Goal: Task Accomplishment & Management: Use online tool/utility

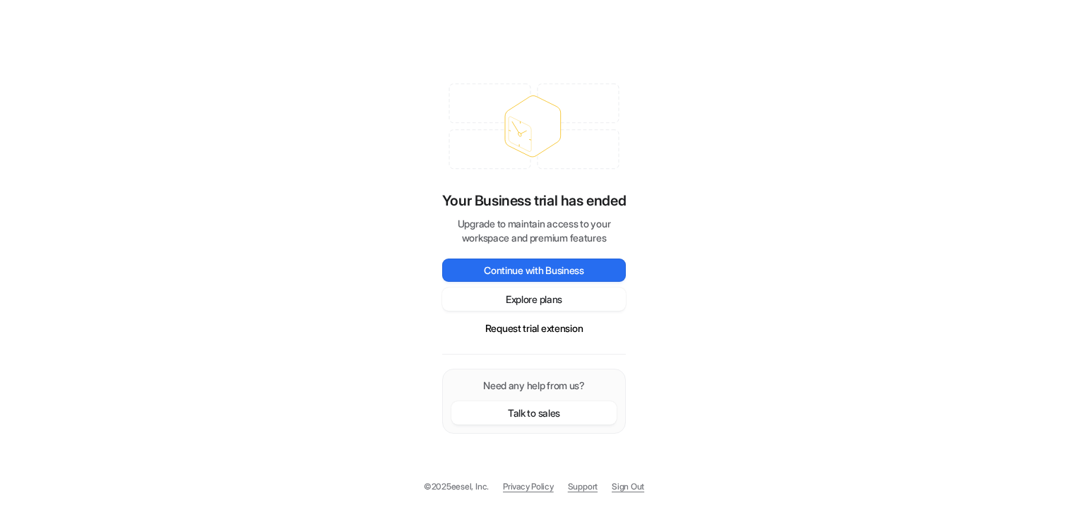
click at [272, 194] on div "Your Business trial has ended Upgrade to maintain access to your workspace and …" at bounding box center [534, 255] width 1068 height 510
click at [442, 198] on p "Your Business trial has ended" at bounding box center [534, 200] width 184 height 21
click at [382, 201] on div "Your Business trial has ended Upgrade to maintain access to your workspace and …" at bounding box center [534, 255] width 1068 height 510
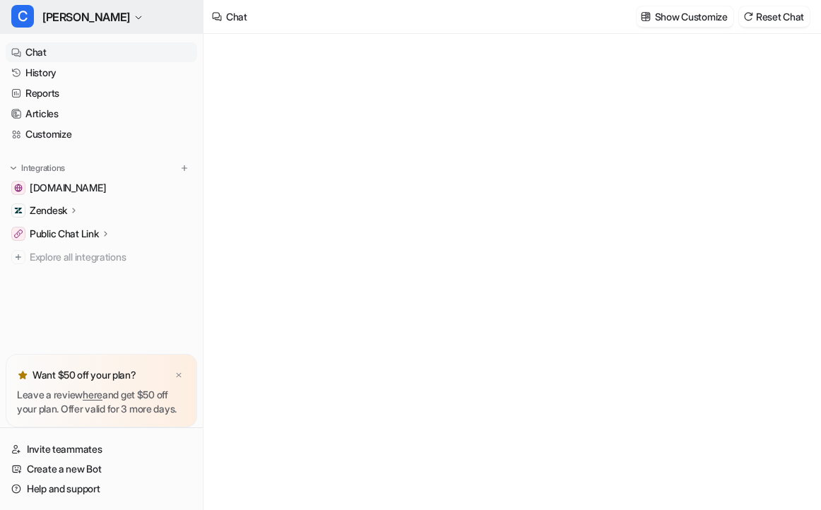
type textarea "**********"
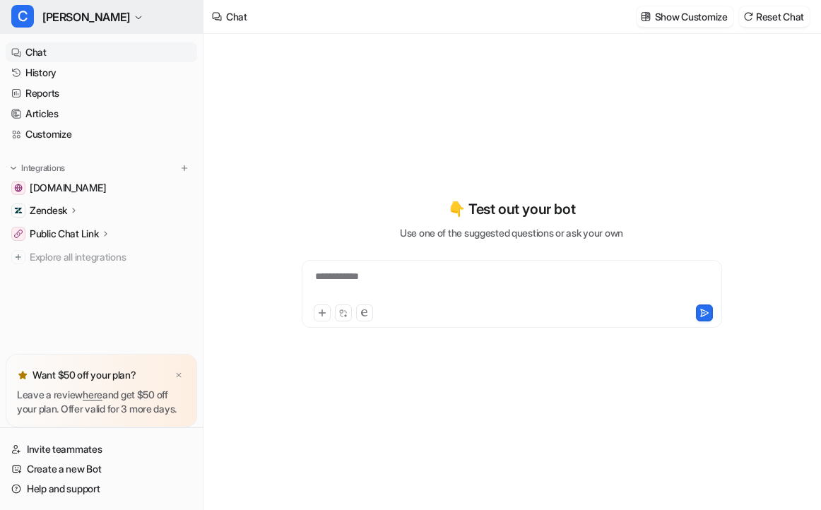
click at [60, 16] on span "Cora" at bounding box center [86, 17] width 88 height 20
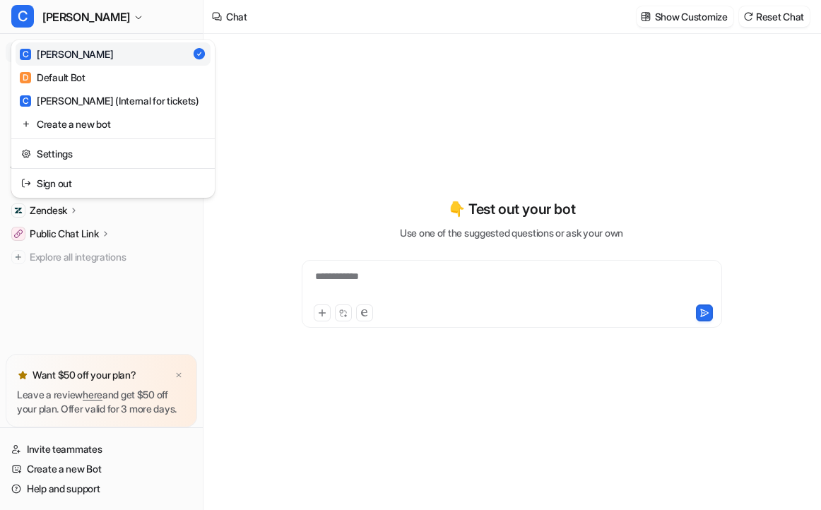
click at [96, 292] on div "C Cora C Cora D Default Bot C Cora (Internal for tickets) Create a new bot Sett…" at bounding box center [102, 255] width 204 height 510
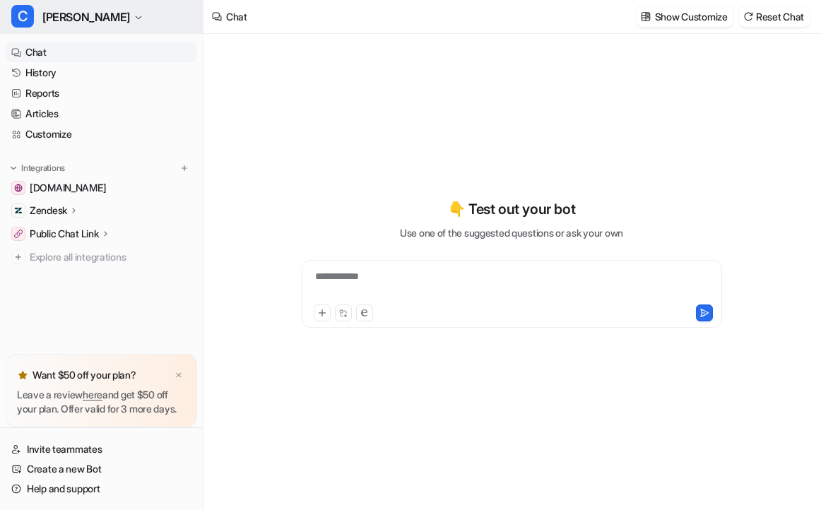
click at [76, 23] on button "C Cora" at bounding box center [101, 17] width 203 height 34
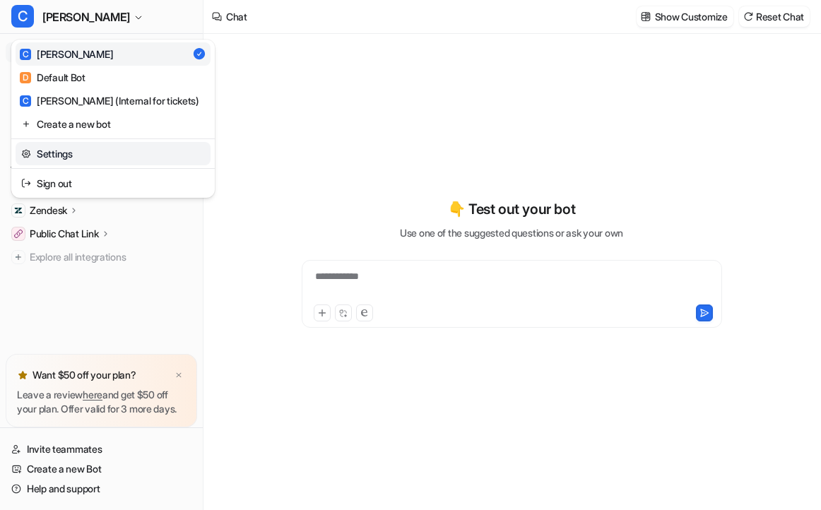
click at [63, 155] on link "Settings" at bounding box center [113, 153] width 195 height 23
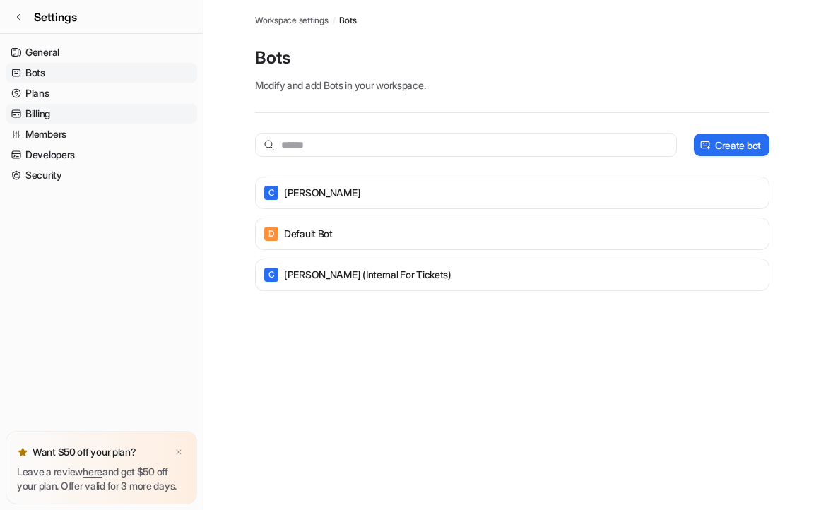
click at [58, 111] on link "Billing" at bounding box center [102, 114] width 192 height 20
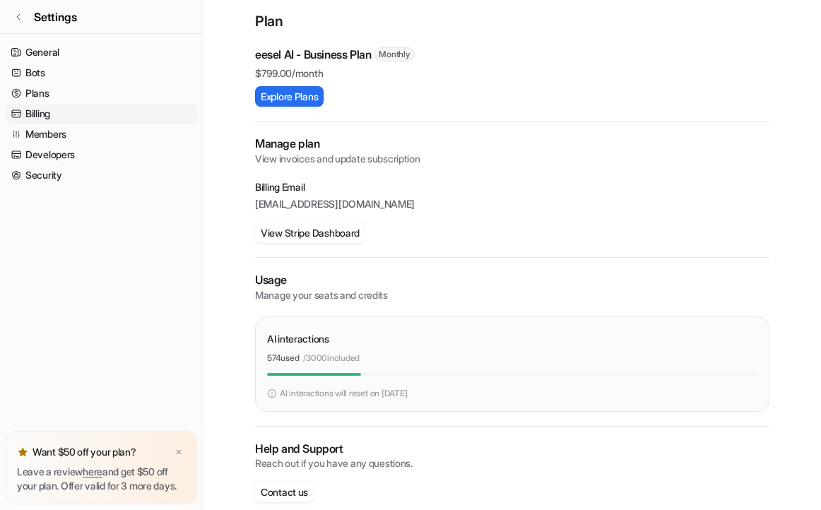
scroll to position [133, 0]
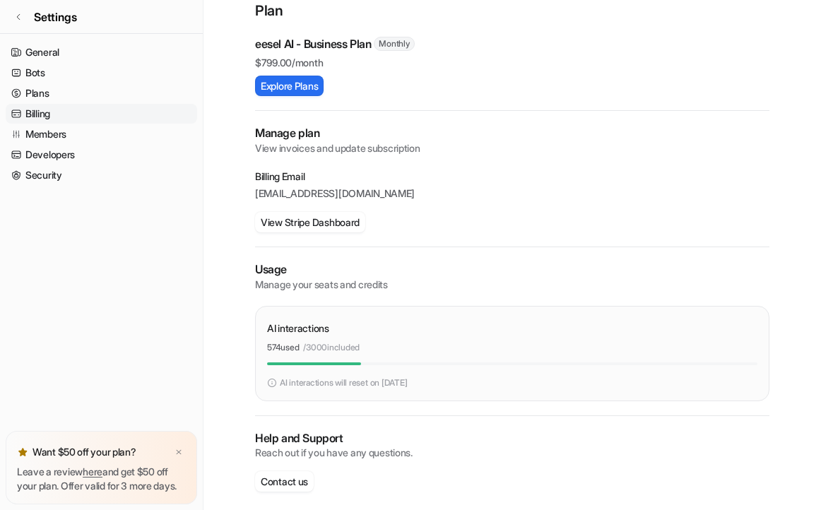
drag, startPoint x: 269, startPoint y: 346, endPoint x: 376, endPoint y: 346, distance: 106.7
click at [376, 346] on div "574 used / 3000 included" at bounding box center [512, 347] width 490 height 13
click at [73, 20] on span "Settings" at bounding box center [55, 16] width 43 height 17
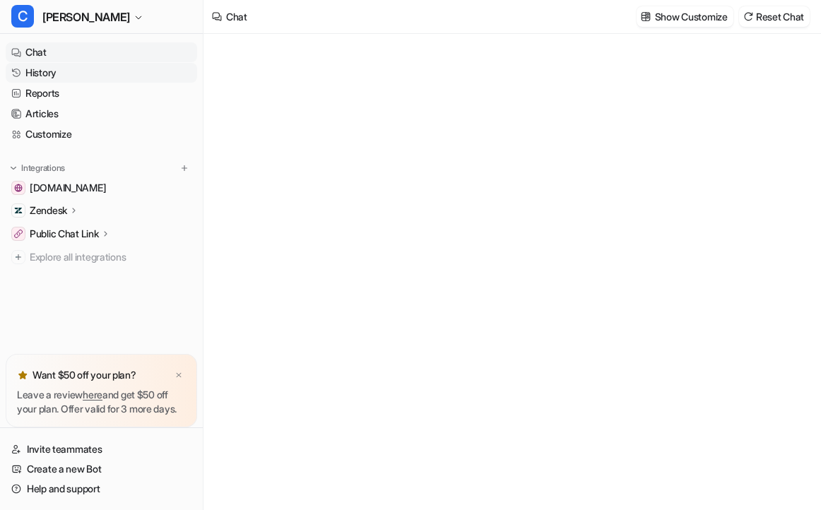
click at [52, 79] on link "History" at bounding box center [102, 73] width 192 height 20
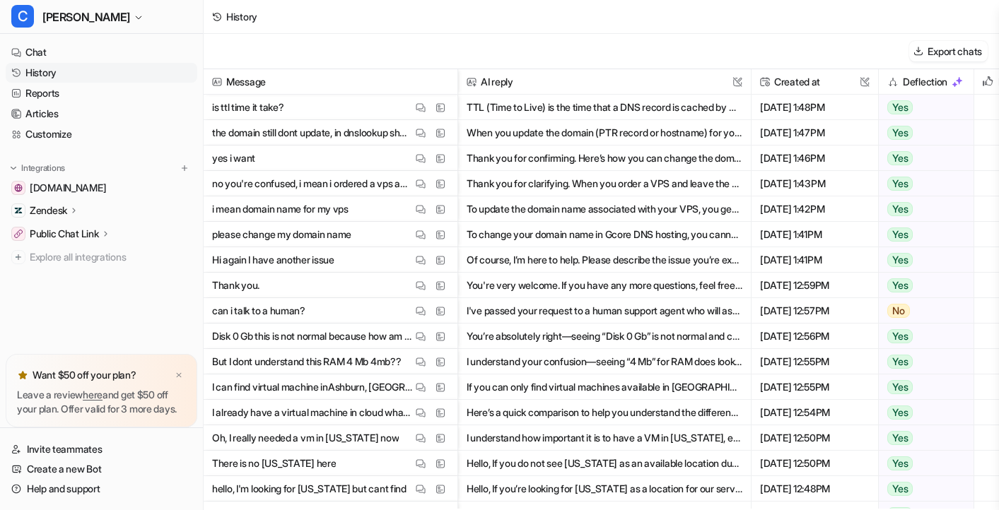
click at [772, 39] on div "Export chats" at bounding box center [601, 51] width 795 height 35
click at [820, 49] on button "Export chats" at bounding box center [948, 51] width 78 height 20
click at [63, 16] on span "Cora" at bounding box center [86, 17] width 88 height 20
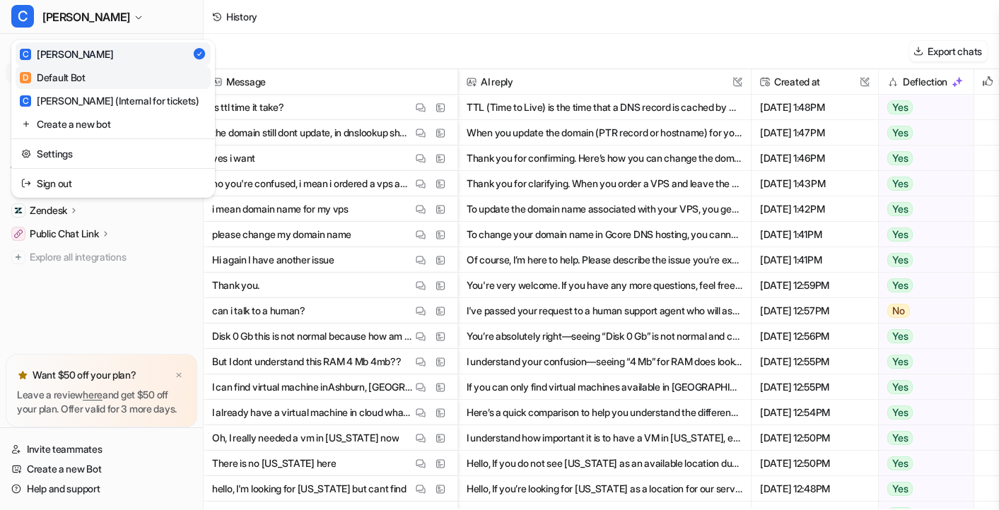
click at [66, 80] on div "D Default Bot" at bounding box center [53, 77] width 66 height 15
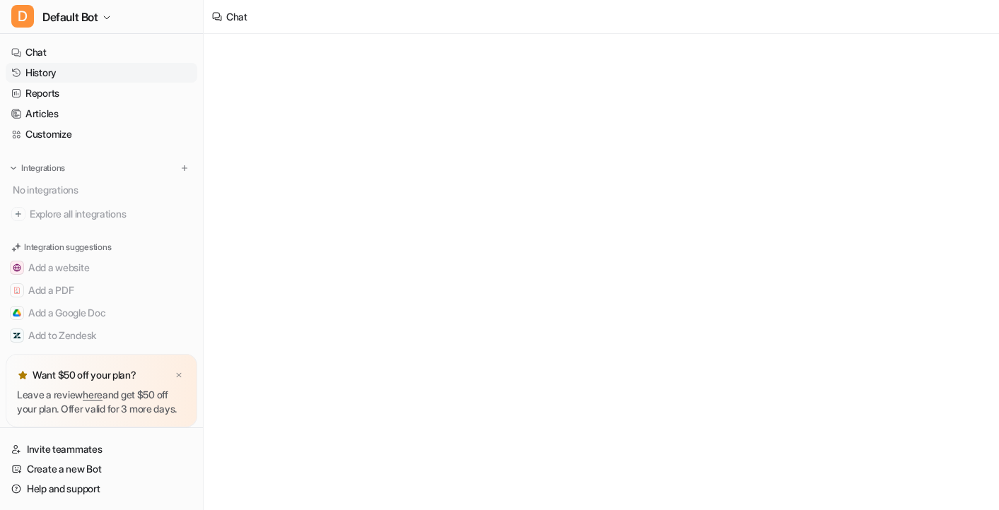
click at [77, 73] on link "History" at bounding box center [102, 73] width 192 height 20
type textarea "**********"
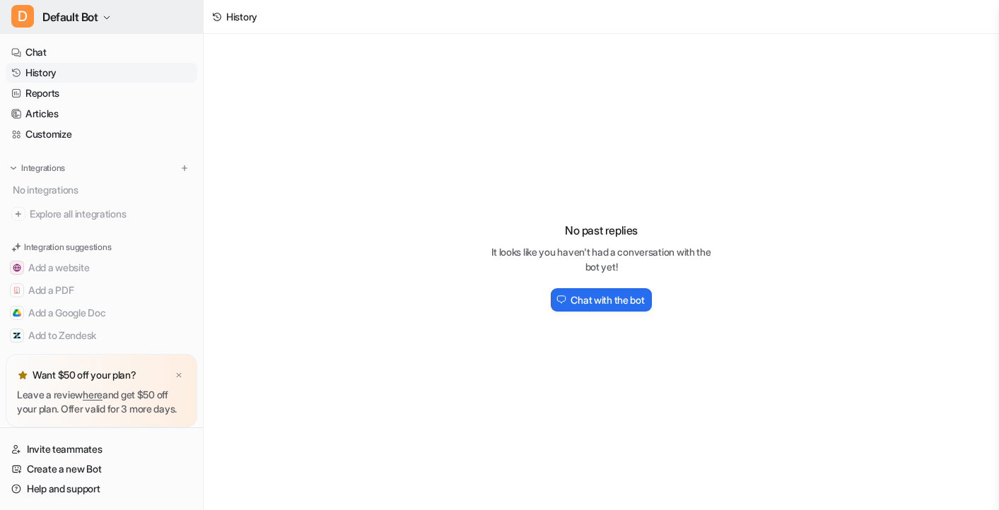
click at [84, 19] on span "Default Bot" at bounding box center [70, 17] width 56 height 20
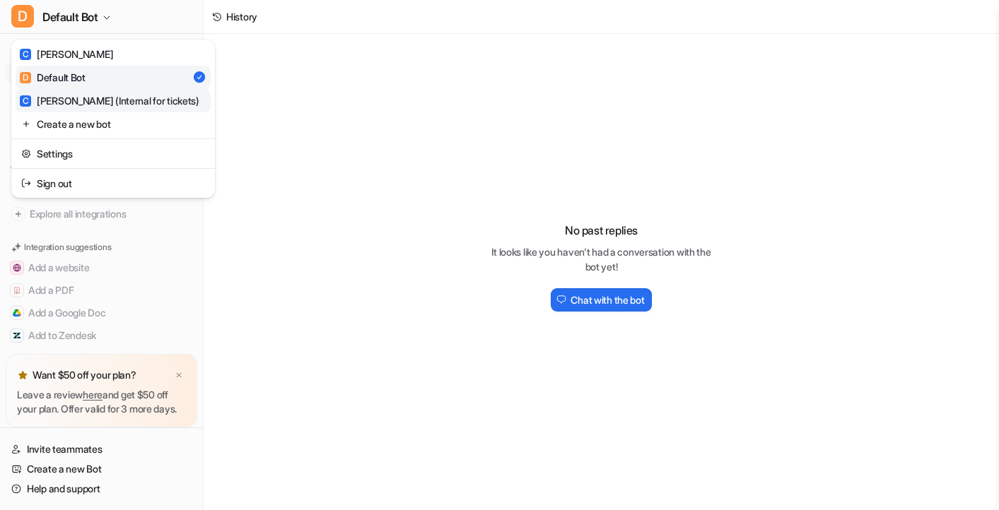
click at [78, 98] on div "C Cora (Internal for tickets)" at bounding box center [109, 100] width 179 height 15
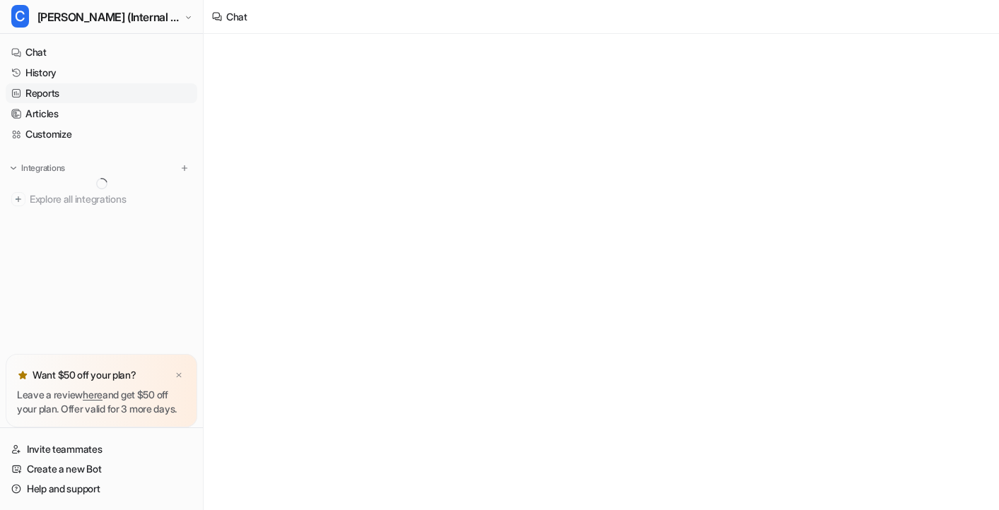
click at [56, 83] on link "Reports" at bounding box center [102, 93] width 192 height 20
click at [56, 76] on link "History" at bounding box center [102, 73] width 192 height 20
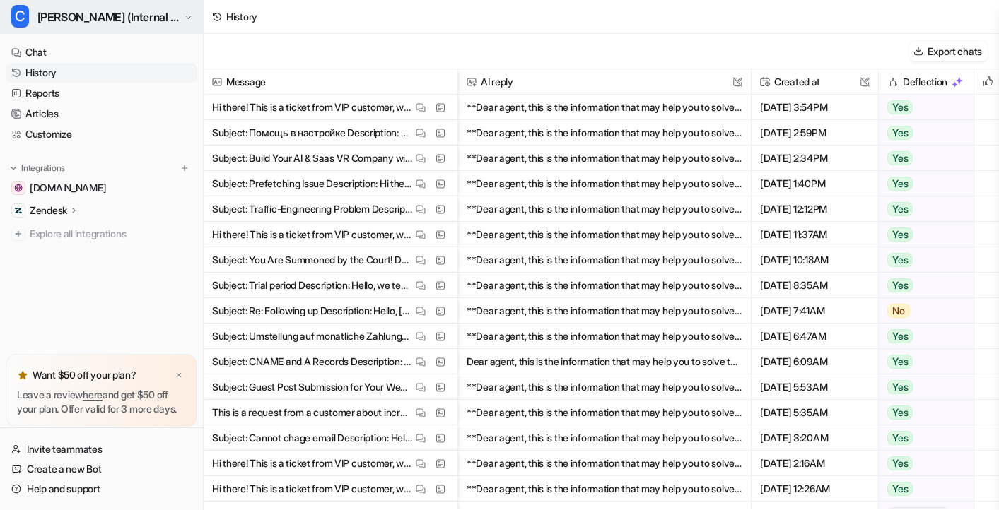
click at [67, 20] on span "Cora (Internal for tickets)" at bounding box center [108, 17] width 143 height 20
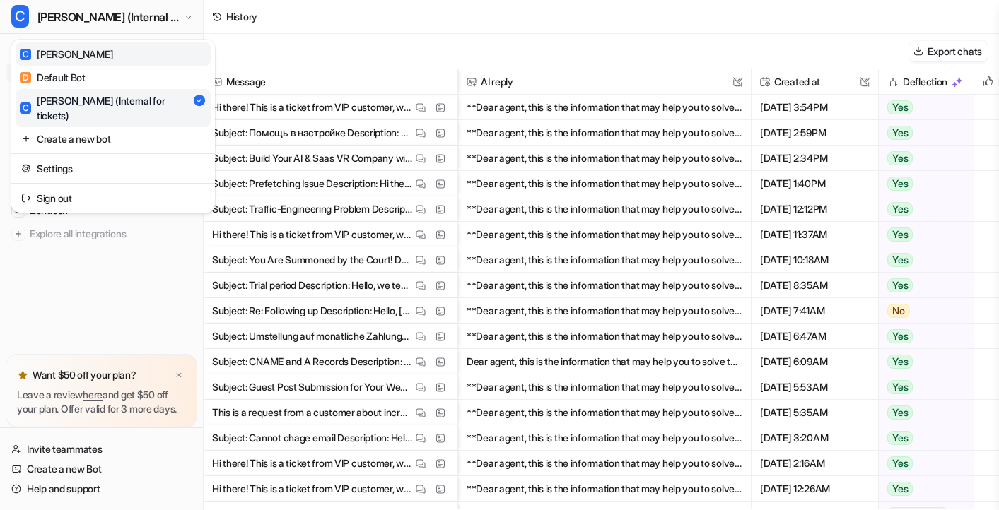
click at [67, 57] on link "C Cora" at bounding box center [113, 53] width 195 height 23
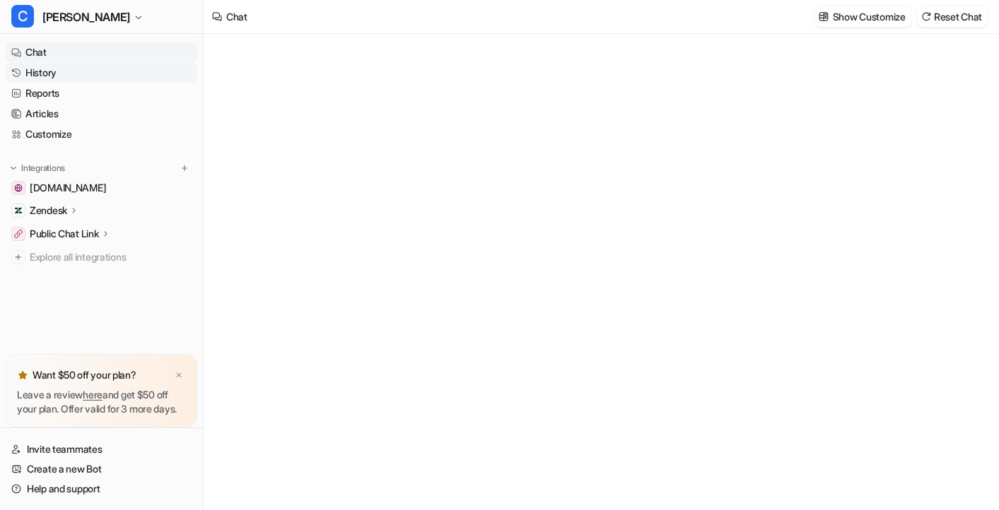
click at [100, 73] on link "History" at bounding box center [102, 73] width 192 height 20
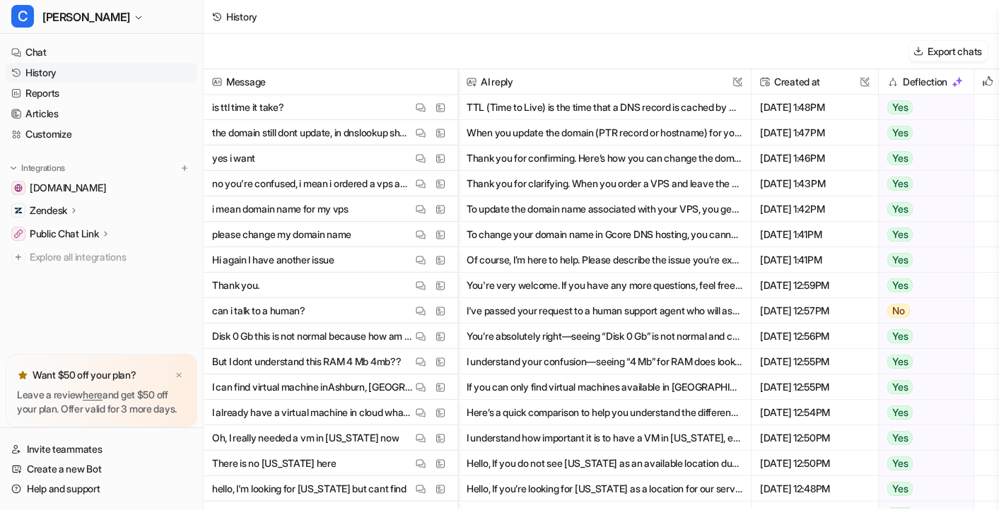
click at [338, 61] on div "Export chats" at bounding box center [601, 51] width 795 height 35
click at [12, 13] on span "C" at bounding box center [22, 16] width 23 height 23
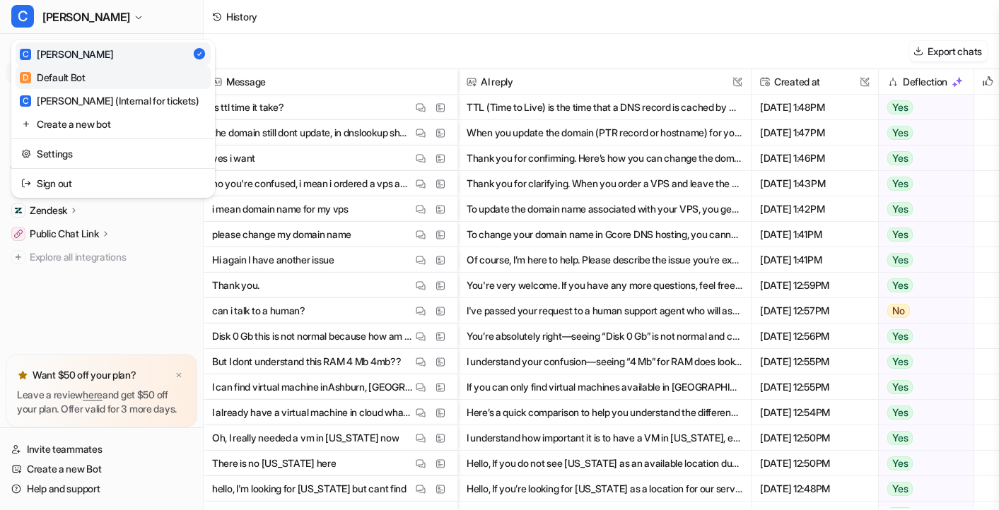
click at [73, 83] on div "D Default Bot" at bounding box center [53, 77] width 66 height 15
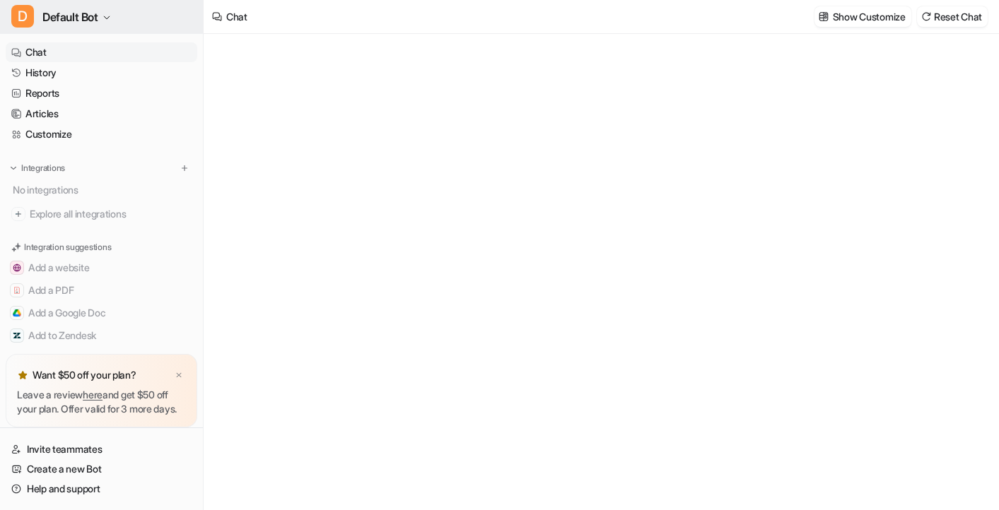
click at [64, 19] on span "Default Bot" at bounding box center [70, 17] width 56 height 20
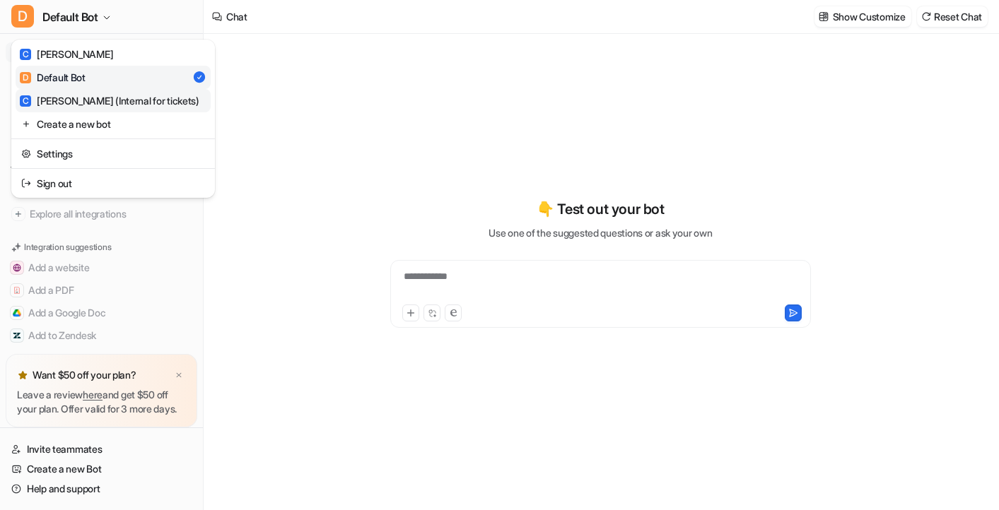
click at [69, 93] on div "C Cora (Internal for tickets)" at bounding box center [109, 100] width 179 height 15
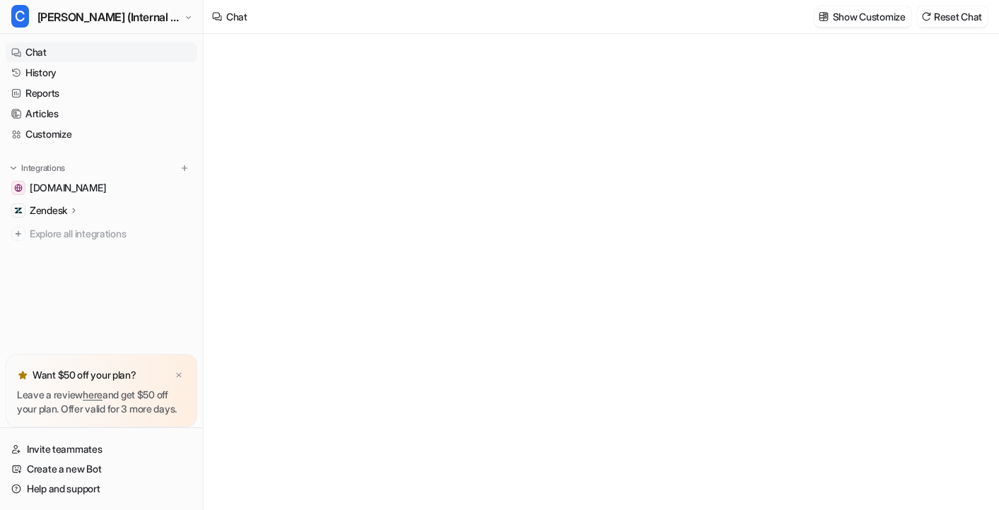
type textarea "**********"
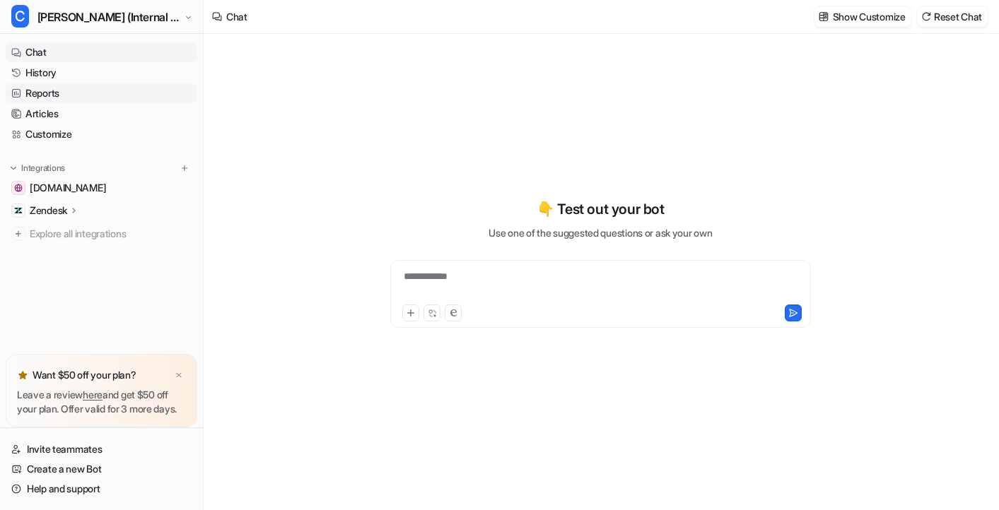
click at [69, 90] on link "Reports" at bounding box center [102, 93] width 192 height 20
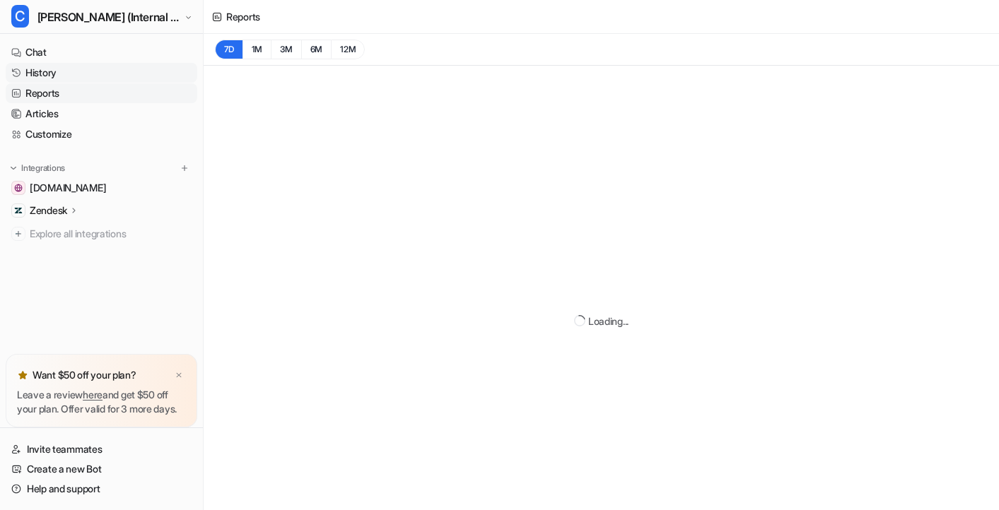
click at [52, 70] on link "History" at bounding box center [102, 73] width 192 height 20
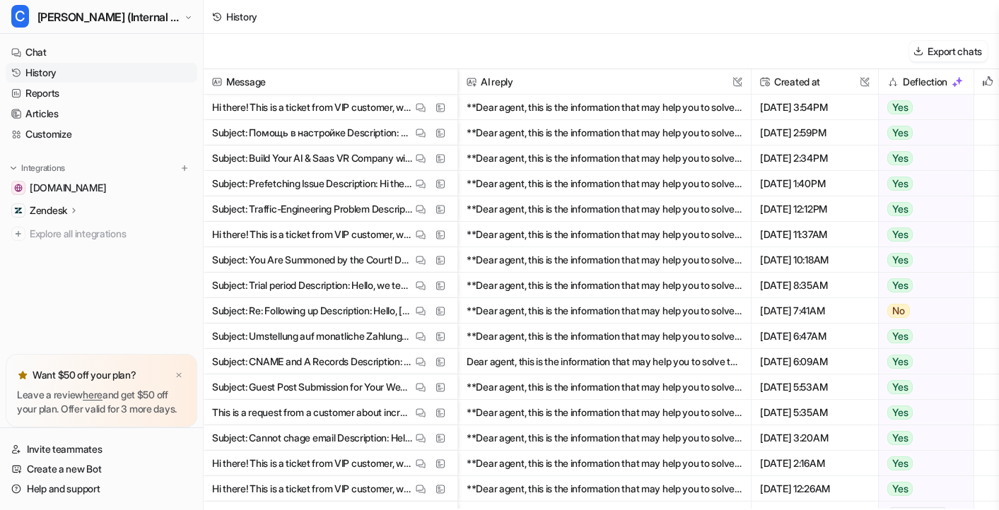
click at [395, 52] on div "Export chats" at bounding box center [601, 51] width 795 height 35
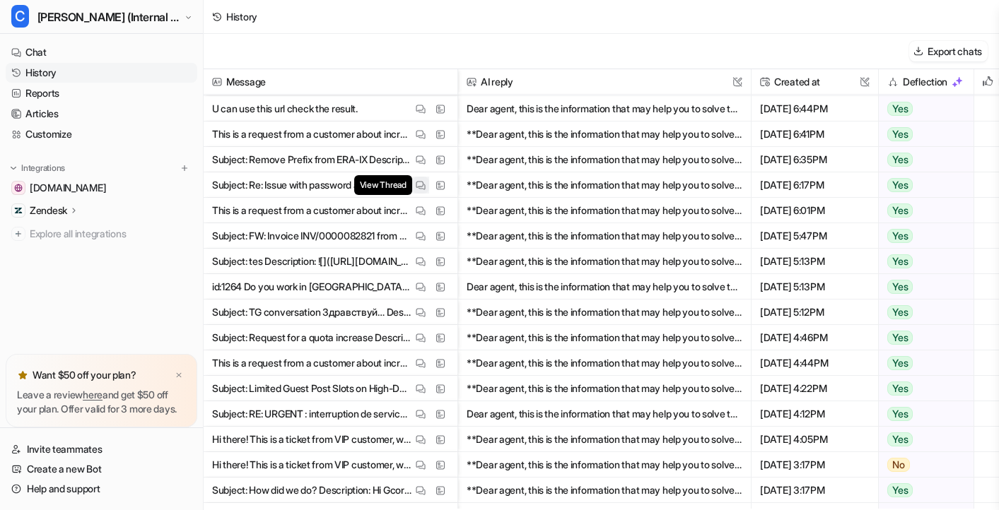
scroll to position [836, 0]
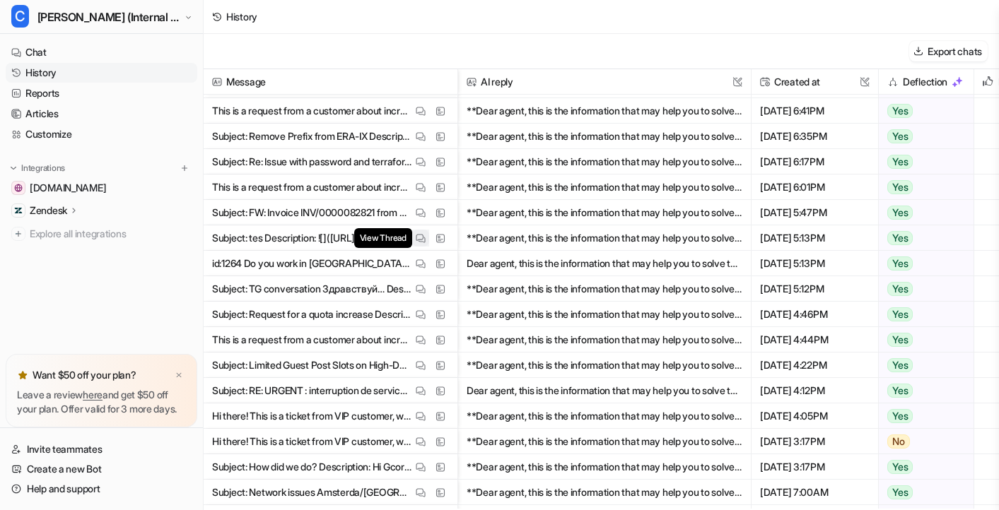
click at [422, 238] on img at bounding box center [421, 238] width 10 height 11
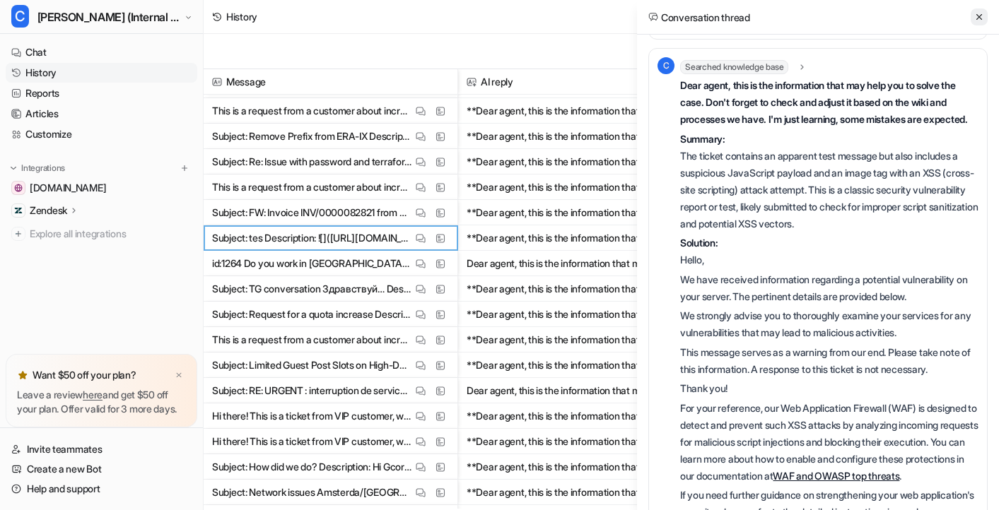
scroll to position [372, 0]
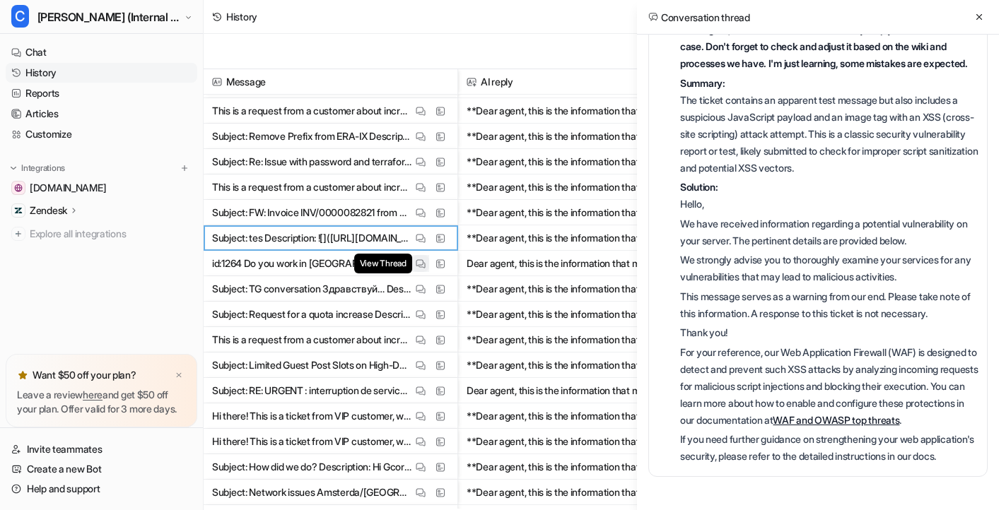
click at [423, 266] on img at bounding box center [421, 264] width 10 height 11
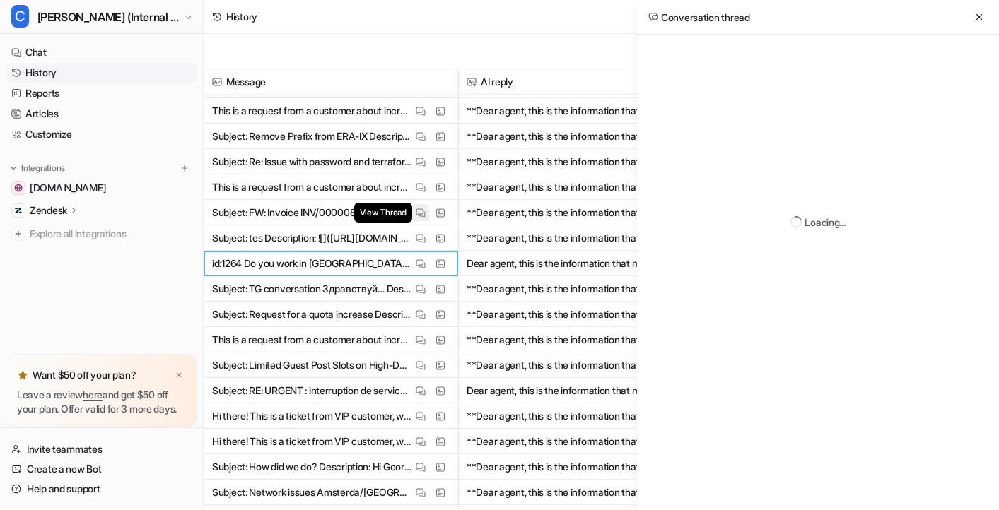
click at [420, 213] on img at bounding box center [421, 213] width 10 height 11
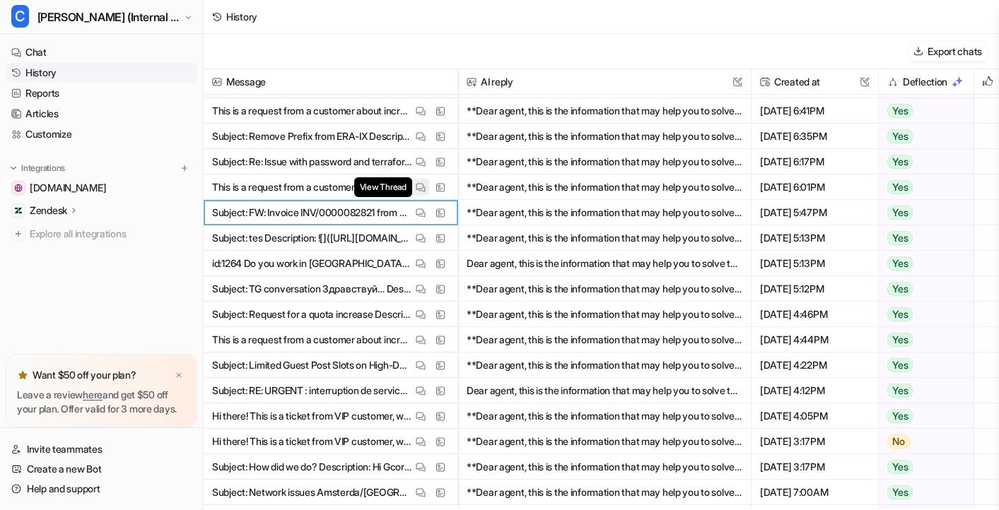
click at [420, 185] on img at bounding box center [421, 187] width 10 height 11
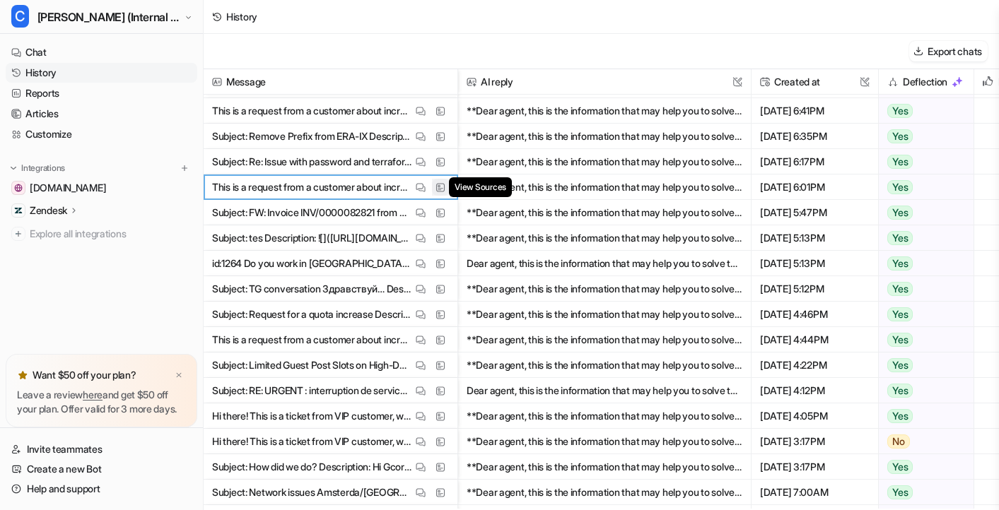
click at [441, 185] on img at bounding box center [440, 187] width 10 height 11
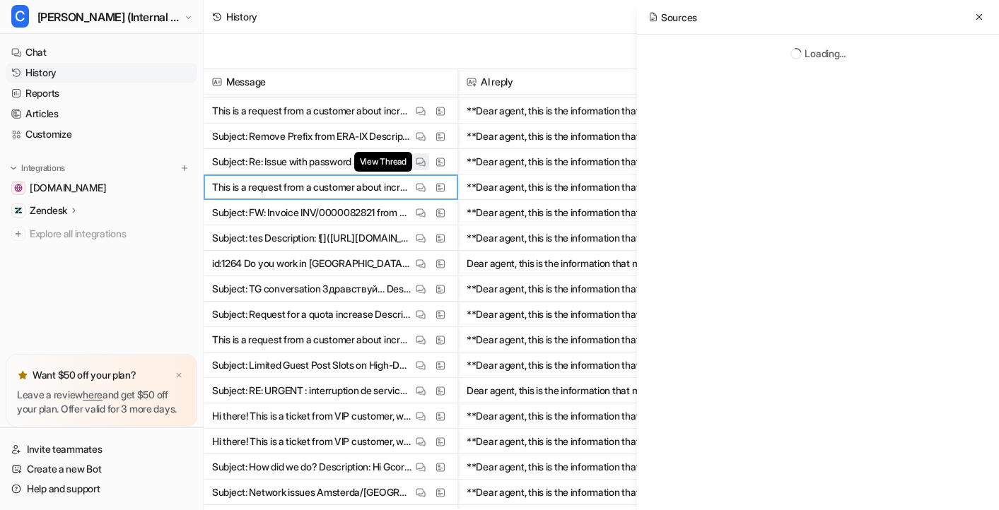
click at [422, 162] on img at bounding box center [421, 162] width 10 height 11
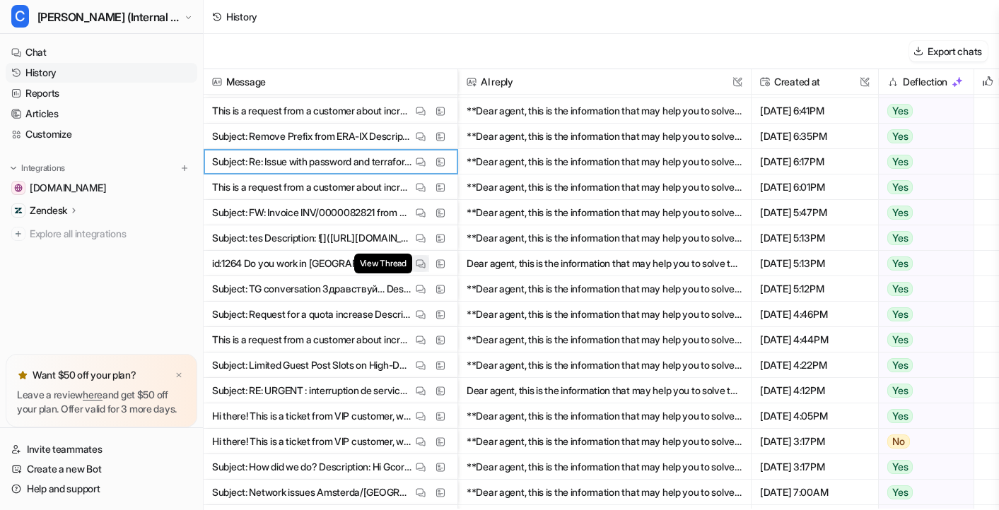
click at [422, 257] on button "View Thread" at bounding box center [420, 263] width 17 height 17
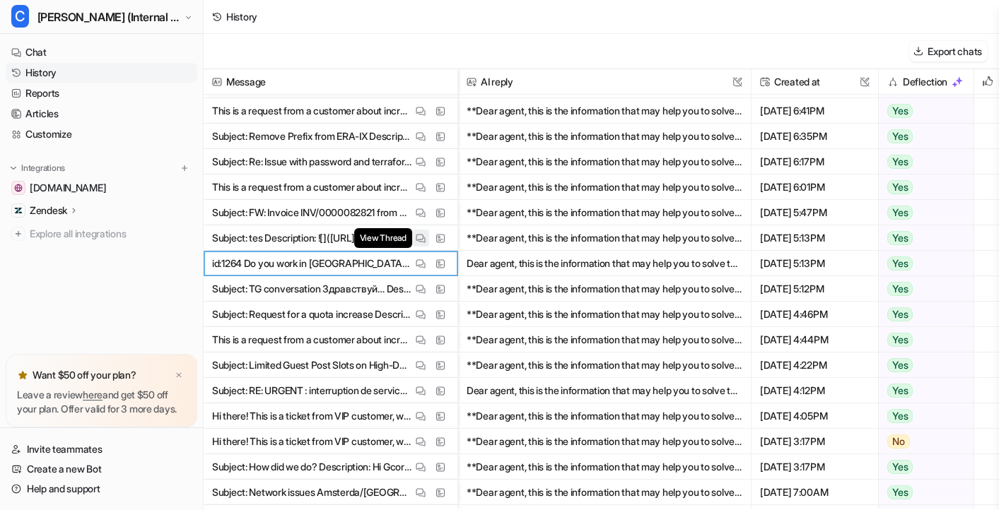
click at [420, 230] on button "View Thread" at bounding box center [420, 238] width 17 height 17
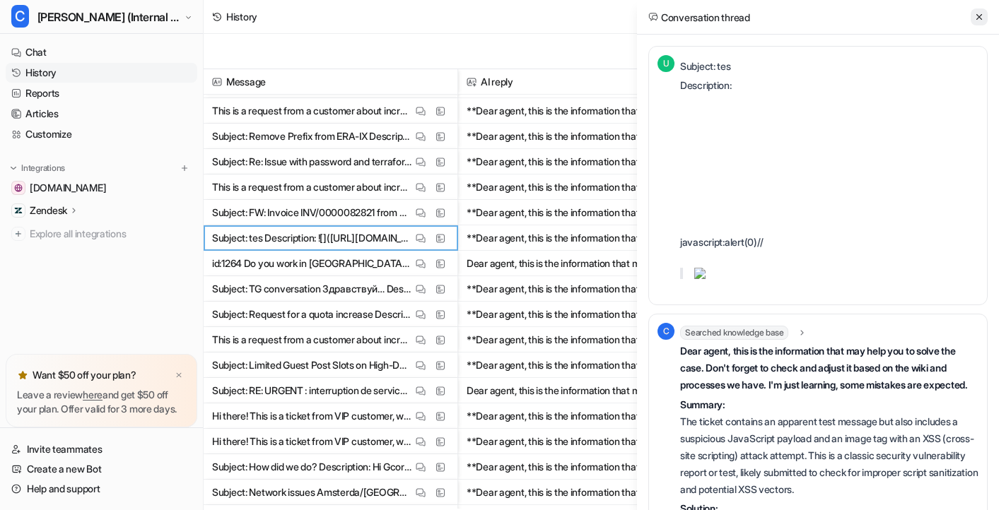
click at [820, 15] on icon at bounding box center [979, 17] width 10 height 10
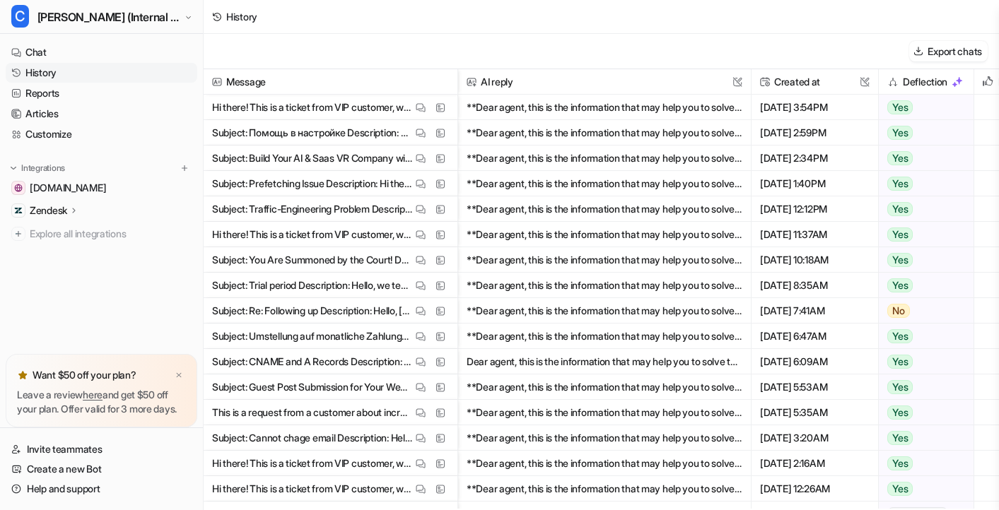
drag, startPoint x: 890, startPoint y: 51, endPoint x: 996, endPoint y: 51, distance: 106.0
click at [820, 51] on div "Export chats" at bounding box center [601, 51] width 795 height 35
click at [820, 49] on div "Export chats" at bounding box center [601, 51] width 795 height 35
drag, startPoint x: 887, startPoint y: 52, endPoint x: 983, endPoint y: 56, distance: 96.2
click at [820, 57] on div "Export chats" at bounding box center [601, 51] width 795 height 35
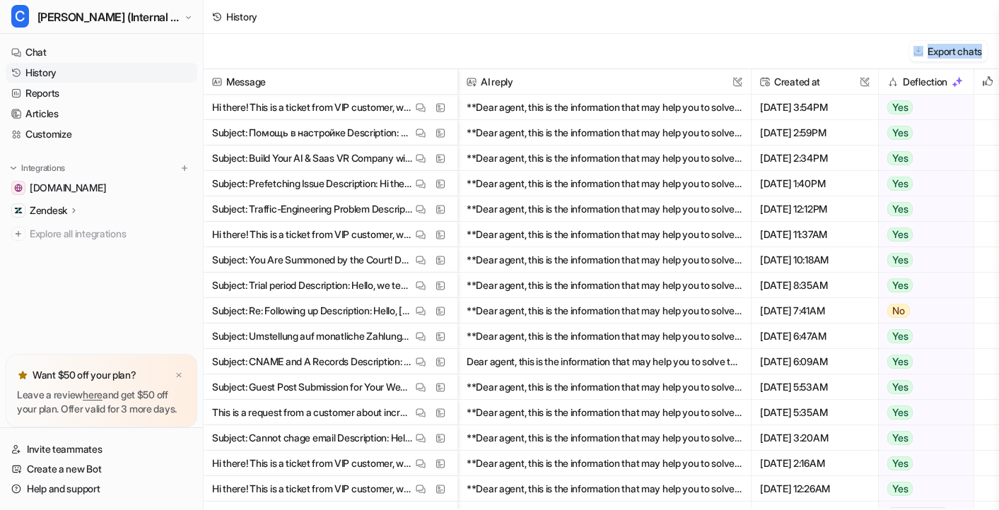
click at [820, 54] on div "Export chats" at bounding box center [601, 51] width 795 height 35
click at [136, 16] on span "Cora (Internal for tickets)" at bounding box center [108, 17] width 143 height 20
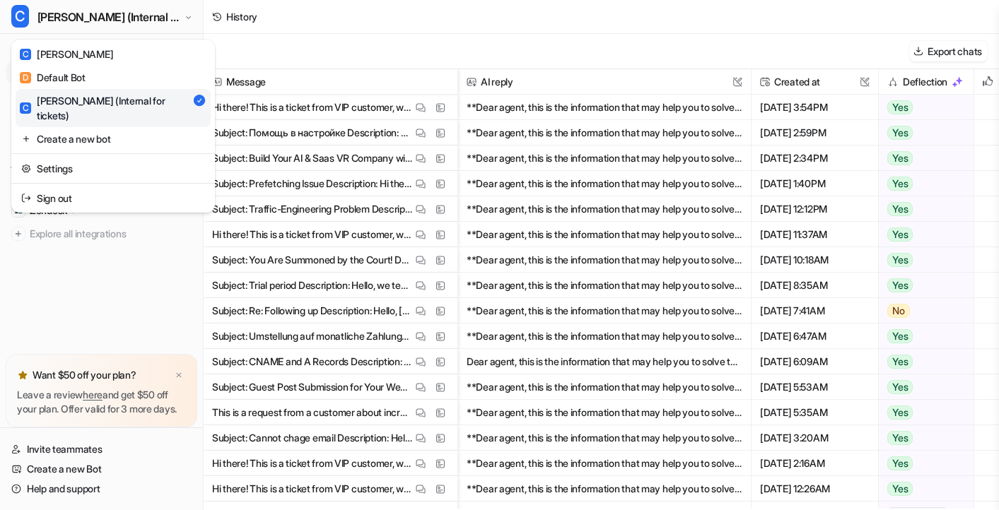
click at [295, 42] on div "C Cora (Internal for tickets) C Cora D Default Bot C Cora (Internal for tickets…" at bounding box center [499, 255] width 999 height 510
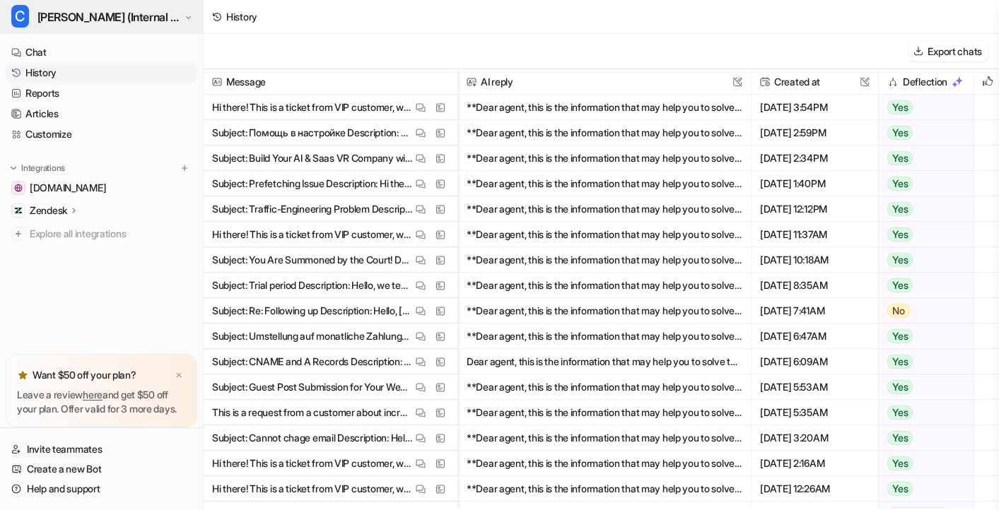
click at [87, 25] on span "Cora (Internal for tickets)" at bounding box center [108, 17] width 143 height 20
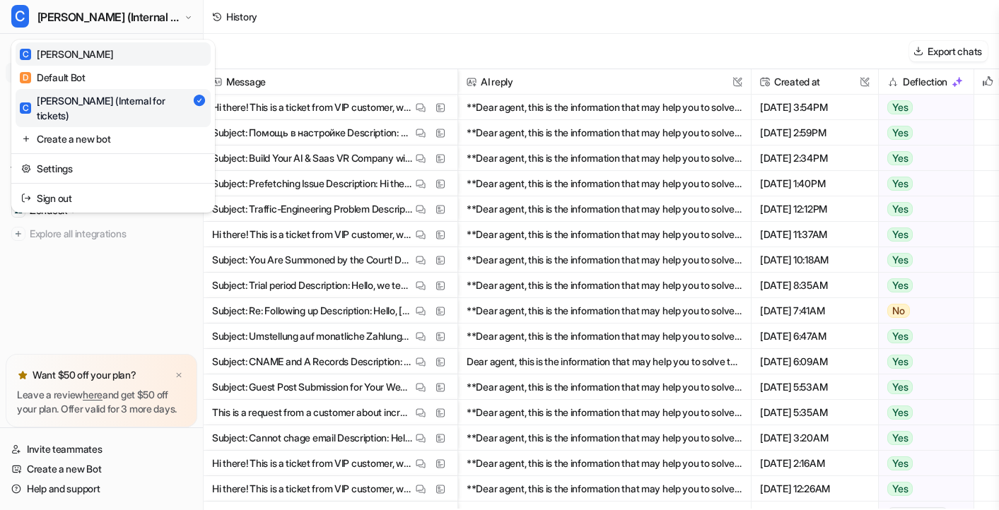
click at [83, 43] on link "C Cora" at bounding box center [113, 53] width 195 height 23
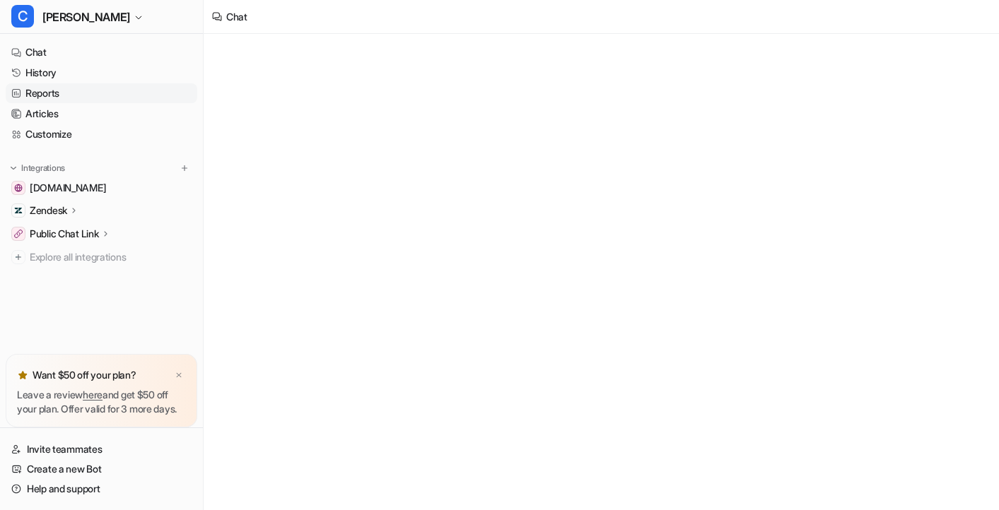
click at [57, 98] on link "Reports" at bounding box center [102, 93] width 192 height 20
click at [290, 52] on button "3M" at bounding box center [286, 50] width 30 height 20
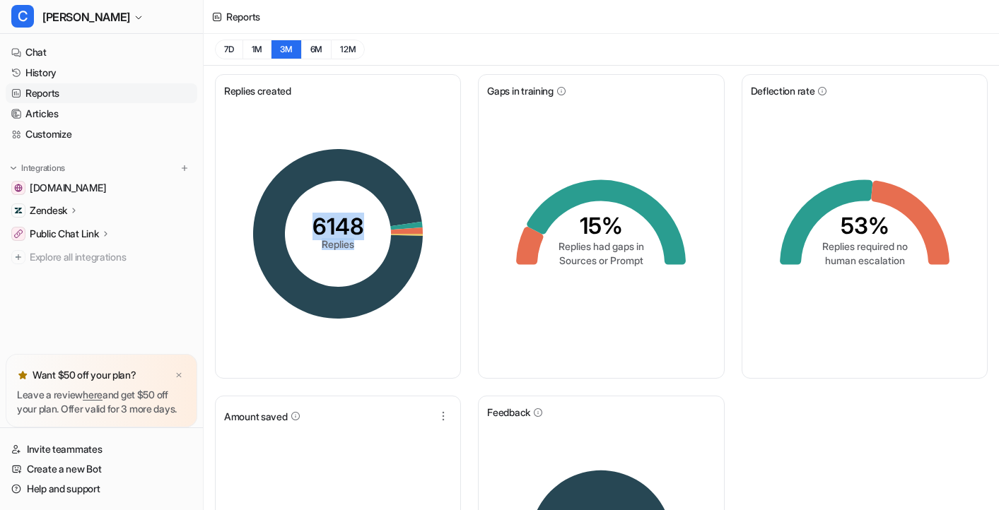
drag, startPoint x: 318, startPoint y: 220, endPoint x: 418, endPoint y: 350, distance: 163.8
click at [418, 350] on div "6148 Replies" at bounding box center [338, 233] width 228 height 271
click at [465, 53] on div "7D 1M 3M 6M 12M" at bounding box center [601, 50] width 795 height 32
click at [261, 43] on button "1M" at bounding box center [256, 50] width 29 height 20
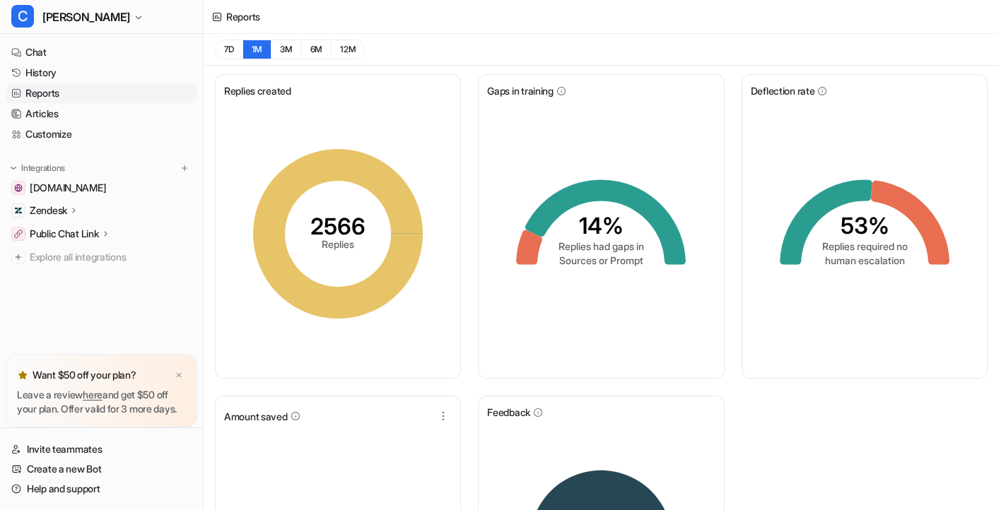
drag, startPoint x: 313, startPoint y: 229, endPoint x: 401, endPoint y: 231, distance: 87.7
click at [401, 231] on g "2566 Replies" at bounding box center [338, 234] width 170 height 170
click at [355, 231] on tspan "2566" at bounding box center [337, 227] width 55 height 28
click at [409, 59] on div "7D 1M 3M 6M 12M" at bounding box center [601, 50] width 795 height 32
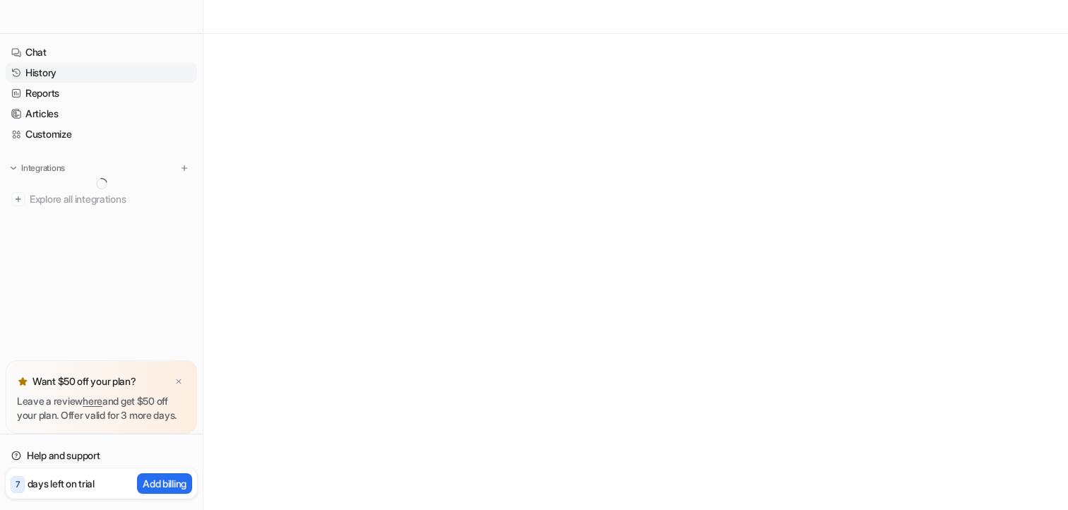
click at [58, 76] on link "History" at bounding box center [102, 73] width 192 height 20
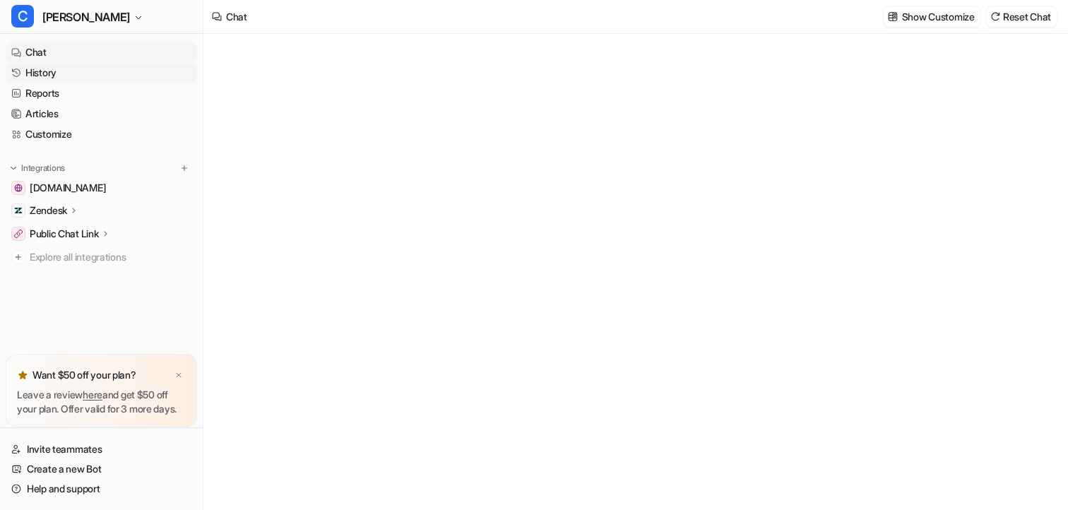
click at [57, 78] on link "History" at bounding box center [102, 73] width 192 height 20
type textarea "**********"
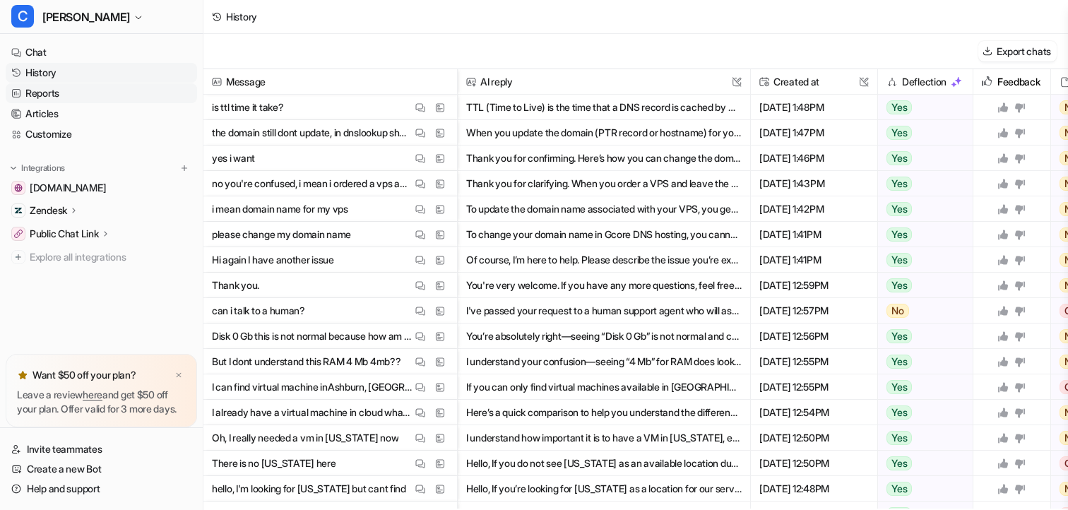
click at [55, 90] on link "Reports" at bounding box center [102, 93] width 192 height 20
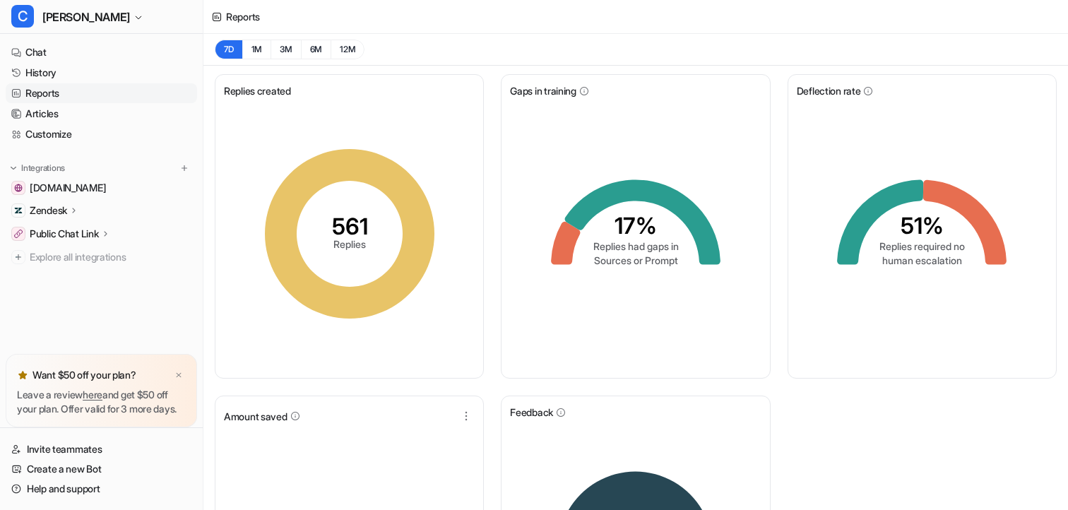
drag, startPoint x: 329, startPoint y: 230, endPoint x: 408, endPoint y: 230, distance: 79.1
click at [408, 230] on icon "561 Replies" at bounding box center [350, 234] width 212 height 212
click at [342, 228] on tspan "561" at bounding box center [349, 227] width 36 height 28
click at [53, 73] on link "History" at bounding box center [102, 73] width 192 height 20
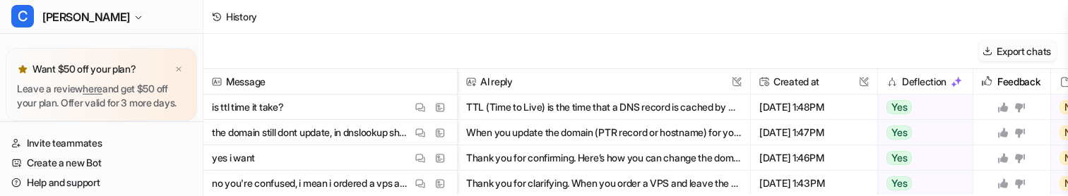
click at [999, 52] on button "Export chats" at bounding box center [1018, 51] width 78 height 20
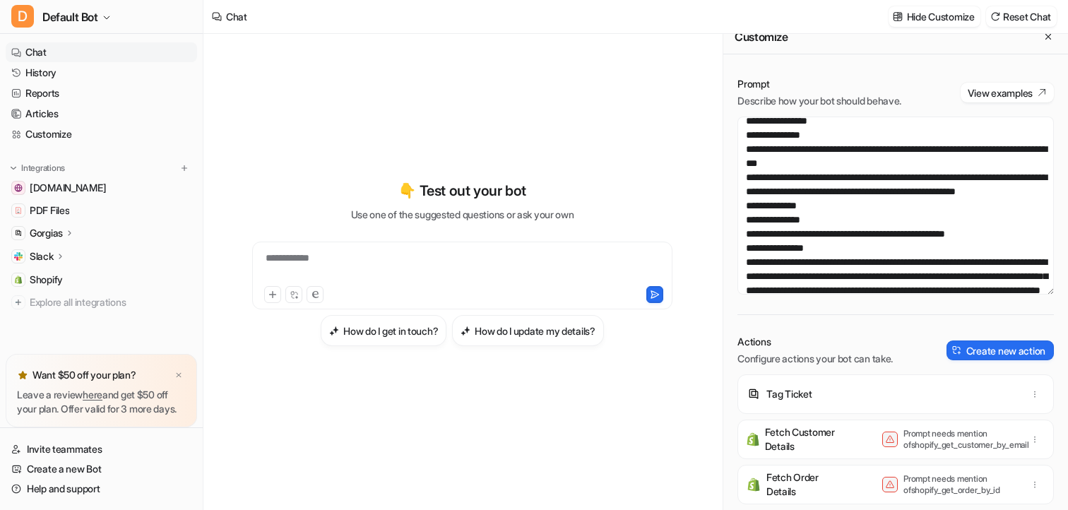
scroll to position [411, 0]
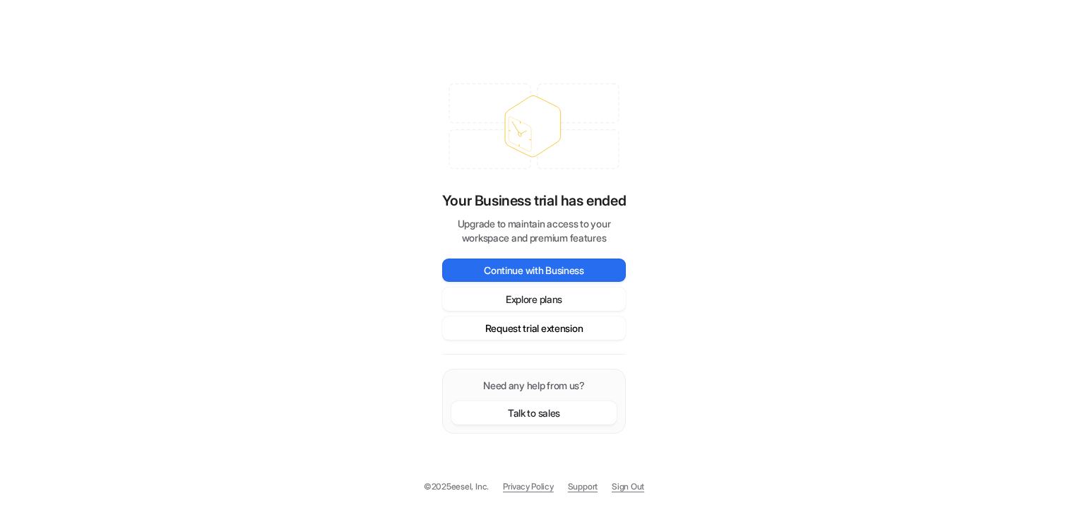
click at [538, 329] on button "Request trial extension" at bounding box center [534, 328] width 184 height 23
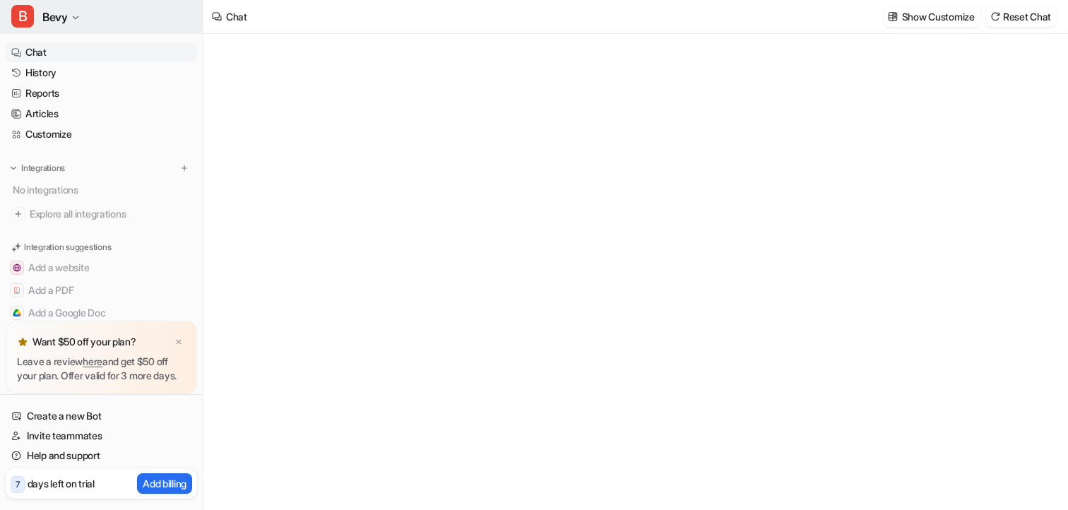
click at [78, 22] on button "B Bevy" at bounding box center [101, 17] width 203 height 34
type textarea "**********"
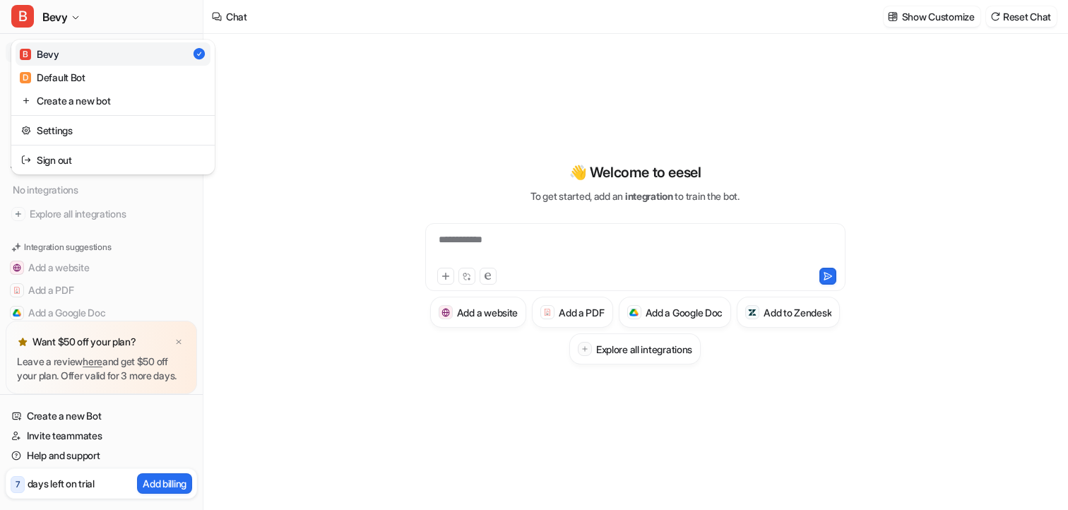
click at [266, 69] on div "**********" at bounding box center [534, 255] width 1068 height 510
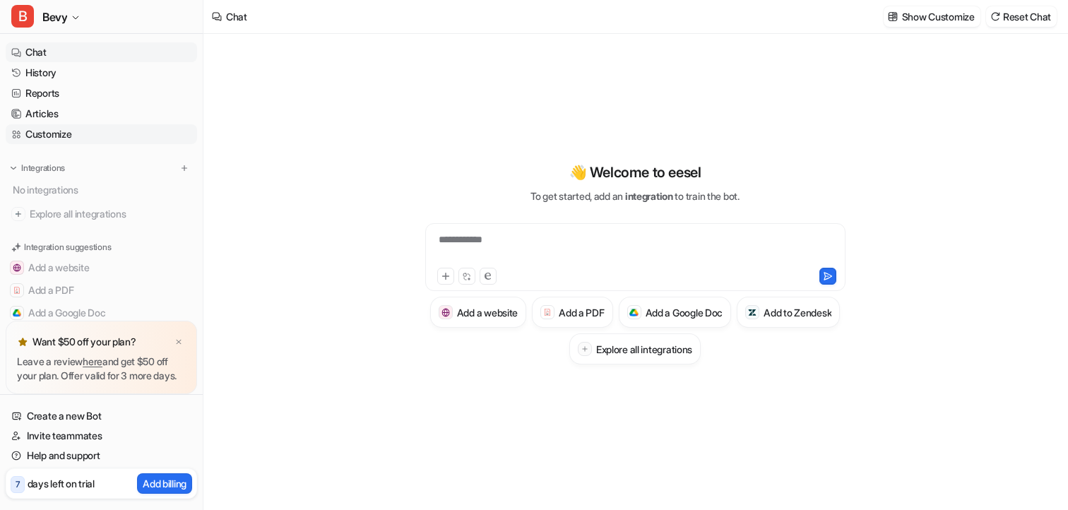
click at [78, 133] on link "Customize" at bounding box center [102, 134] width 192 height 20
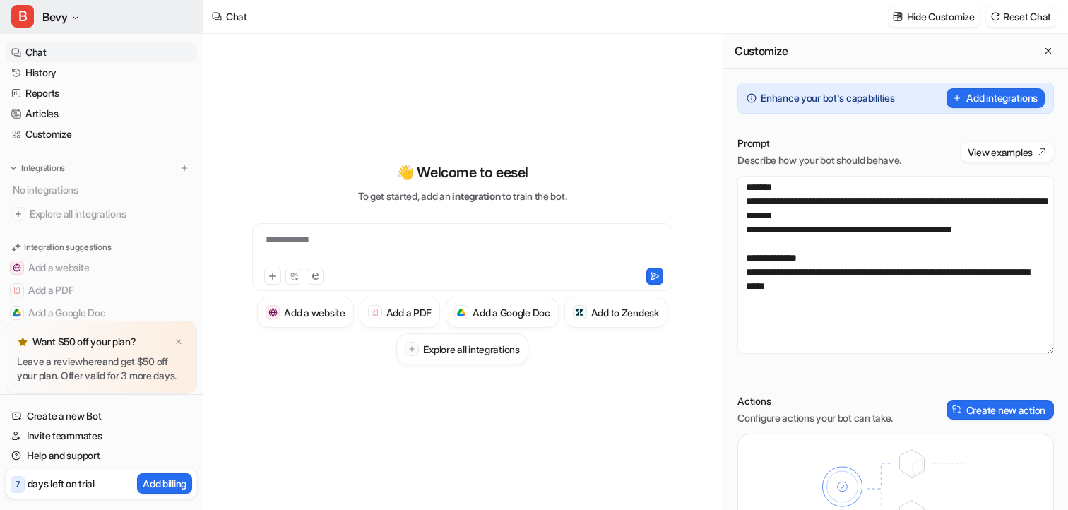
click at [81, 5] on button "B Bevy" at bounding box center [101, 17] width 203 height 34
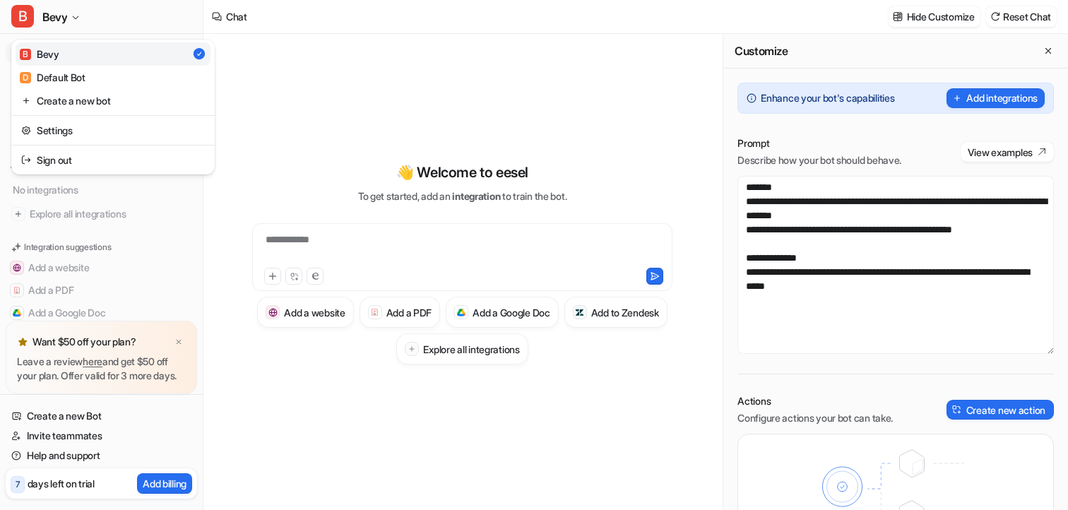
click at [291, 43] on div "**********" at bounding box center [534, 255] width 1068 height 510
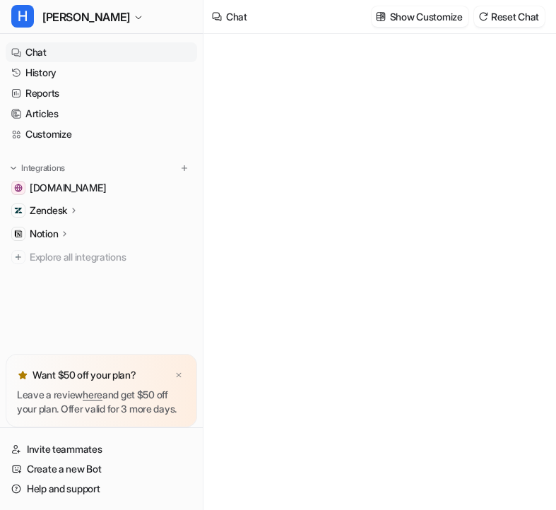
type textarea "**********"
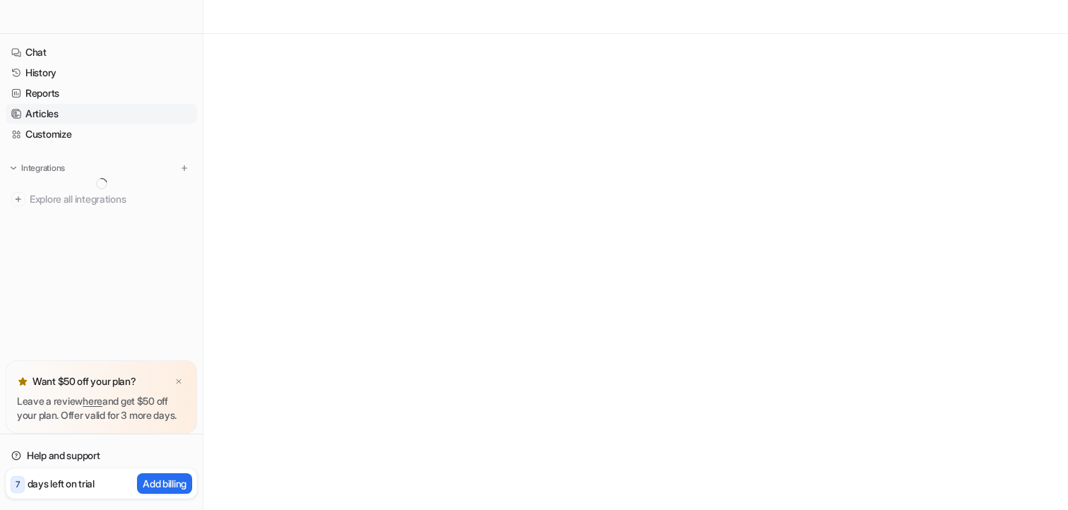
click at [51, 113] on link "Articles" at bounding box center [102, 114] width 192 height 20
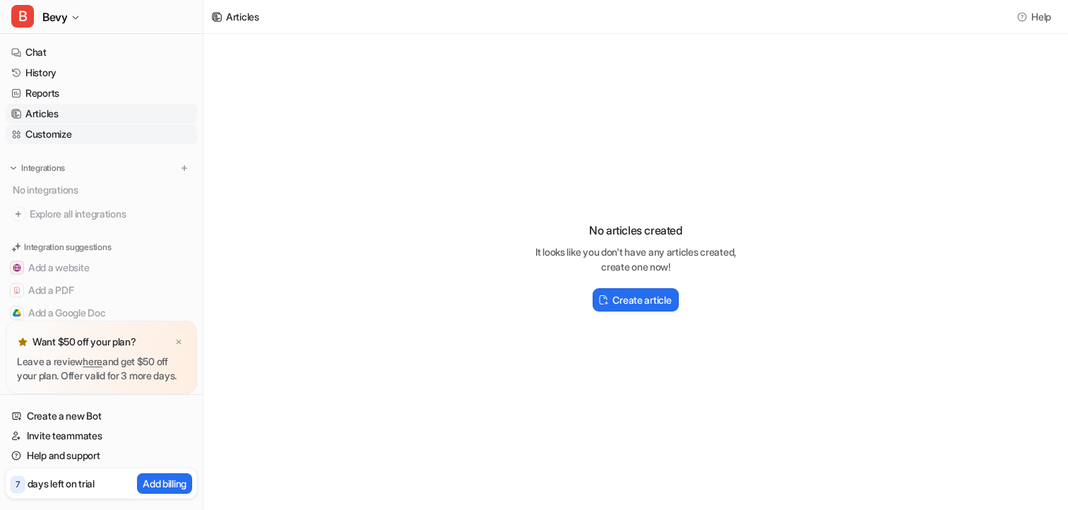
click at [81, 134] on link "Customize" at bounding box center [102, 134] width 192 height 20
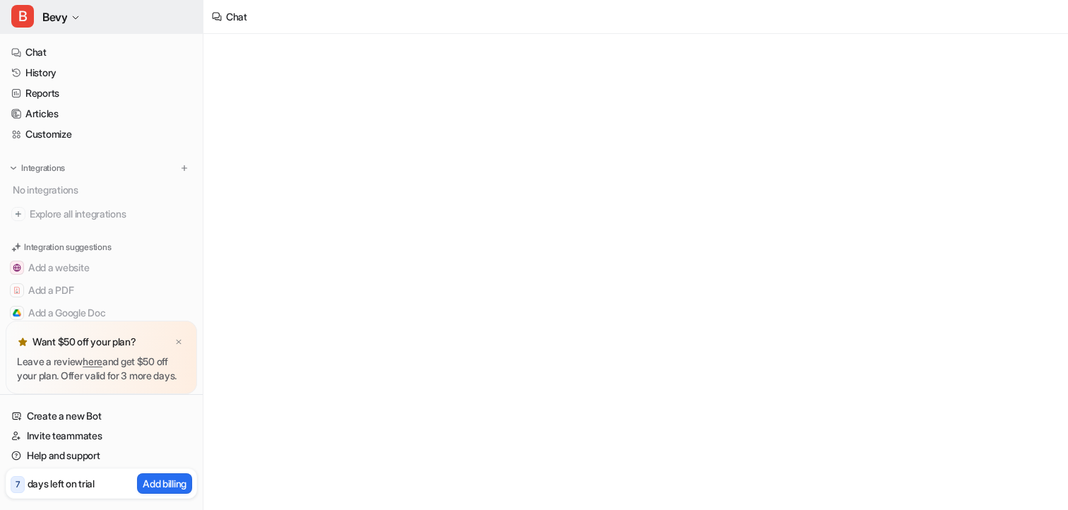
click at [67, 13] on span "Bevy" at bounding box center [54, 17] width 25 height 20
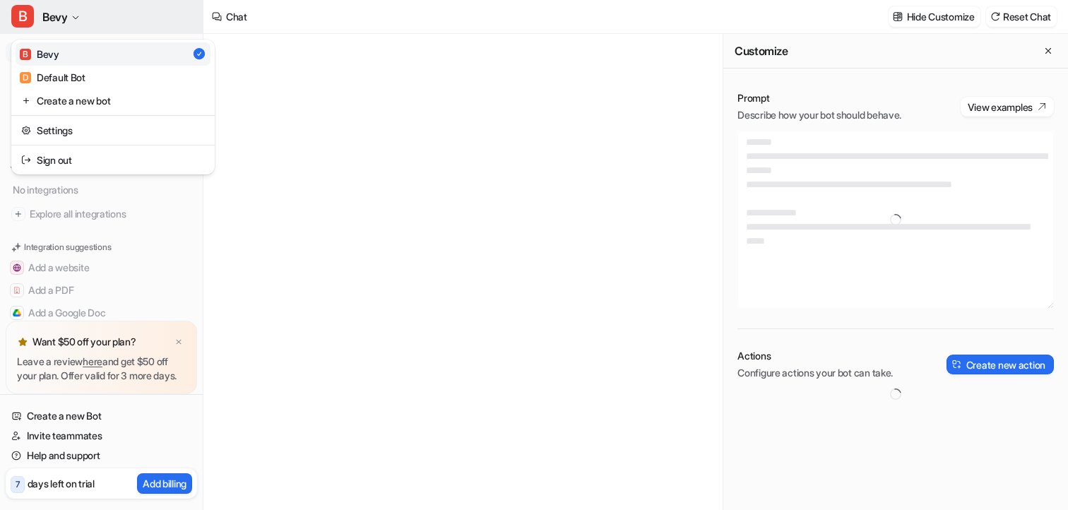
type textarea "**********"
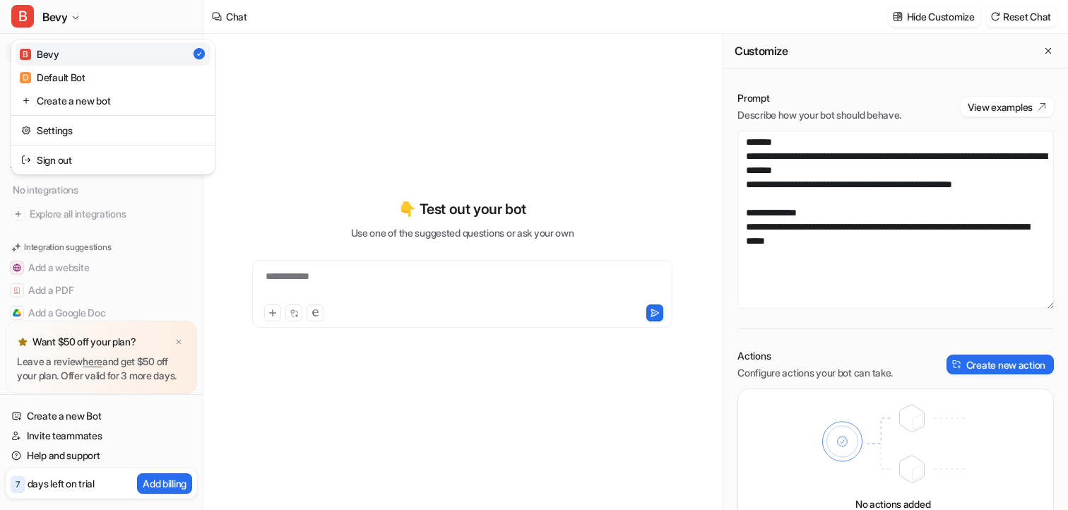
click at [360, 133] on div "**********" at bounding box center [534, 255] width 1068 height 510
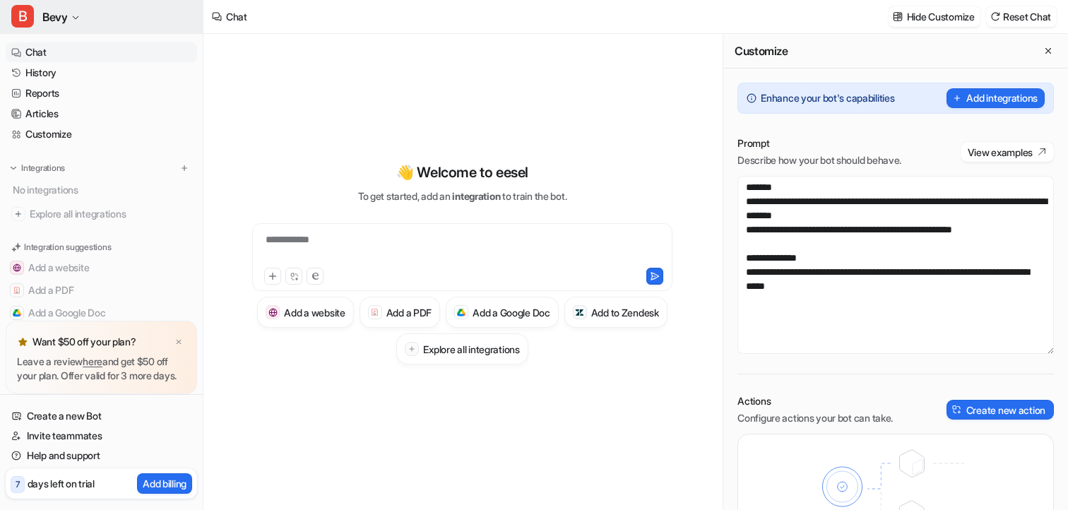
click at [84, 22] on button "B Bevy" at bounding box center [101, 17] width 203 height 34
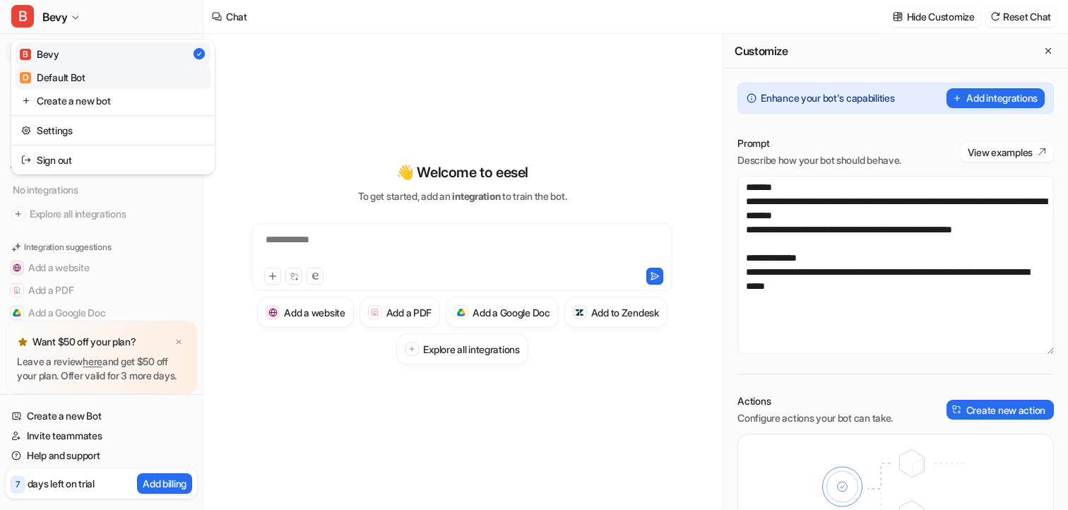
click at [75, 72] on div "D Default Bot" at bounding box center [53, 77] width 66 height 15
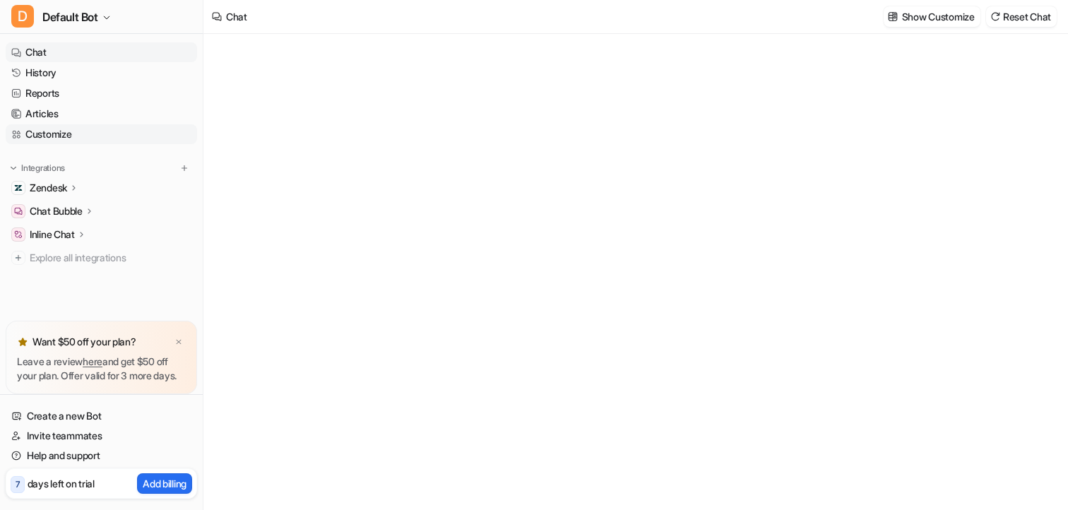
type textarea "**********"
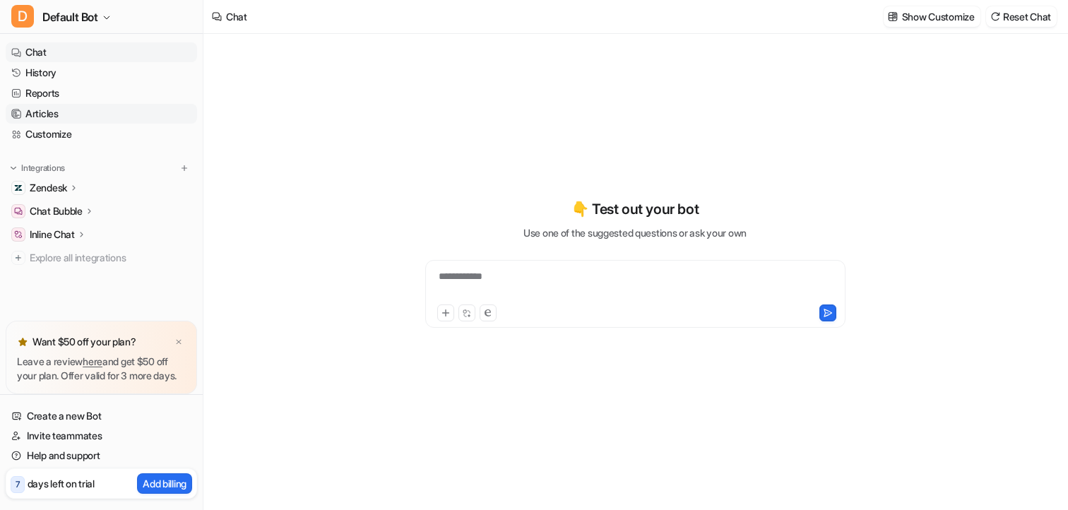
click at [52, 111] on link "Articles" at bounding box center [102, 114] width 192 height 20
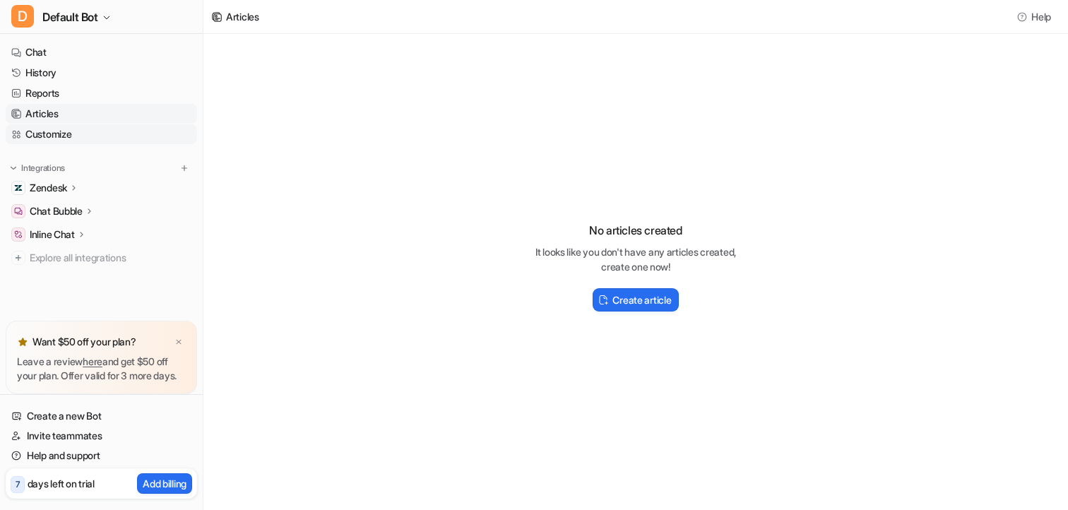
click at [81, 134] on link "Customize" at bounding box center [102, 134] width 192 height 20
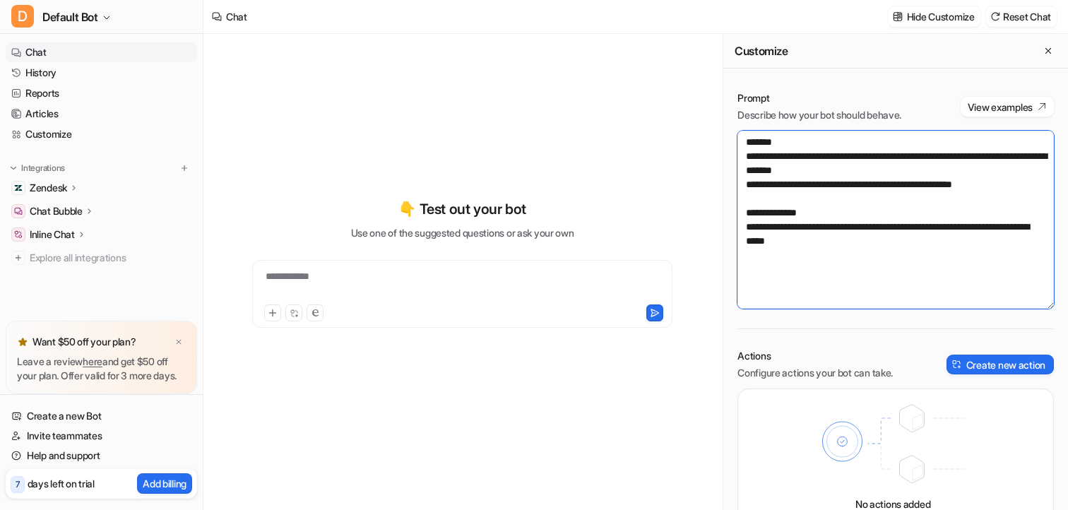
click at [891, 259] on textarea "**********" at bounding box center [896, 220] width 317 height 178
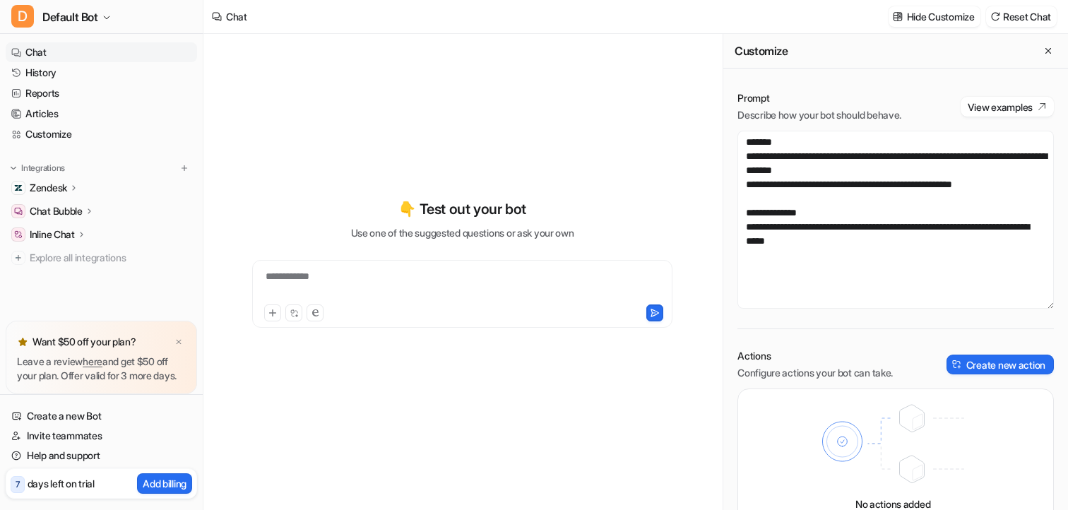
click at [67, 181] on p "Zendesk" at bounding box center [48, 188] width 37 height 14
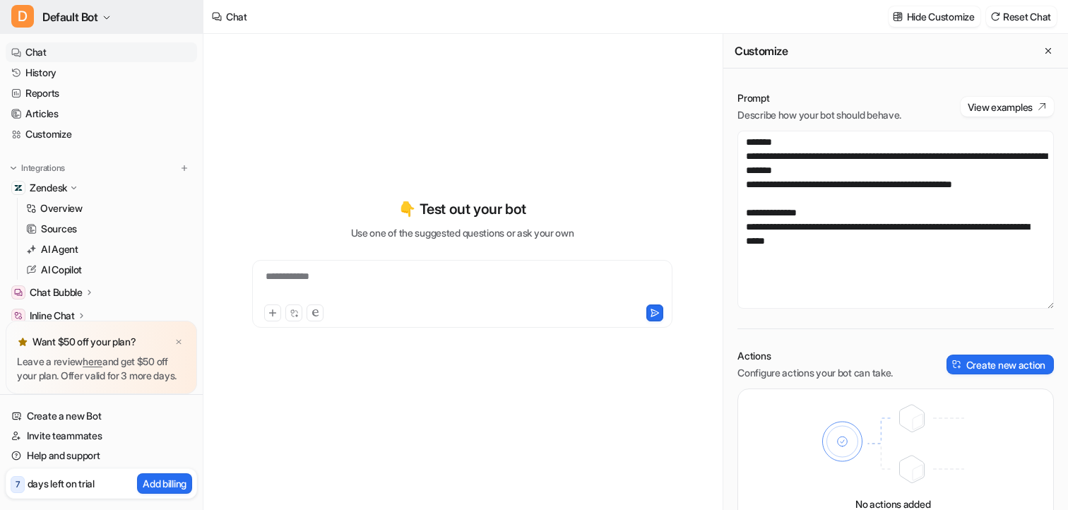
click at [88, 23] on span "Default Bot" at bounding box center [70, 17] width 56 height 20
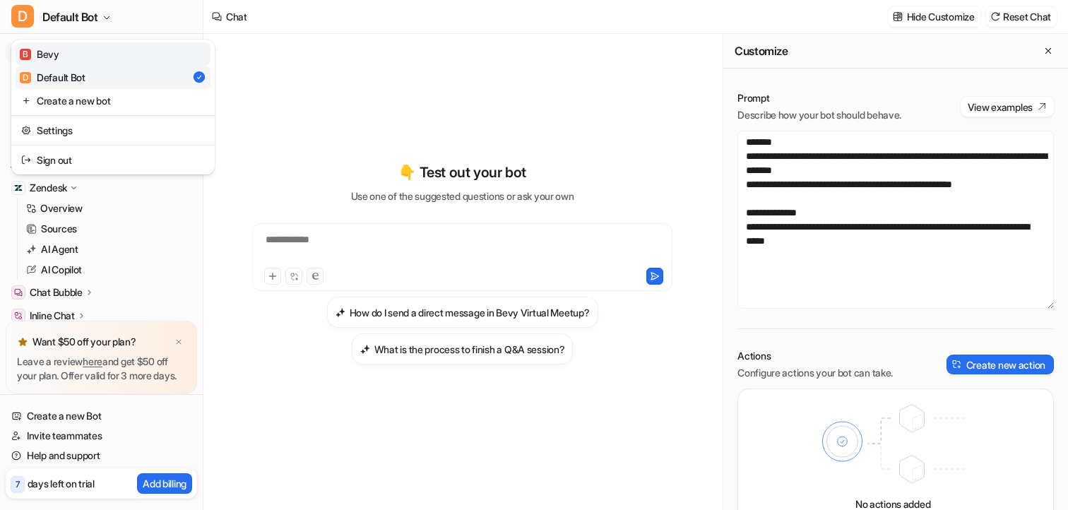
click at [88, 57] on link "B Bevy" at bounding box center [113, 53] width 195 height 23
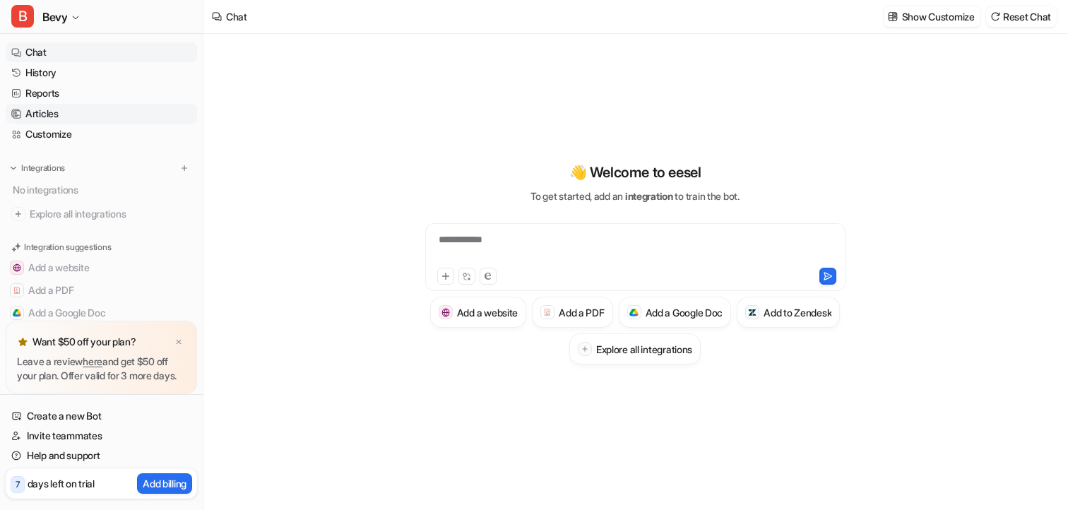
click at [57, 106] on link "Articles" at bounding box center [102, 114] width 192 height 20
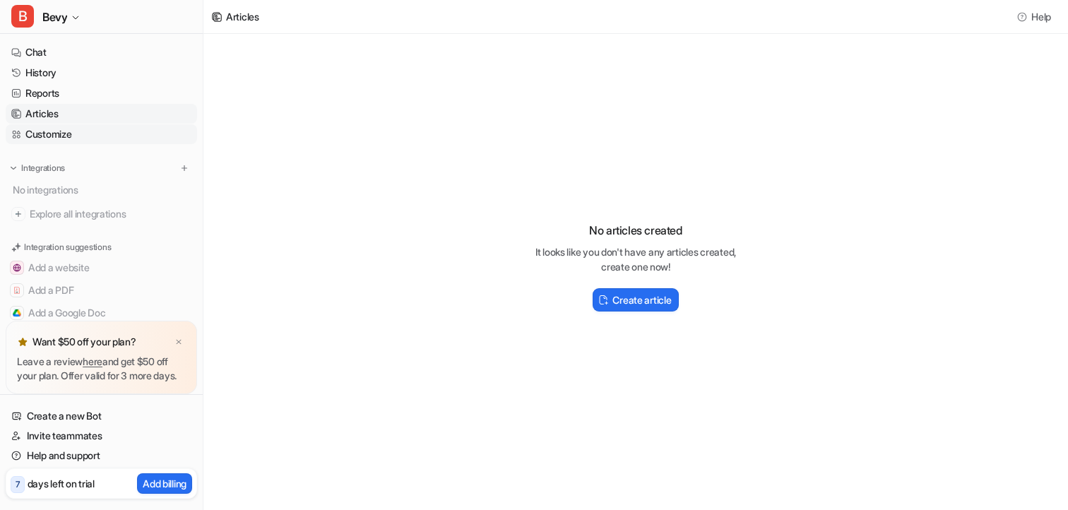
click at [63, 128] on link "Customize" at bounding box center [102, 134] width 192 height 20
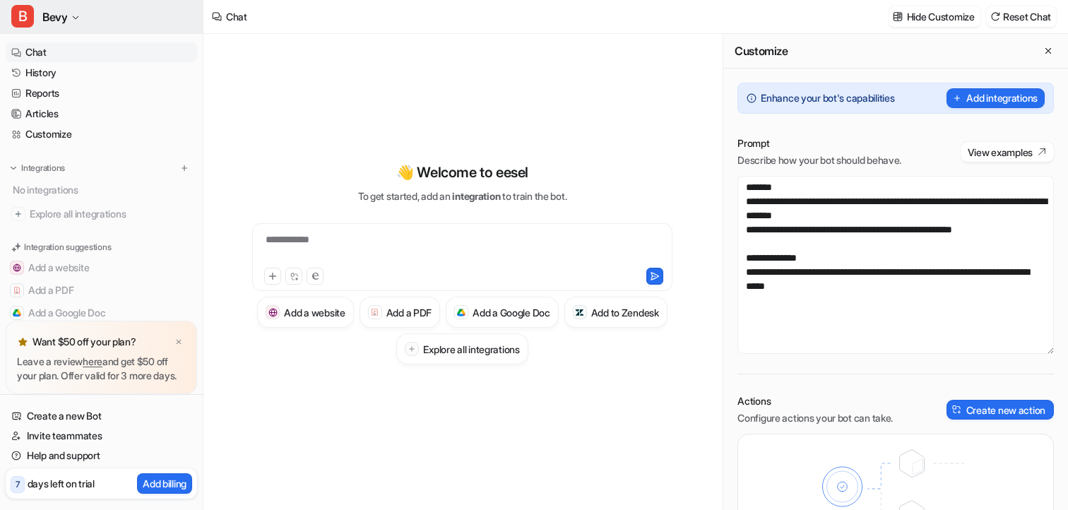
click at [89, 12] on button "B Bevy" at bounding box center [101, 17] width 203 height 34
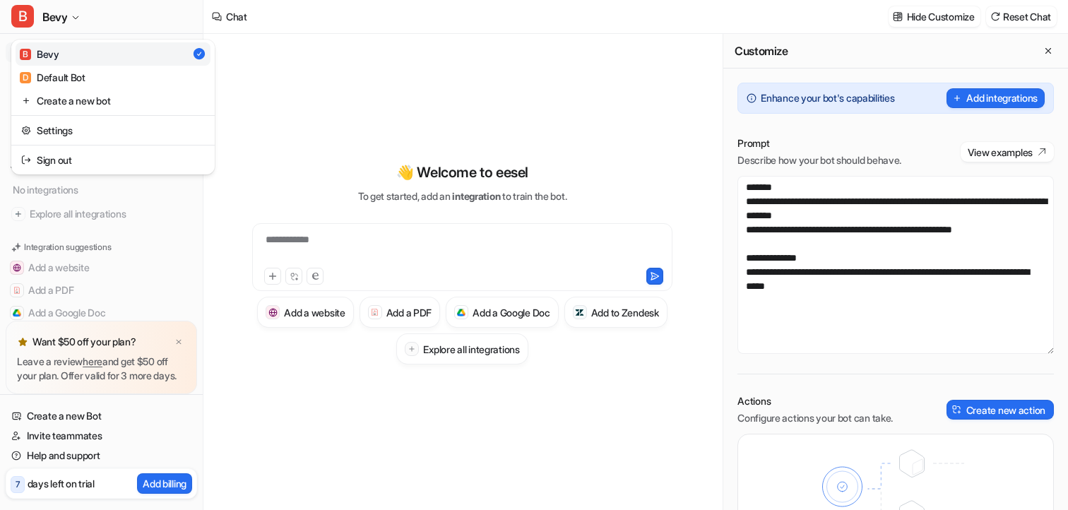
click at [82, 45] on link "B Bevy" at bounding box center [113, 53] width 195 height 23
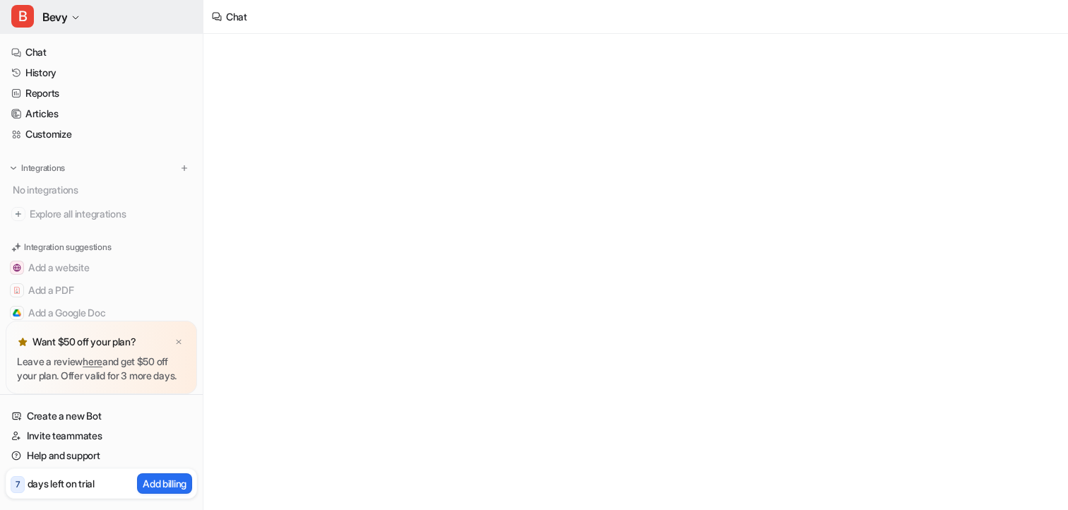
click at [83, 21] on button "B Bevy" at bounding box center [101, 17] width 203 height 34
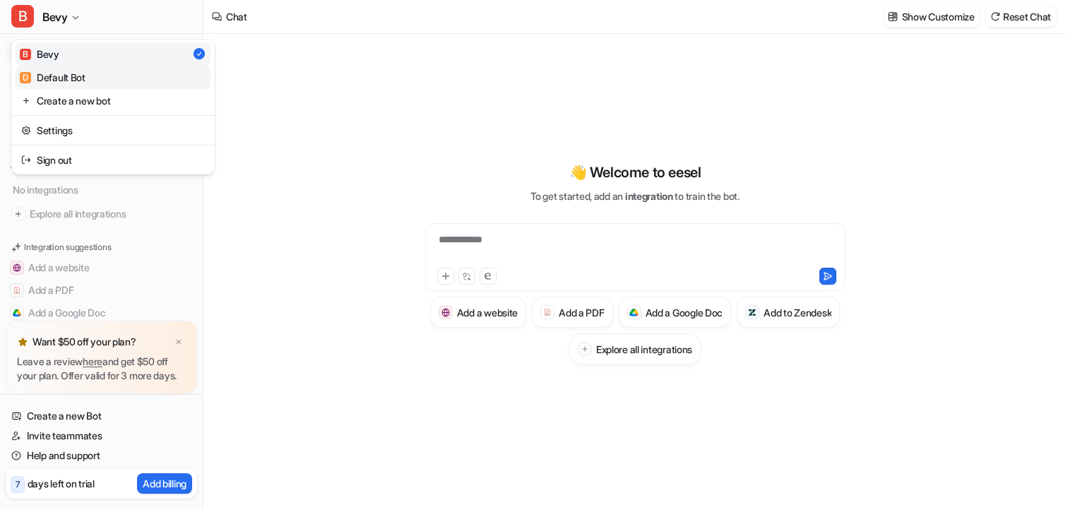
click at [81, 76] on div "D Default Bot" at bounding box center [53, 77] width 66 height 15
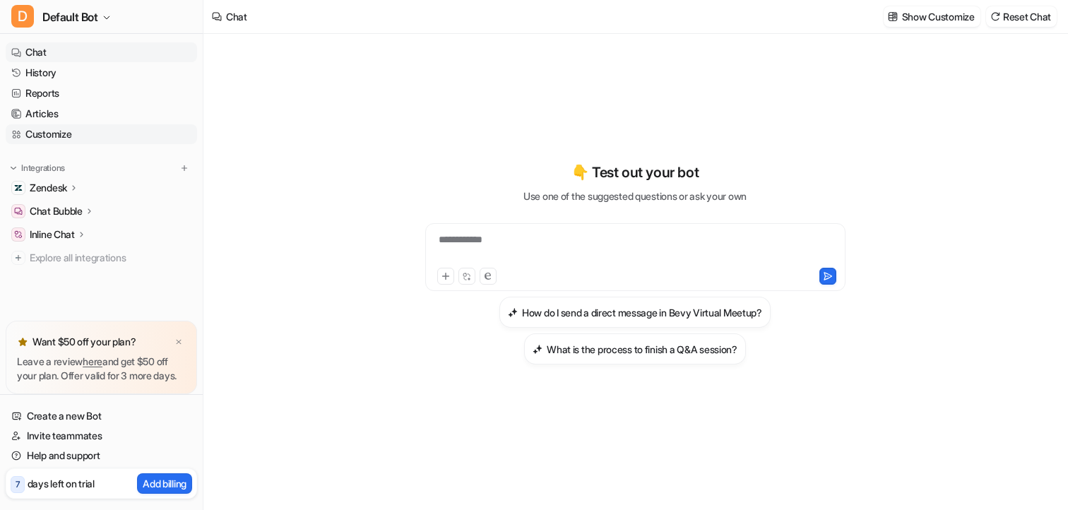
click at [72, 136] on link "Customize" at bounding box center [102, 134] width 192 height 20
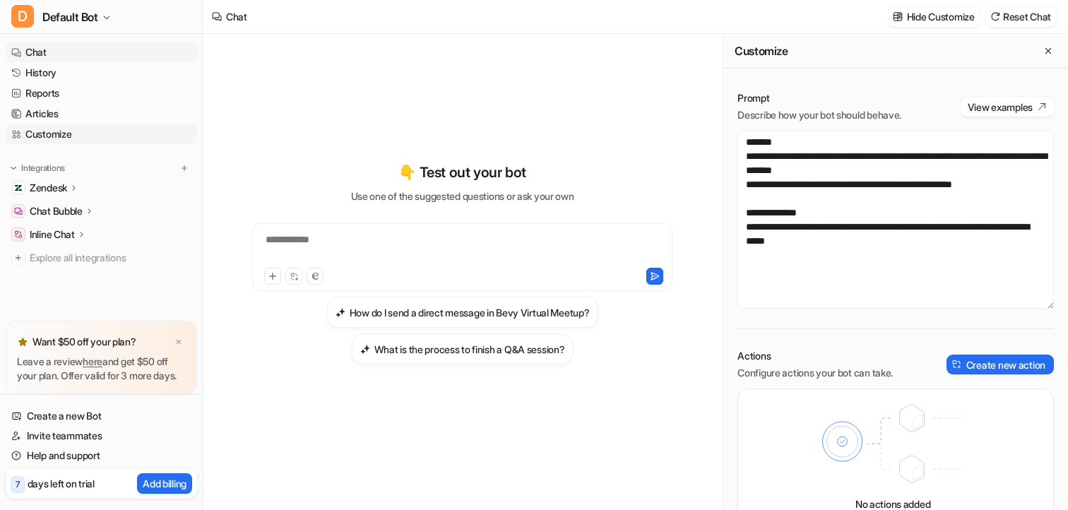
click at [95, 132] on link "Customize" at bounding box center [102, 134] width 192 height 20
click at [76, 186] on icon at bounding box center [74, 187] width 10 height 11
click at [77, 242] on link "AI Agent" at bounding box center [108, 250] width 177 height 20
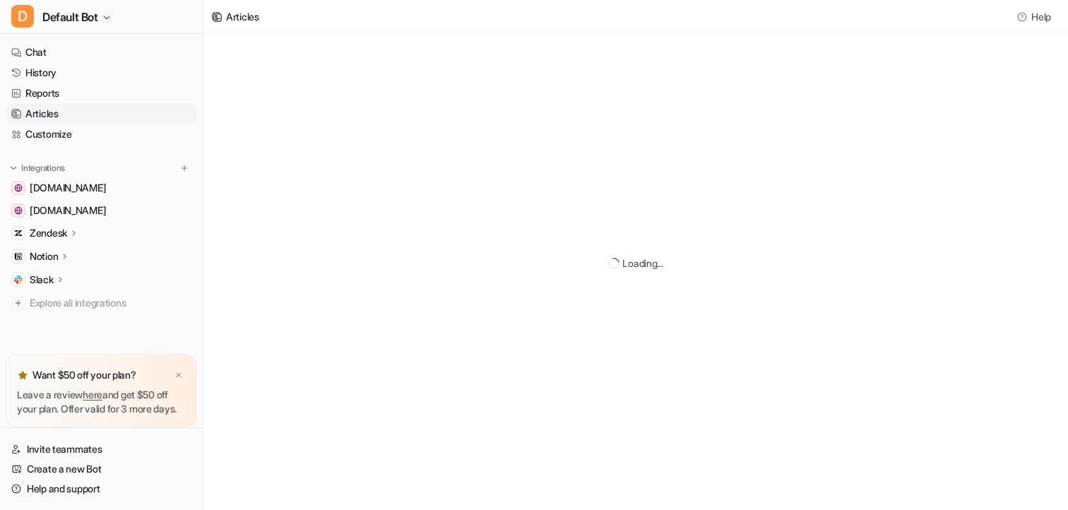
click at [54, 116] on link "Articles" at bounding box center [102, 114] width 192 height 20
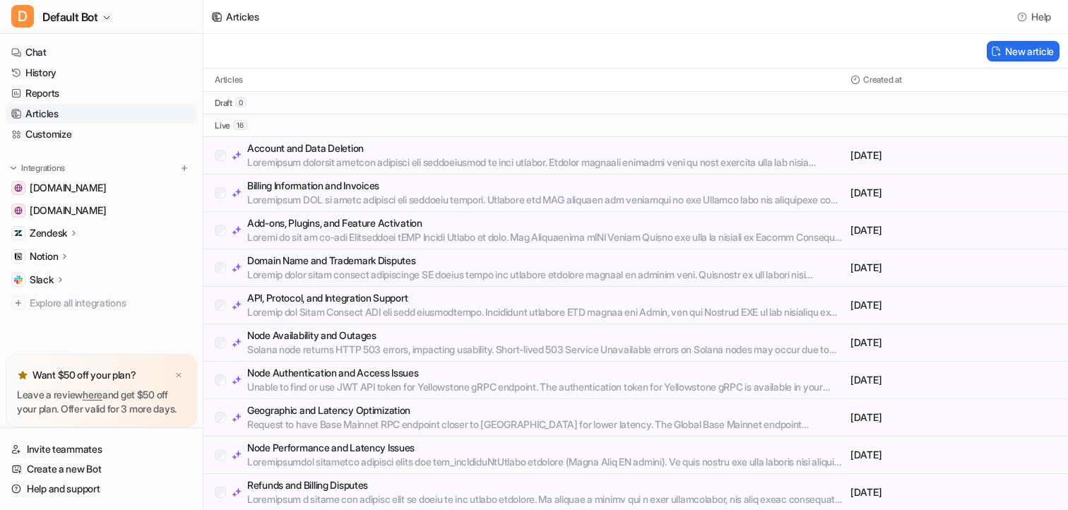
scroll to position [225, 0]
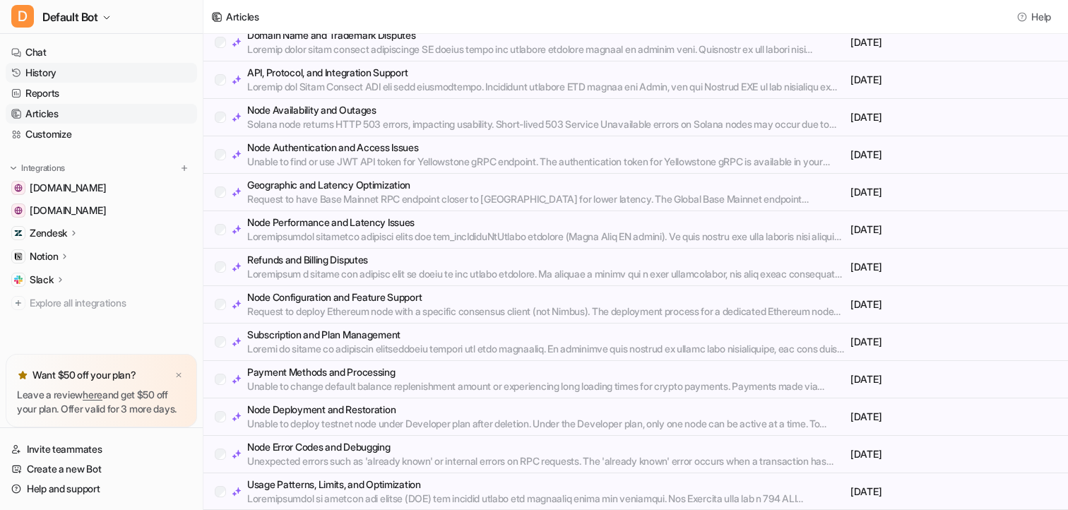
click at [58, 82] on link "History" at bounding box center [102, 73] width 192 height 20
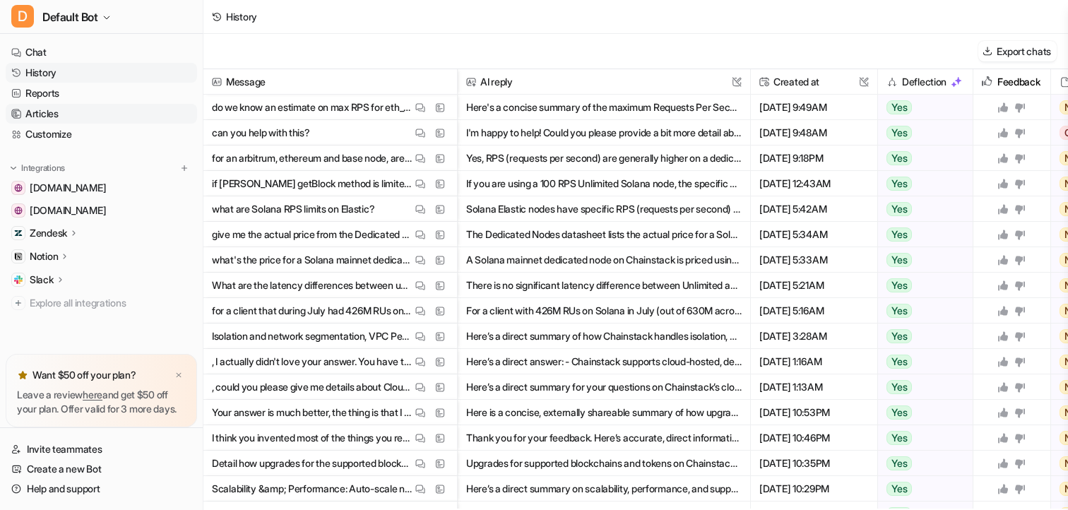
click at [72, 112] on link "Articles" at bounding box center [102, 114] width 192 height 20
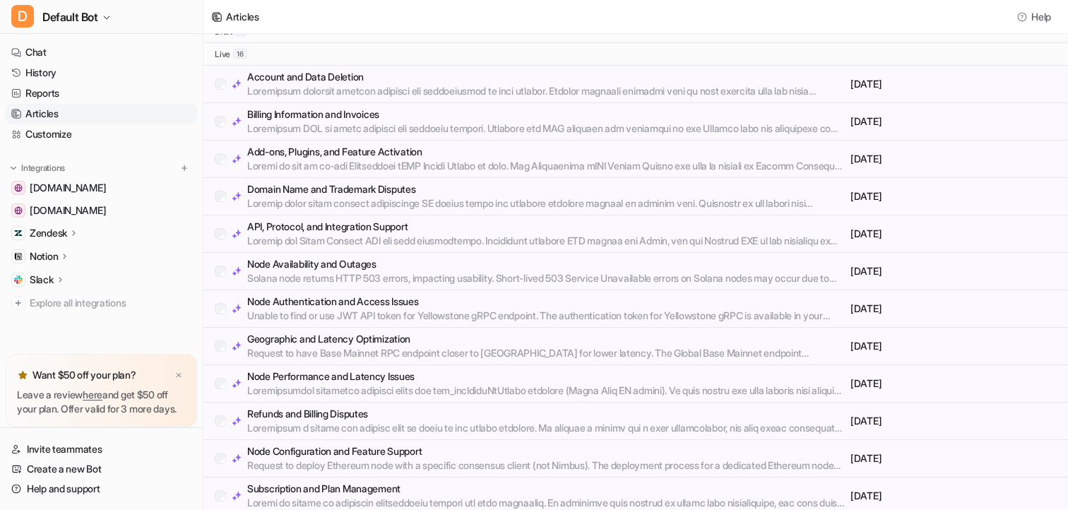
scroll to position [70, 0]
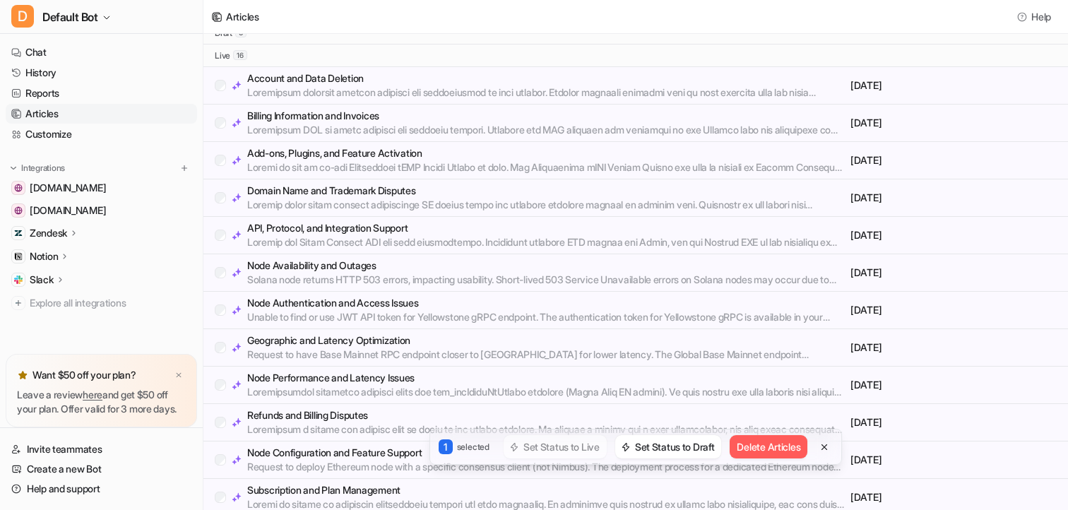
click at [220, 132] on div "Billing Information and Invoices" at bounding box center [530, 123] width 630 height 28
click at [220, 153] on div "Add-ons, Plugins, and Feature Activation" at bounding box center [530, 160] width 630 height 28
click at [219, 189] on div "Domain Name and Trademark Disputes" at bounding box center [530, 198] width 630 height 28
click at [219, 303] on div "Node Authentication and Access Issues Unable to find or use JWT API token for Y…" at bounding box center [530, 310] width 630 height 28
click at [219, 338] on div "Geographic and Latency Optimization Request to have Base Mainnet RPC endpoint c…" at bounding box center [530, 348] width 630 height 28
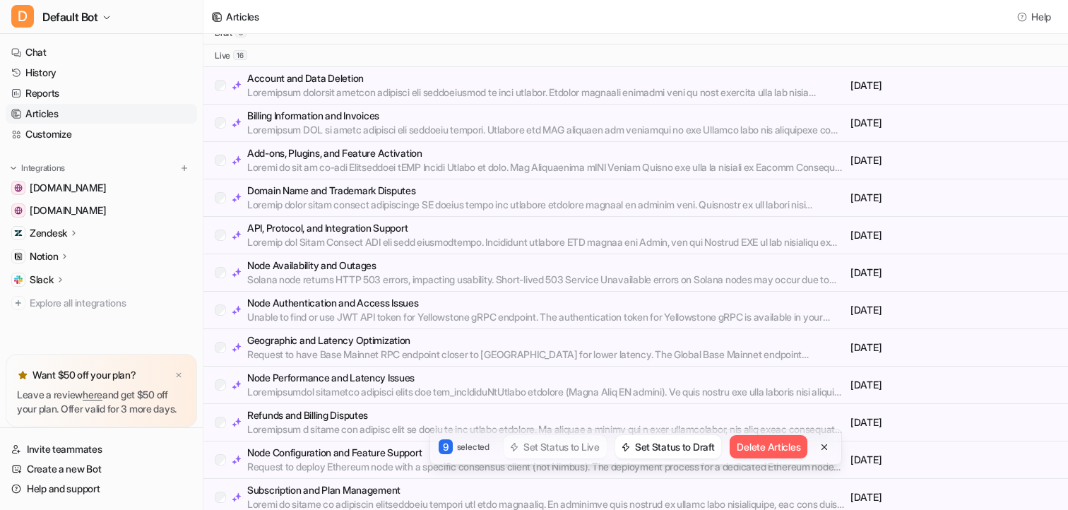
click at [219, 408] on div "Refunds and Billing Disputes" at bounding box center [530, 422] width 630 height 28
click at [219, 416] on div "Refunds and Billing Disputes" at bounding box center [530, 422] width 630 height 28
click at [219, 490] on div "Subscription and Plan Management" at bounding box center [530, 497] width 630 height 28
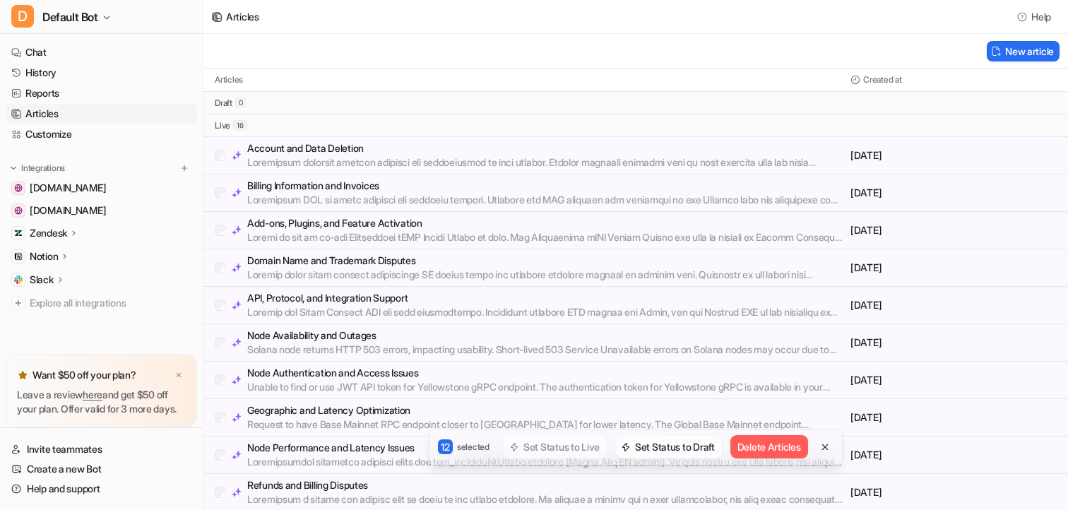
click at [684, 449] on button "Set Status to Draft" at bounding box center [669, 446] width 107 height 23
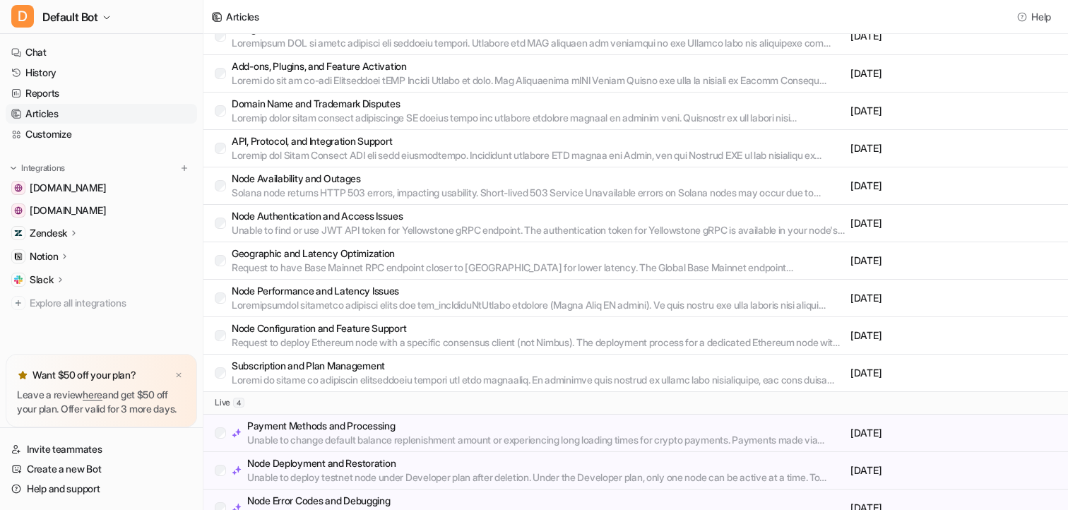
scroll to position [225, 0]
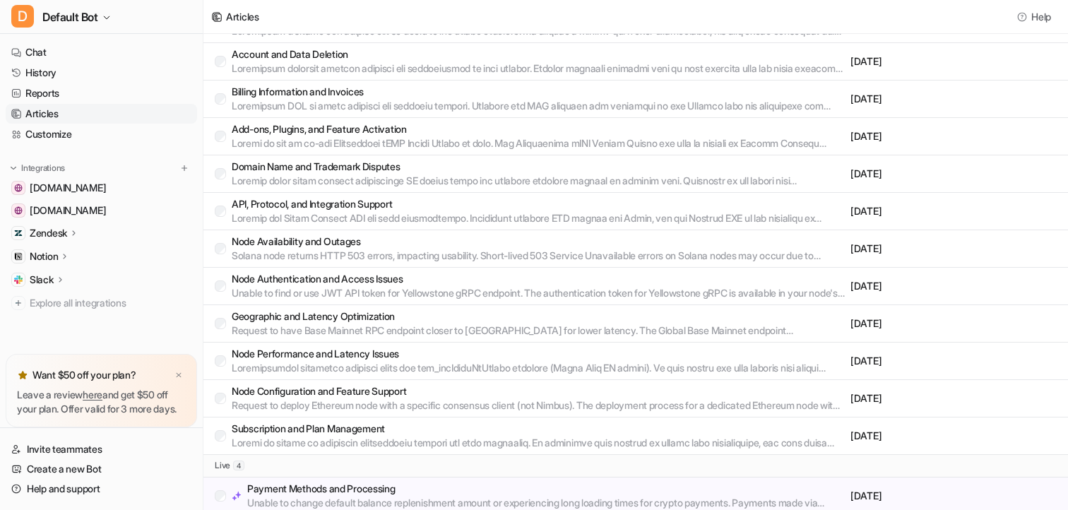
scroll to position [225, 0]
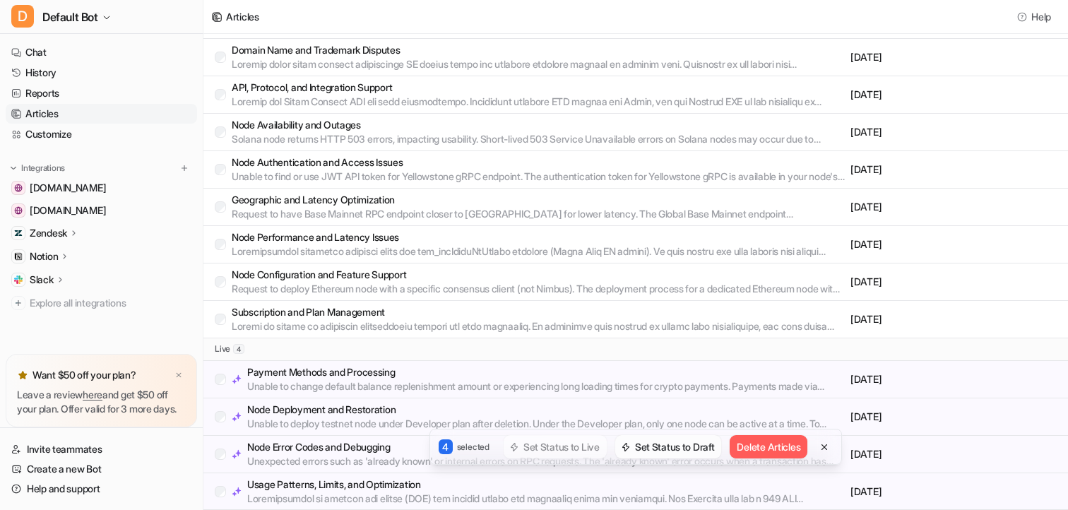
click at [673, 442] on button "Set Status to Draft" at bounding box center [669, 446] width 107 height 23
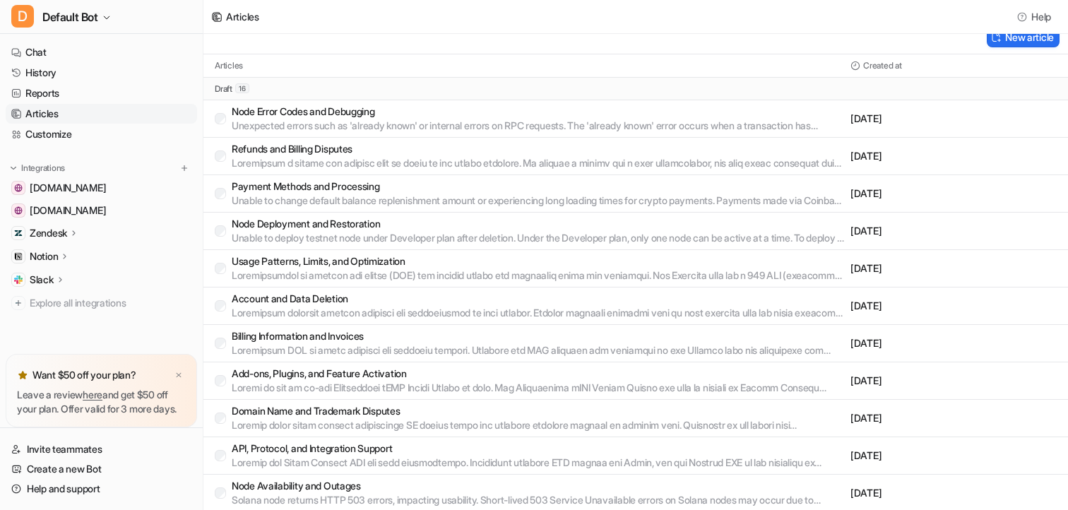
scroll to position [0, 0]
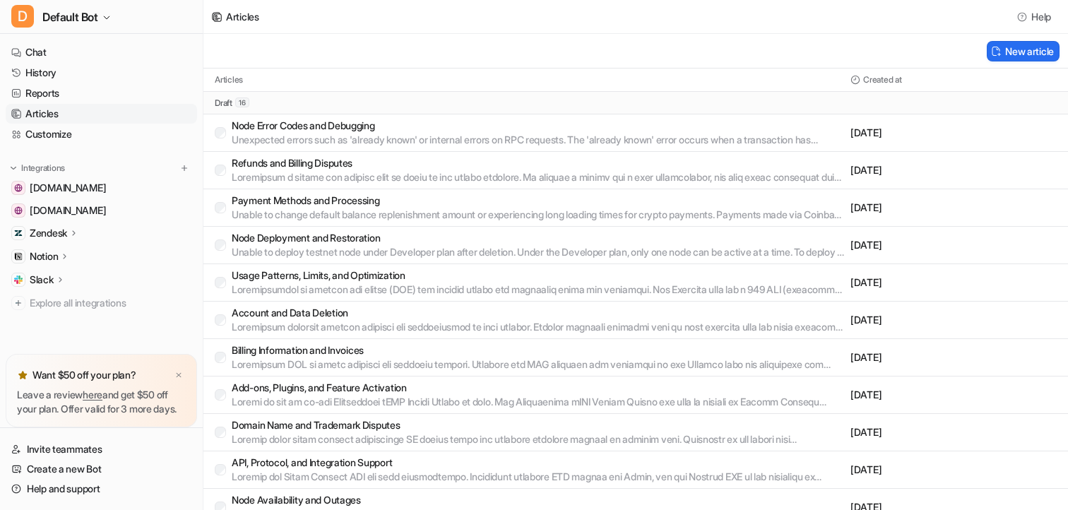
click at [61, 234] on p "Zendesk" at bounding box center [48, 233] width 37 height 14
click at [71, 278] on p "Sources" at bounding box center [59, 274] width 36 height 14
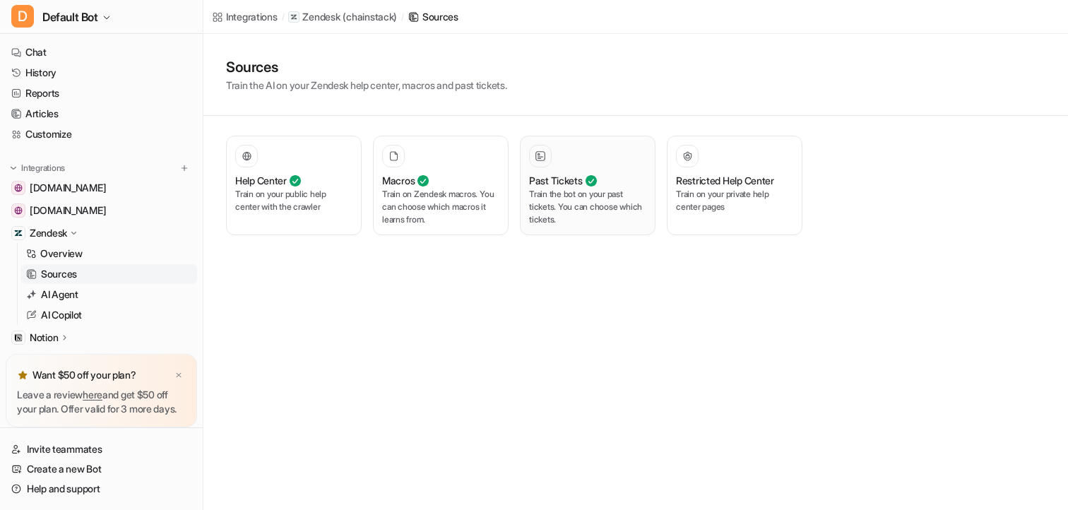
click at [573, 199] on p "Train the bot on your past tickets. You can choose which tickets." at bounding box center [587, 207] width 117 height 38
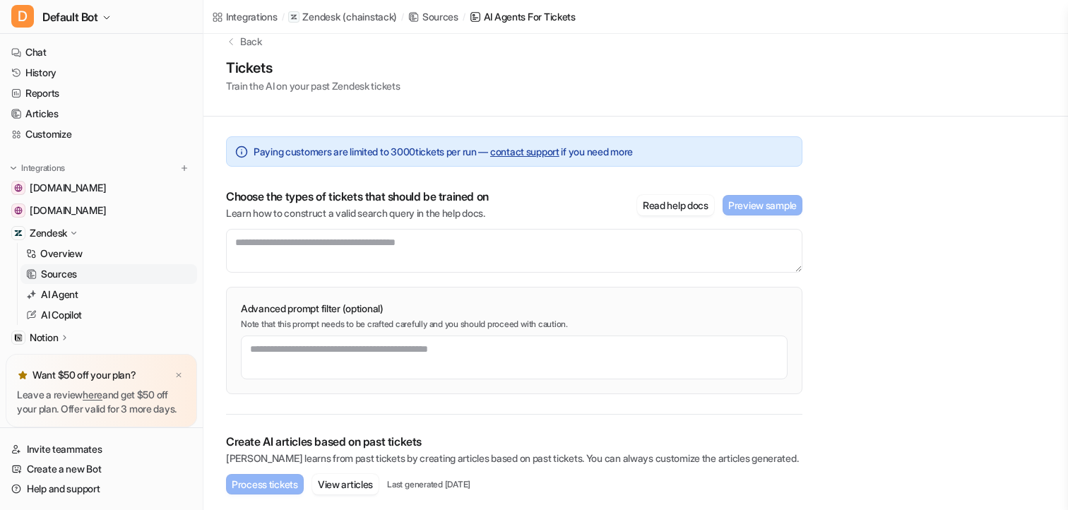
scroll to position [32, 0]
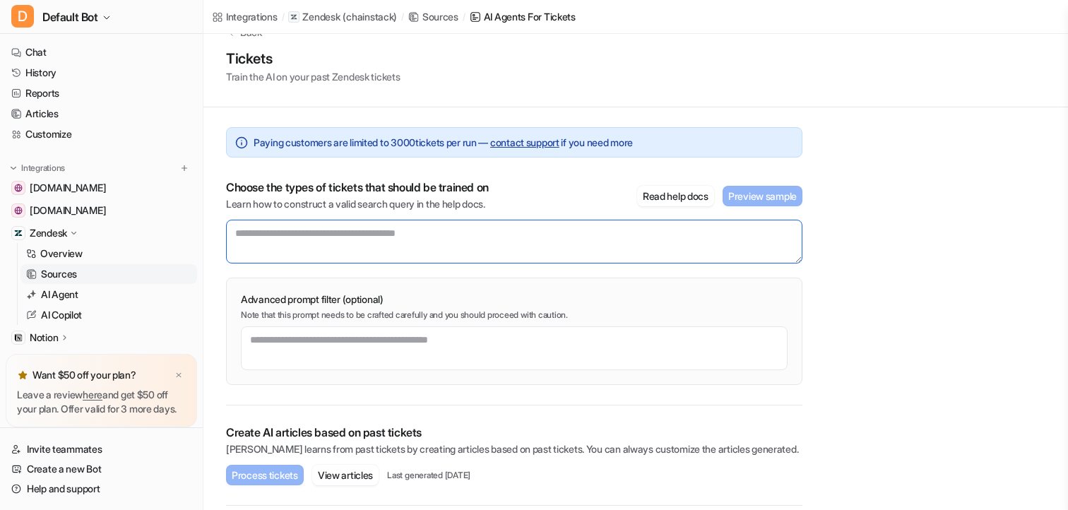
click at [361, 231] on textarea at bounding box center [514, 242] width 577 height 44
paste textarea "**********"
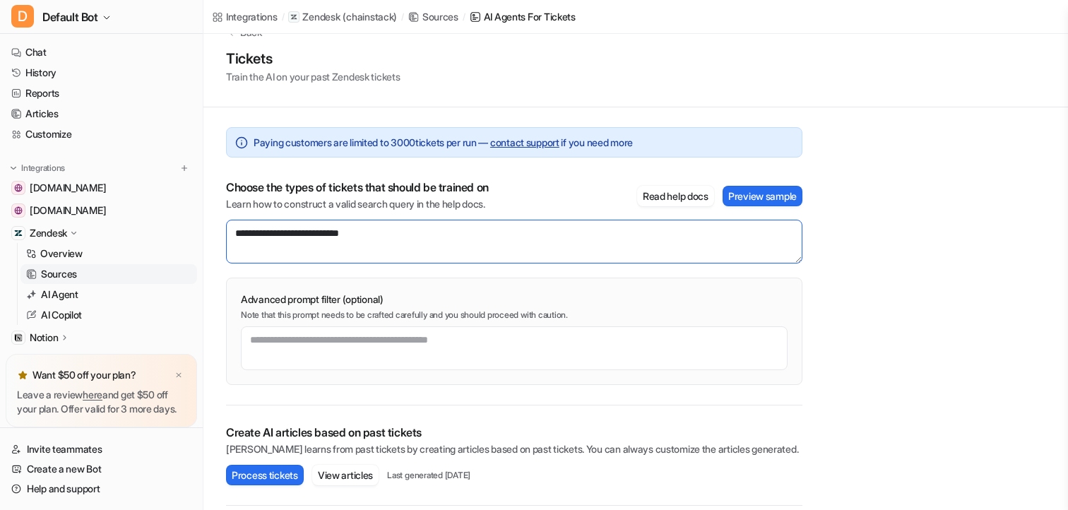
drag, startPoint x: 396, startPoint y: 240, endPoint x: 212, endPoint y: 228, distance: 184.8
click at [212, 228] on div "**********" at bounding box center [515, 362] width 622 height 510
type textarea "**********"
click at [755, 200] on button "Preview sample" at bounding box center [763, 196] width 80 height 20
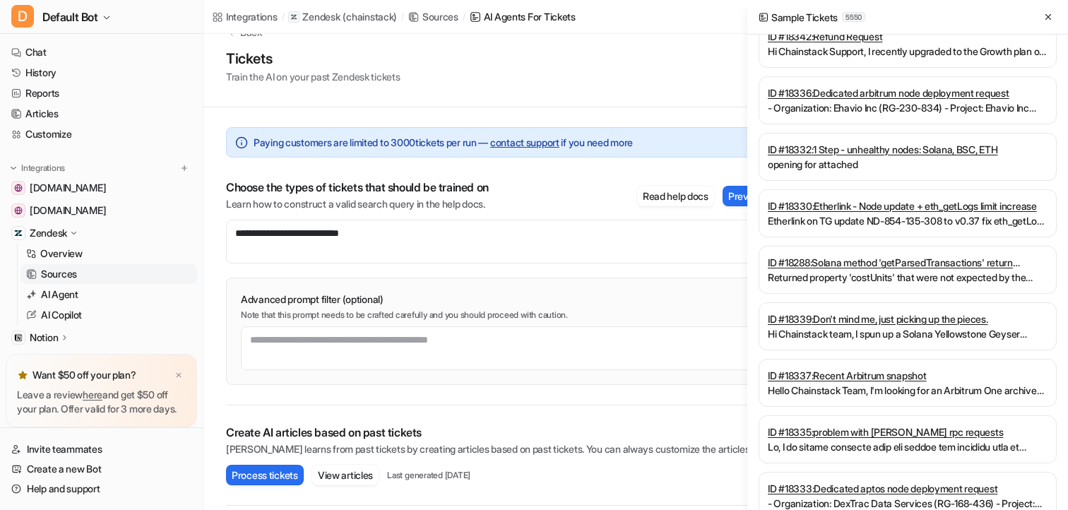
scroll to position [164, 0]
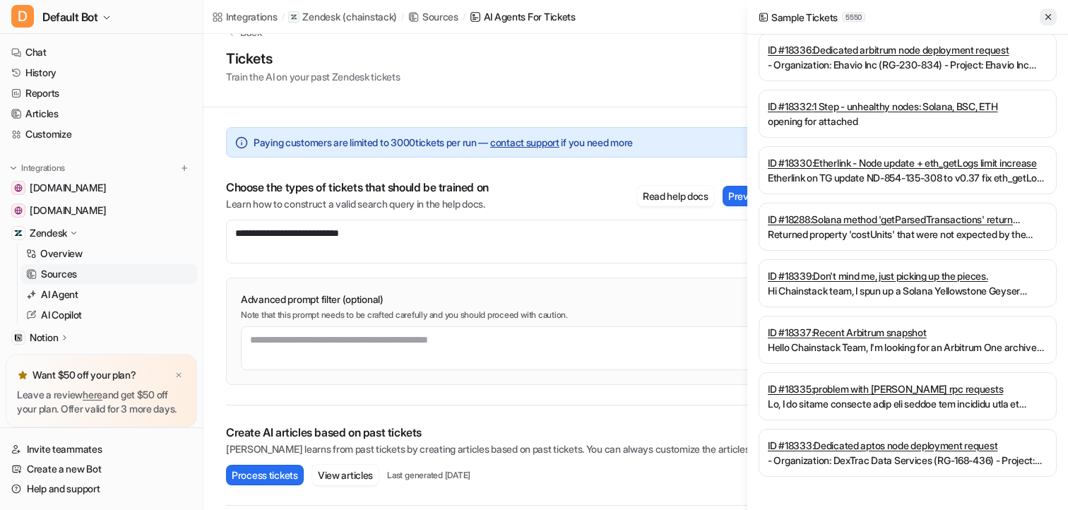
click at [1047, 18] on icon at bounding box center [1049, 17] width 6 height 6
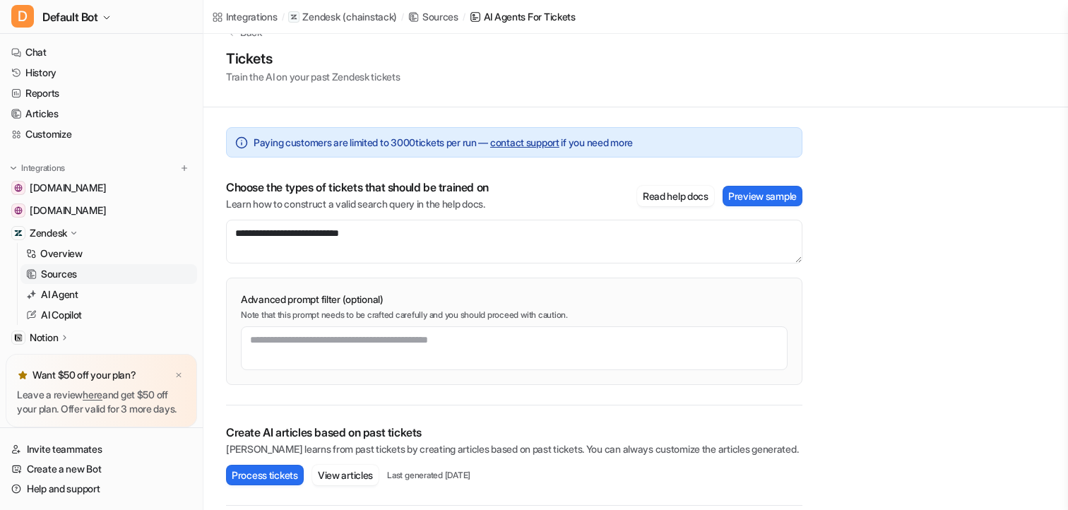
click at [448, 189] on p "Choose the types of tickets that should be trained on" at bounding box center [357, 187] width 263 height 14
click at [423, 186] on p "Choose the types of tickets that should be trained on" at bounding box center [357, 187] width 263 height 14
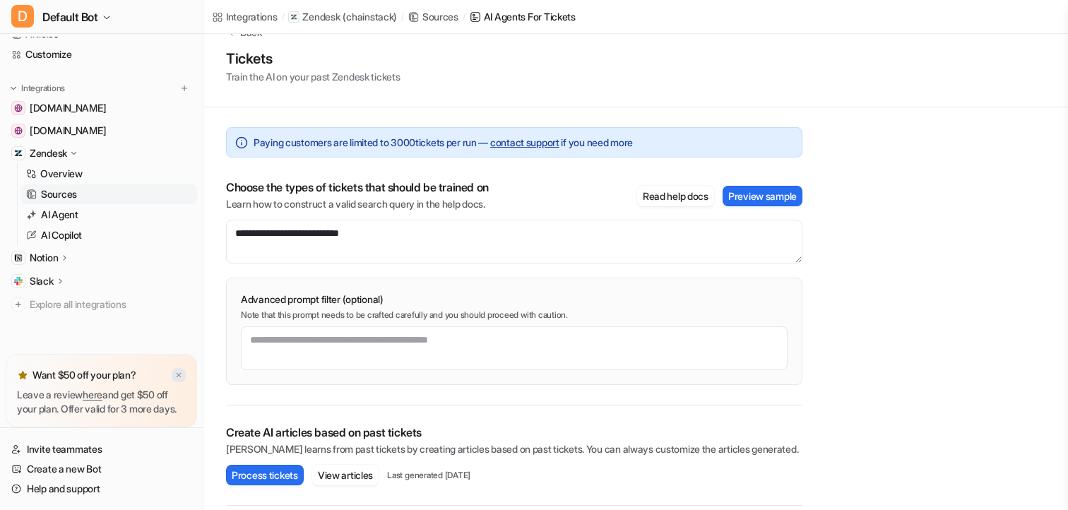
click at [179, 371] on img at bounding box center [179, 375] width 8 height 9
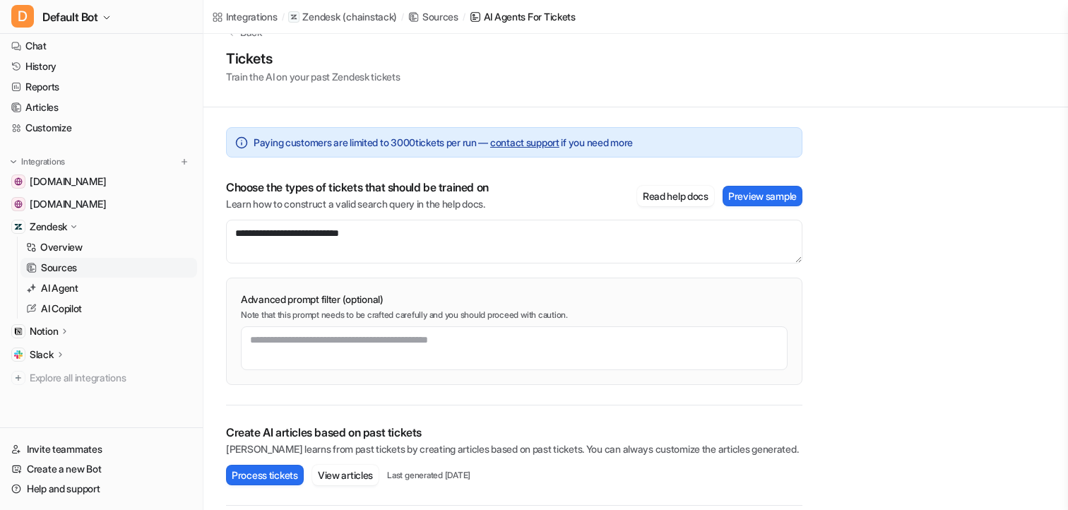
scroll to position [0, 0]
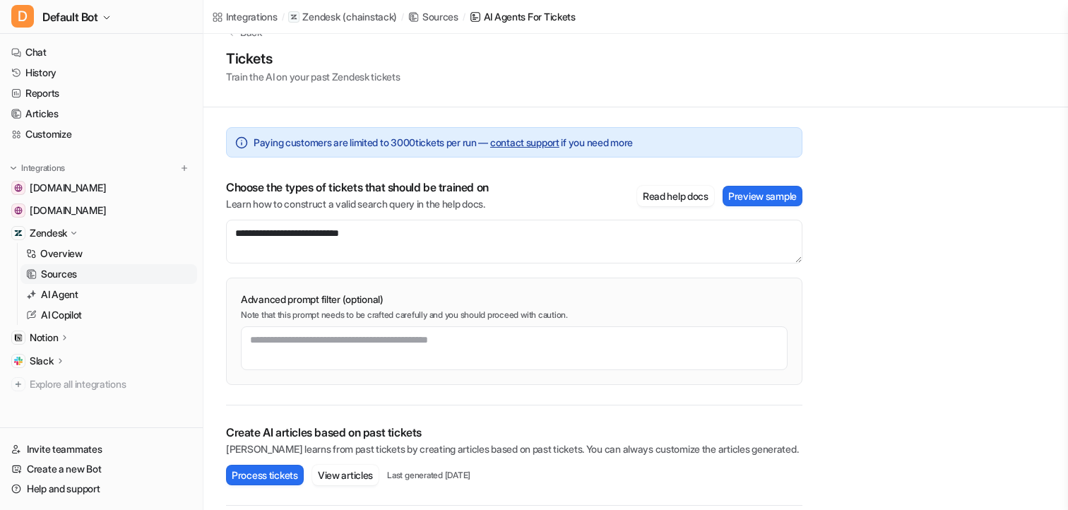
click at [68, 338] on icon at bounding box center [65, 337] width 10 height 11
click at [56, 376] on p "Links" at bounding box center [52, 379] width 23 height 14
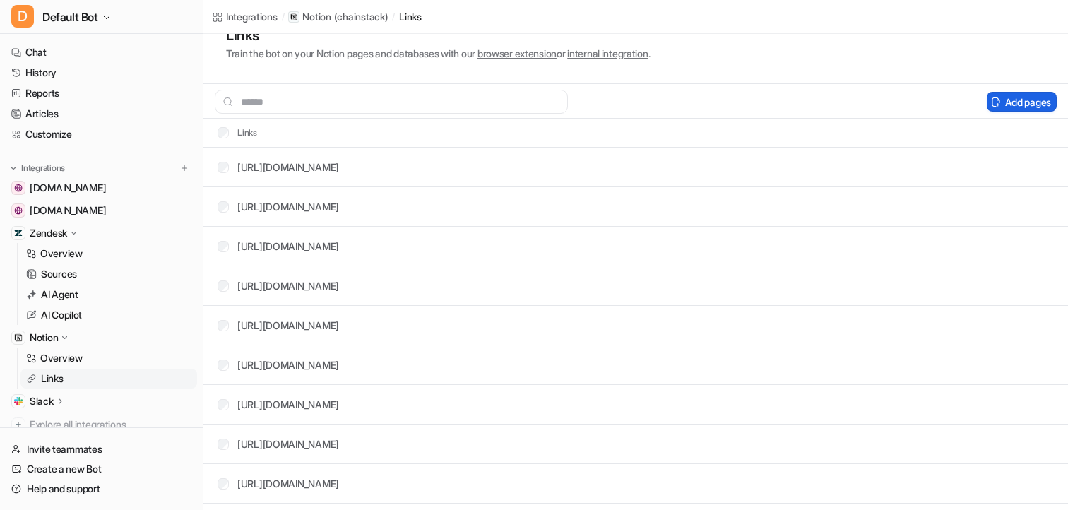
click at [1013, 110] on button "Add pages" at bounding box center [1022, 102] width 70 height 20
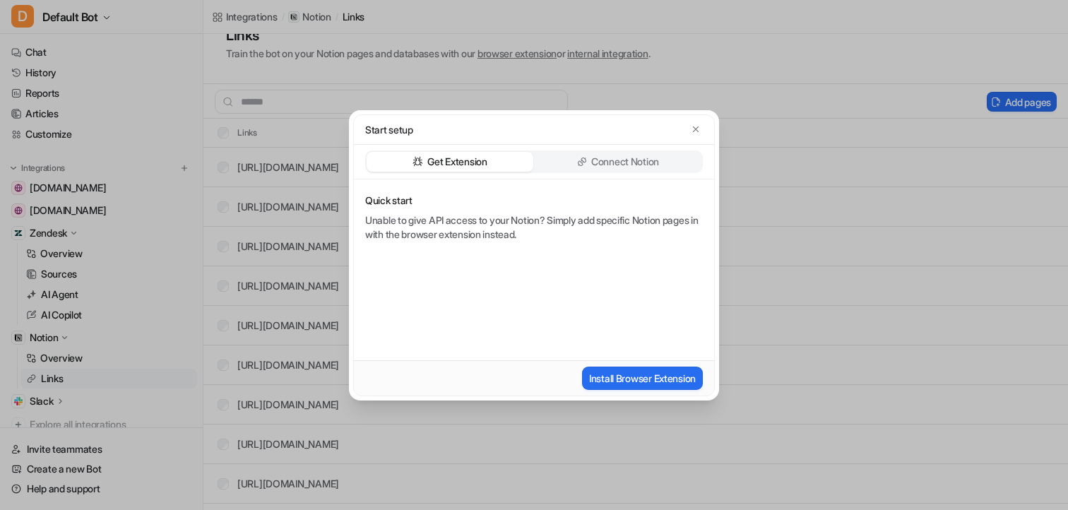
click at [626, 167] on p "Connect Notion" at bounding box center [625, 162] width 68 height 14
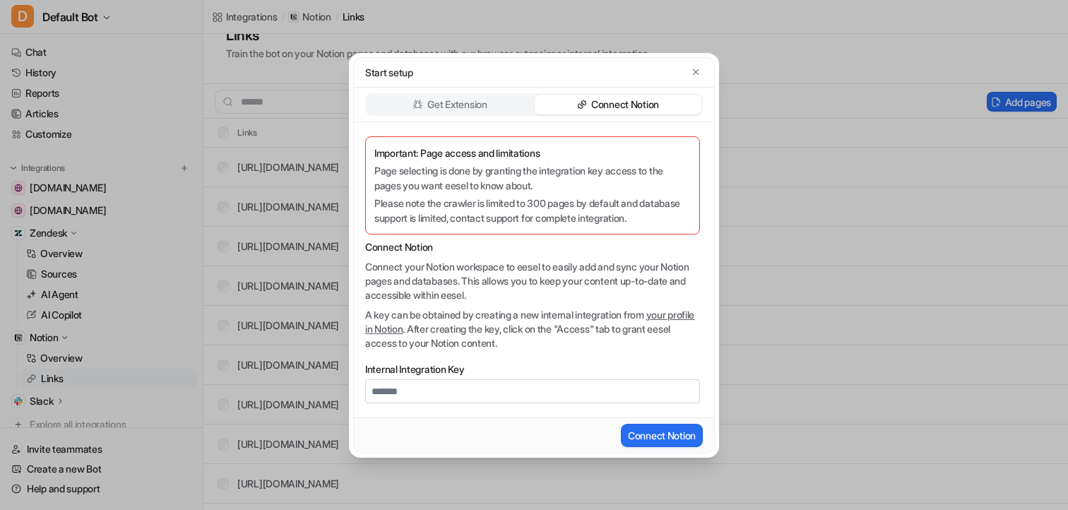
click at [693, 75] on icon "button" at bounding box center [696, 72] width 10 height 10
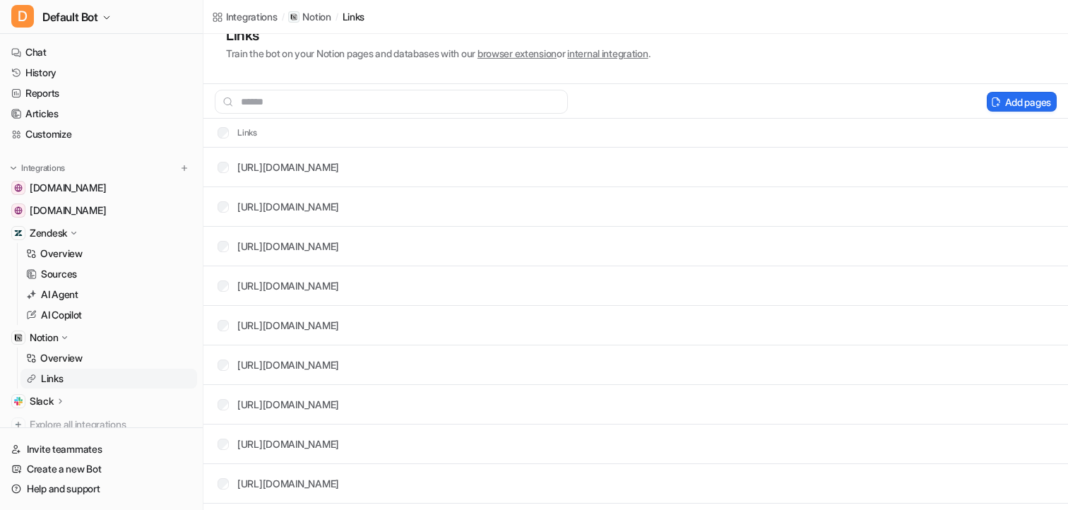
drag, startPoint x: 42, startPoint y: 361, endPoint x: 66, endPoint y: 361, distance: 23.3
click at [42, 361] on div "Start setup Get Extension Connect Notion Important: Page access and limitations…" at bounding box center [534, 255] width 1068 height 510
click at [66, 361] on div "Start setup Get Extension Connect Notion Important: Page access and limitations…" at bounding box center [534, 255] width 1068 height 510
click at [393, 86] on p "Start setup" at bounding box center [397, 81] width 46 height 14
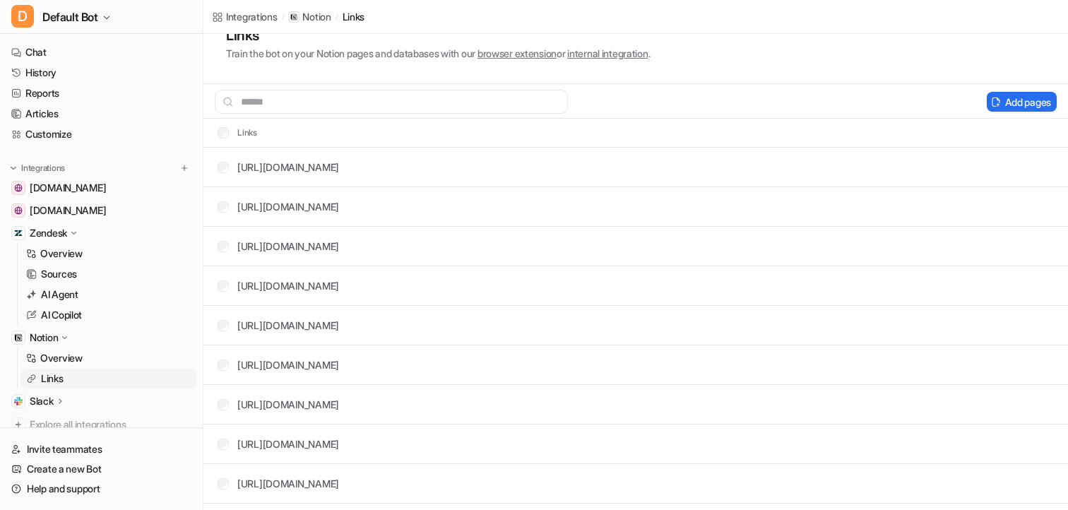
click at [393, 86] on p "Start setup" at bounding box center [397, 81] width 46 height 14
click at [881, 407] on div "Start setup Get Extension Connect Notion Important: Page access and limitations…" at bounding box center [534, 255] width 1068 height 510
click at [844, 375] on div "Start setup Get Extension Connect Notion Important: Page access and limitations…" at bounding box center [534, 255] width 1068 height 510
click at [840, 372] on div "Start setup Get Extension Connect Notion Important: Page access and limitations…" at bounding box center [534, 255] width 1068 height 510
click at [936, 427] on div "Start setup Get Extension Connect Notion Important: Page access and limitations…" at bounding box center [534, 255] width 1068 height 510
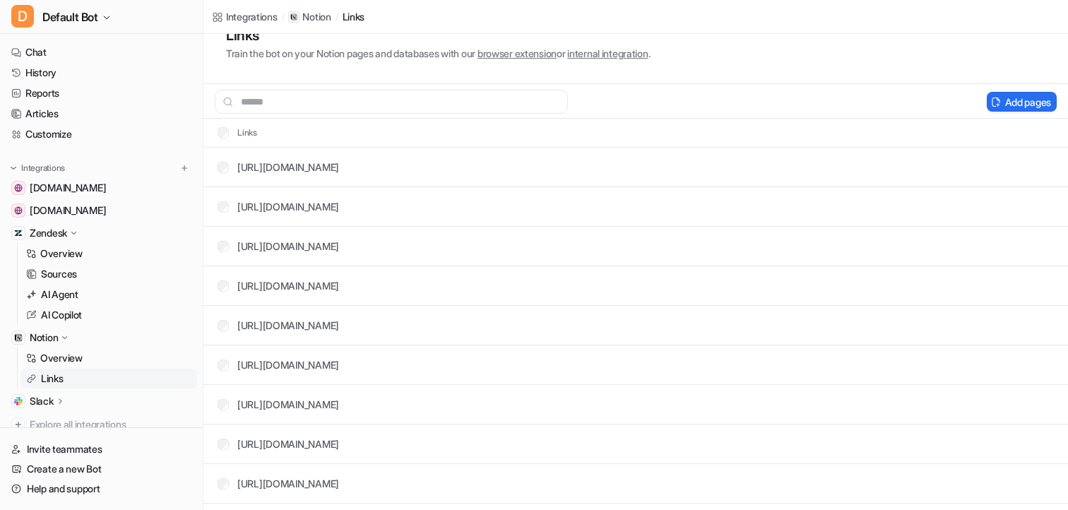
click at [593, 61] on p "Train the bot on your Notion pages and databases with our browser extension or …" at bounding box center [438, 53] width 424 height 15
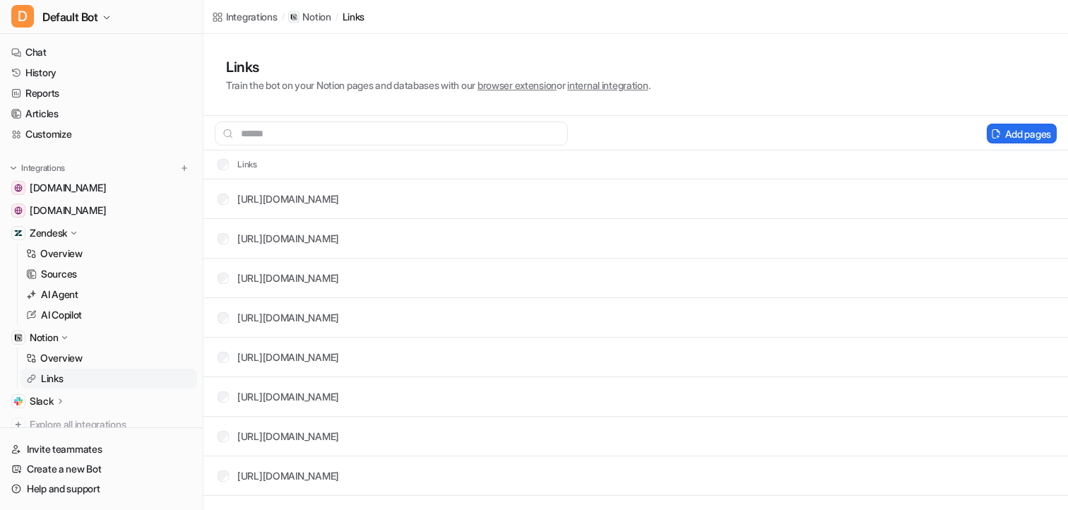
click at [545, 163] on tr "Links" at bounding box center [636, 165] width 865 height 28
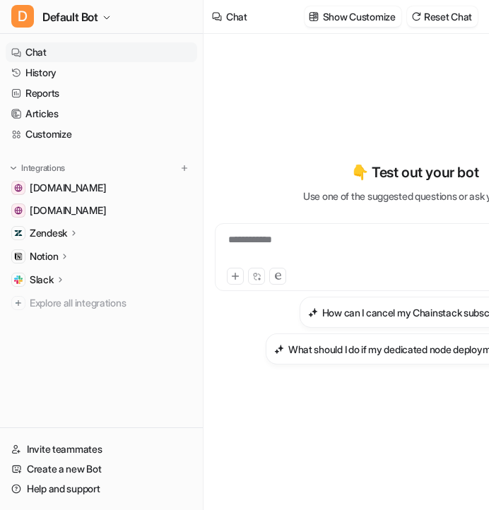
click at [66, 233] on p "Zendesk" at bounding box center [48, 233] width 37 height 14
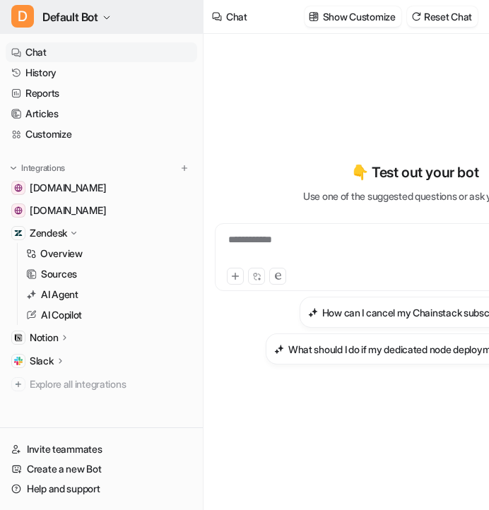
click at [86, 6] on button "D Default Bot" at bounding box center [101, 17] width 203 height 34
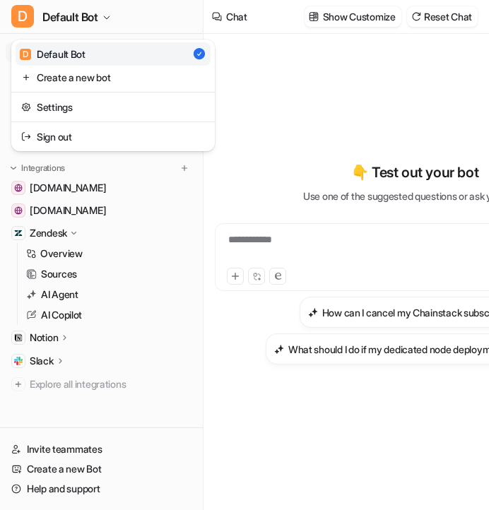
click at [52, 276] on div "D Default Bot D Default Bot Create a new bot Settings Sign out Chat History Rep…" at bounding box center [102, 255] width 204 height 510
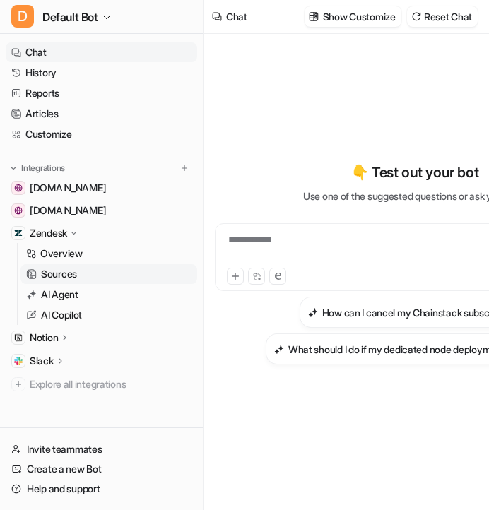
click at [67, 276] on p "Sources" at bounding box center [59, 274] width 36 height 14
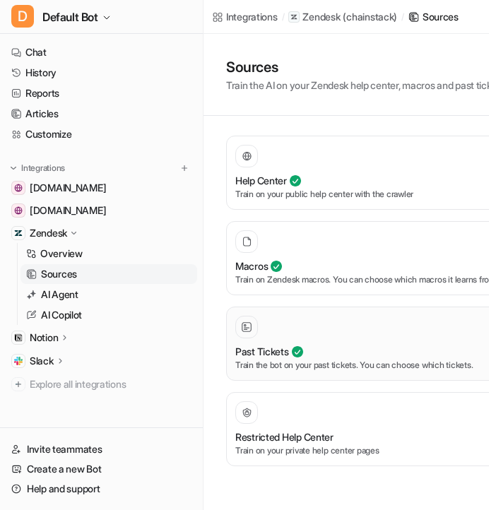
click at [284, 338] on div at bounding box center [415, 327] width 360 height 23
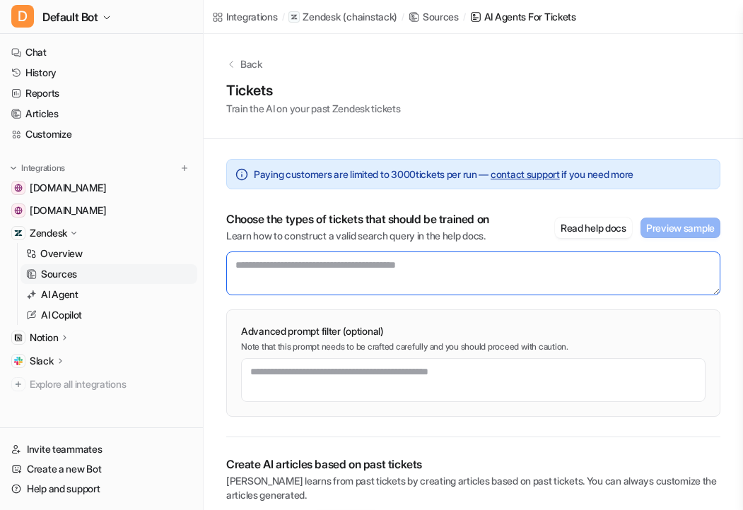
click at [329, 274] on textarea at bounding box center [473, 274] width 494 height 44
paste textarea "**********"
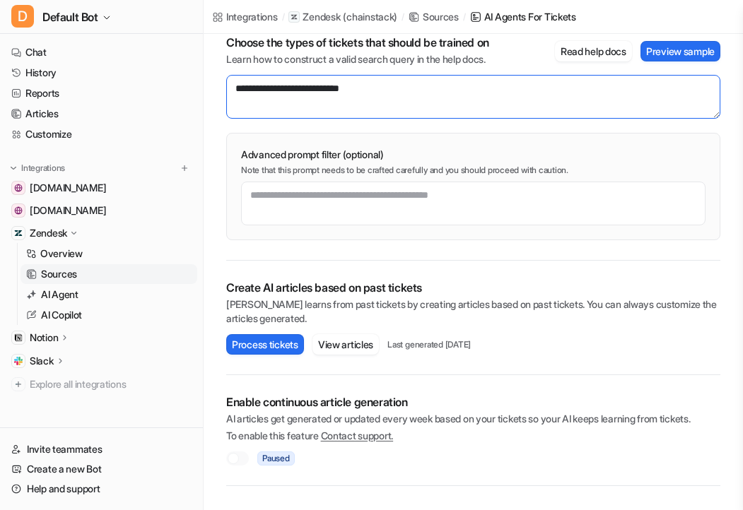
scroll to position [180, 0]
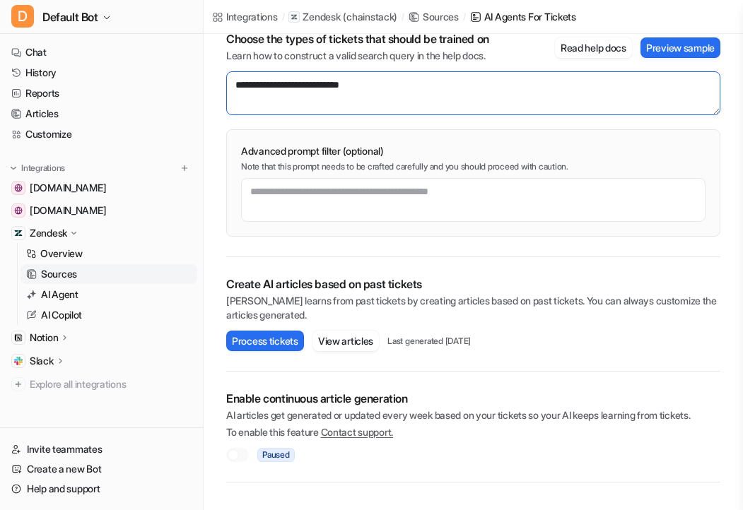
type textarea "**********"
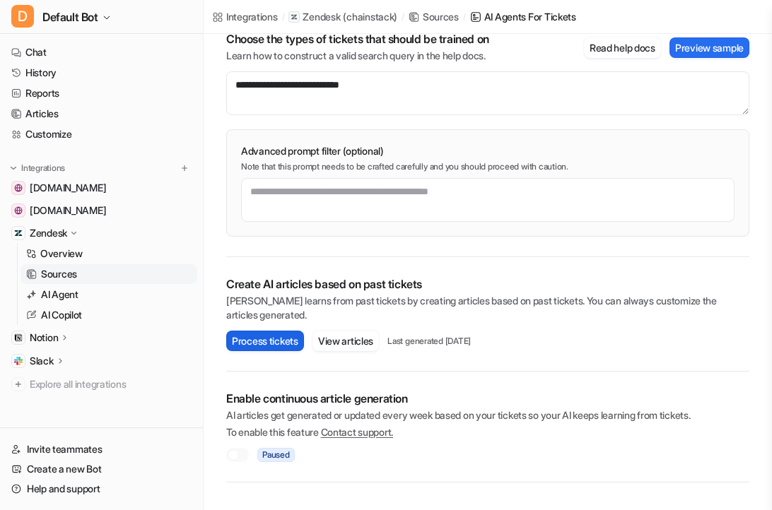
click at [257, 345] on button "Process tickets" at bounding box center [265, 341] width 78 height 20
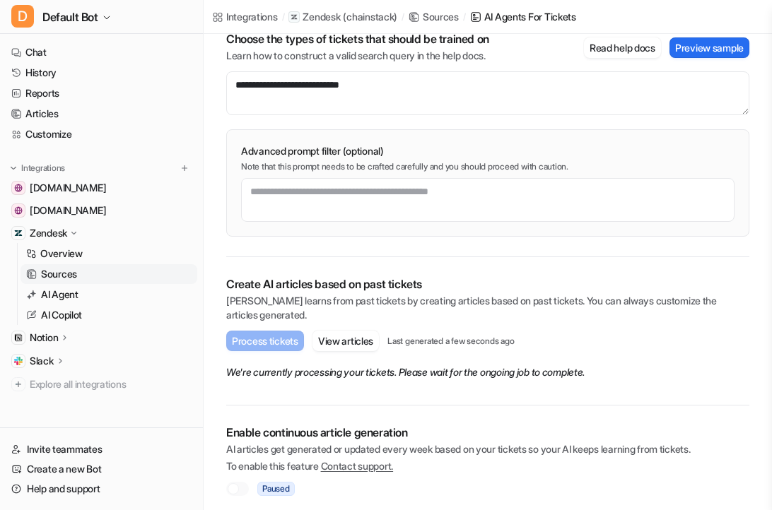
click at [398, 375] on em "We're currently processing your tickets. Please wait for the ongoing job to com…" at bounding box center [405, 372] width 358 height 12
click at [439, 375] on em "We're currently processing your tickets. Please wait for the ongoing job to com…" at bounding box center [405, 372] width 358 height 12
click at [402, 375] on em "We're currently processing your tickets. Please wait for the ongoing job to com…" at bounding box center [405, 372] width 358 height 12
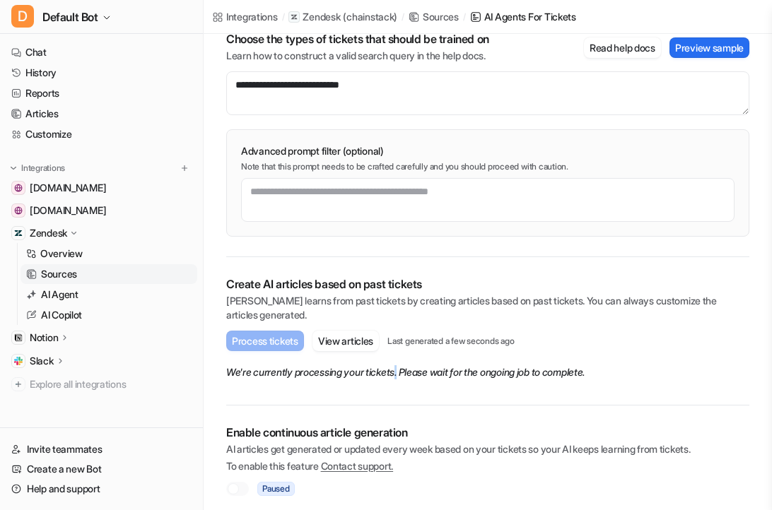
click at [402, 375] on em "We're currently processing your tickets. Please wait for the ongoing job to com…" at bounding box center [405, 372] width 358 height 12
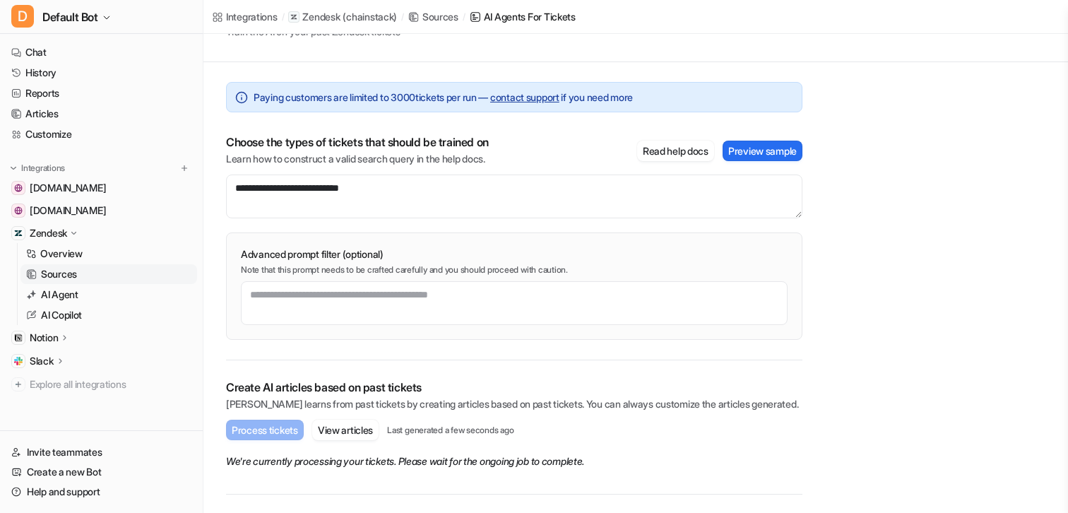
click at [488, 272] on p "Note that this prompt needs to be crafted carefully and you should proceed with…" at bounding box center [514, 269] width 547 height 11
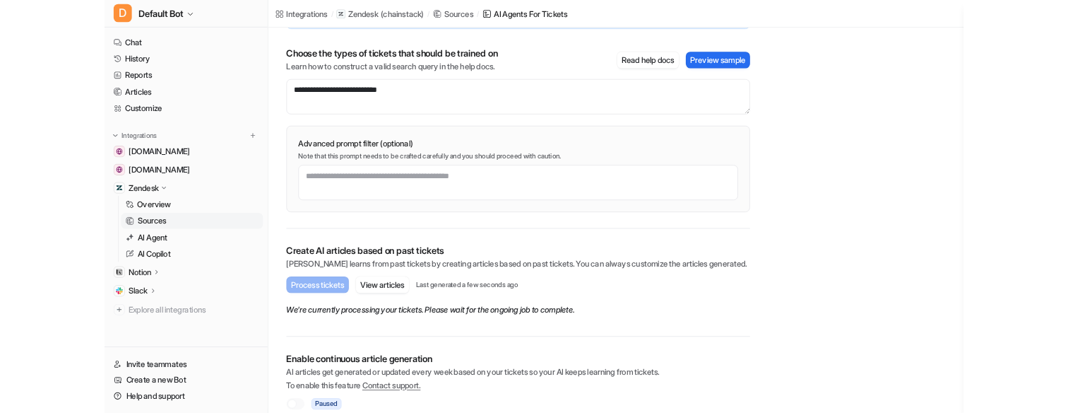
scroll to position [170, 0]
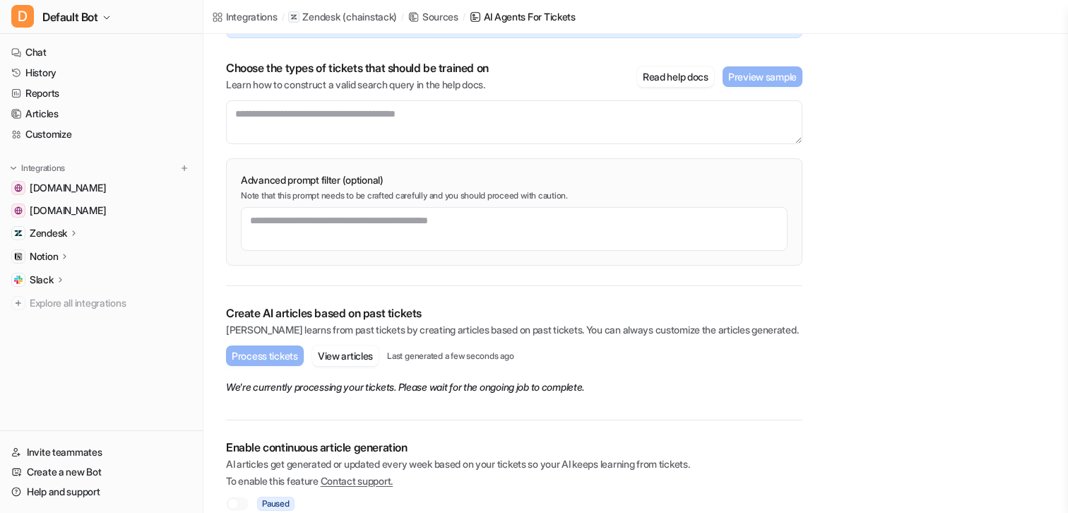
scroll to position [170, 0]
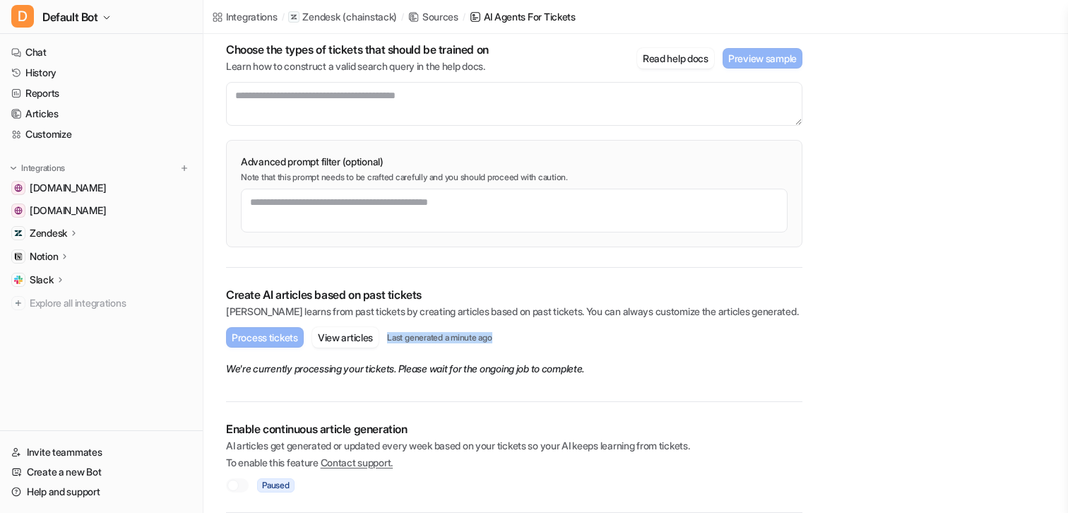
drag, startPoint x: 394, startPoint y: 338, endPoint x: 522, endPoint y: 339, distance: 127.9
click at [522, 339] on div "Process tickets Please enter a valid query or view ID to process tickets. View …" at bounding box center [514, 337] width 577 height 20
click at [455, 338] on p "Last generated a minute ago" at bounding box center [439, 337] width 105 height 11
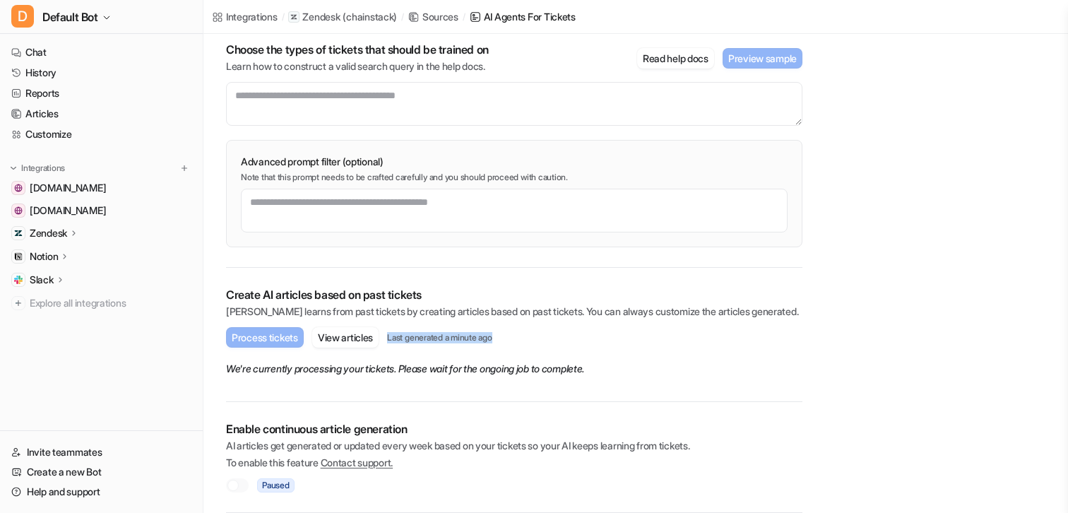
click at [412, 338] on p "Last generated a minute ago" at bounding box center [439, 337] width 105 height 11
drag, startPoint x: 391, startPoint y: 337, endPoint x: 514, endPoint y: 337, distance: 123.7
click at [514, 337] on div "Process tickets Please enter a valid query or view ID to process tickets. View …" at bounding box center [514, 337] width 577 height 20
copy p "Last generated a minute ago"
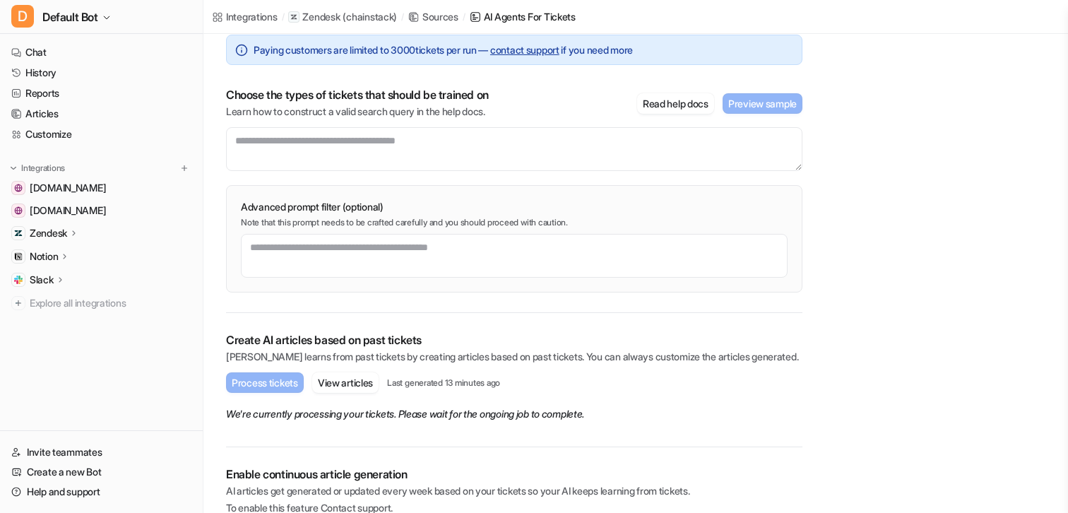
scroll to position [170, 0]
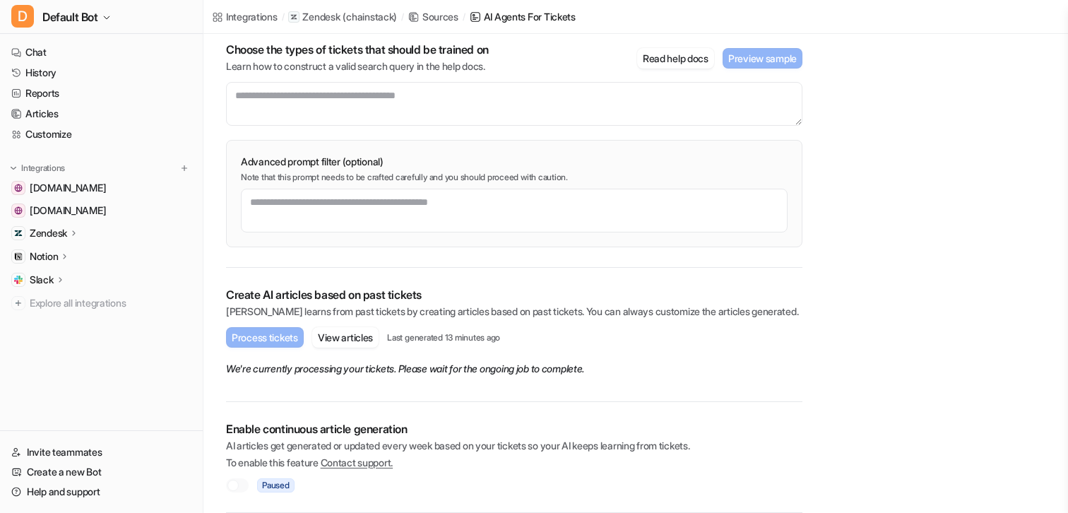
click at [466, 372] on em "We're currently processing your tickets. Please wait for the ongoing job to com…" at bounding box center [405, 369] width 358 height 12
click at [484, 372] on em "We're currently processing your tickets. Please wait for the ongoing job to com…" at bounding box center [405, 369] width 358 height 12
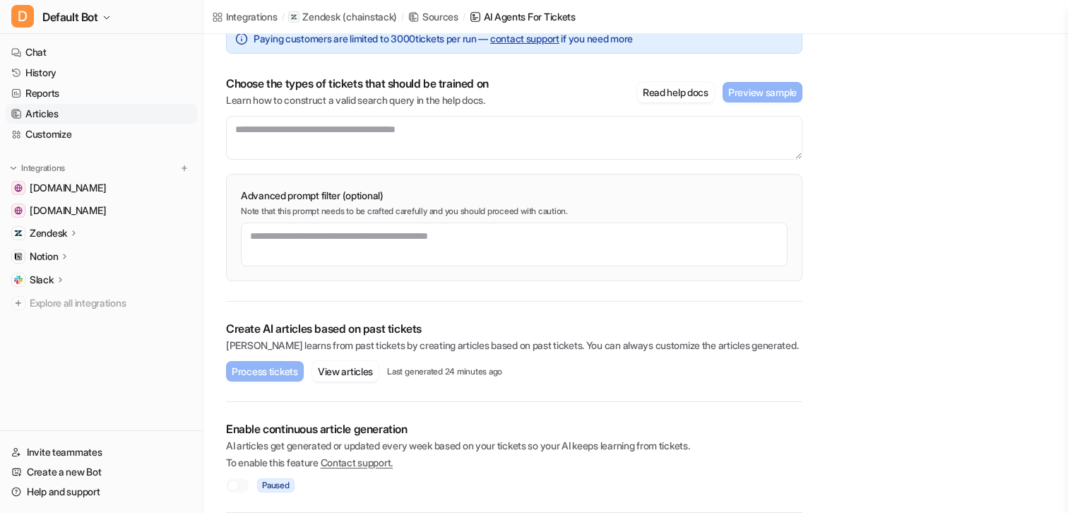
scroll to position [136, 0]
click at [73, 116] on link "Articles" at bounding box center [102, 114] width 192 height 20
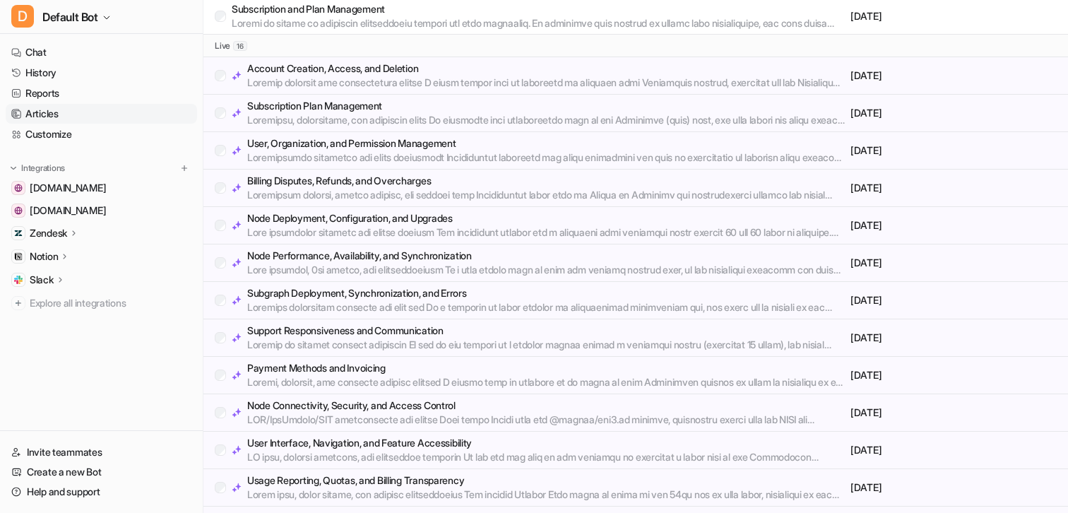
scroll to position [675, 0]
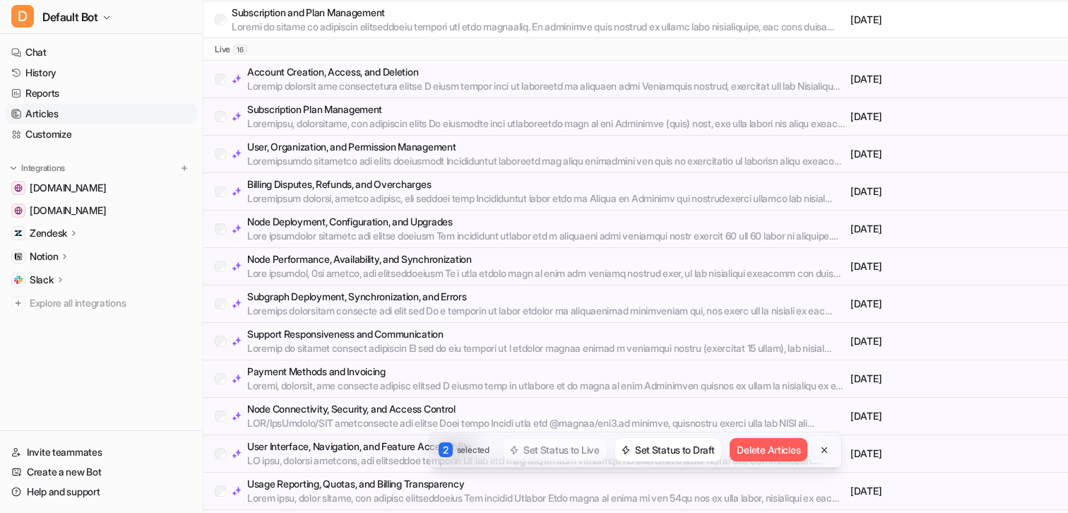
click at [220, 147] on div "User, Organization, and Permission Management" at bounding box center [530, 154] width 630 height 28
click at [218, 385] on div "Payment Methods and Invoicing" at bounding box center [530, 379] width 630 height 28
click at [218, 372] on div "Payment Methods and Invoicing" at bounding box center [530, 379] width 630 height 28
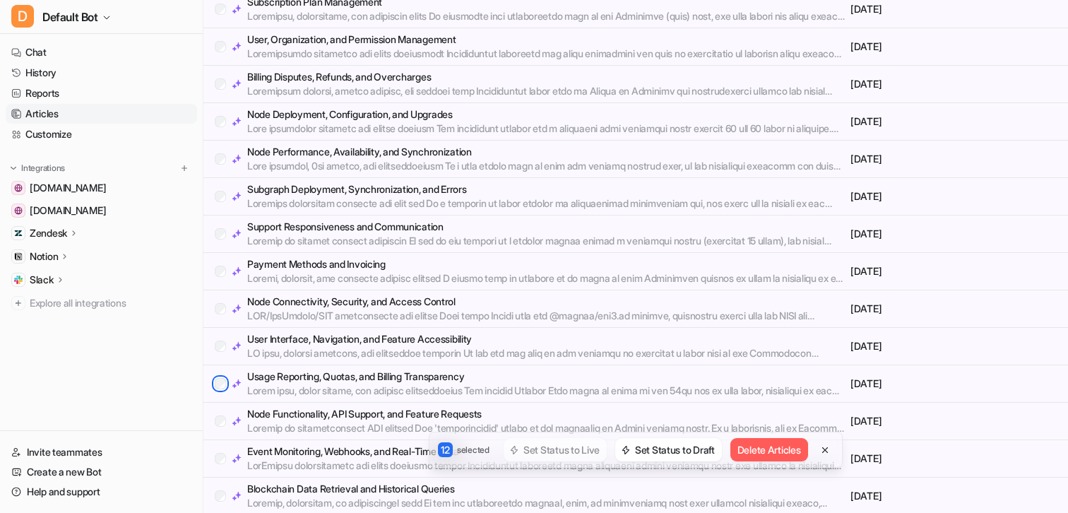
scroll to position [822, 0]
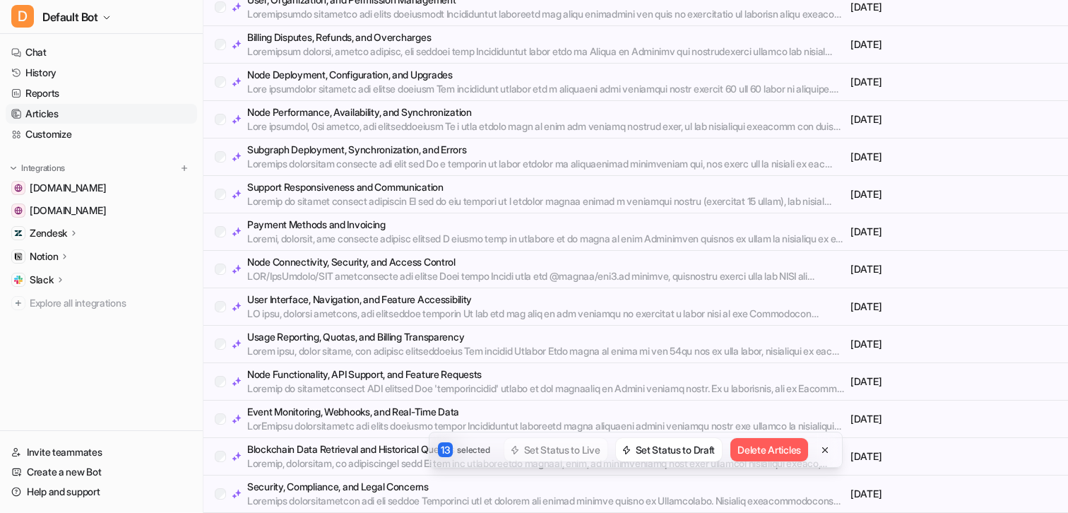
click at [218, 427] on div "Event Monitoring, Webhooks, and Real-Time Data" at bounding box center [530, 419] width 630 height 28
click at [756, 449] on button "Delete Articles" at bounding box center [770, 449] width 78 height 23
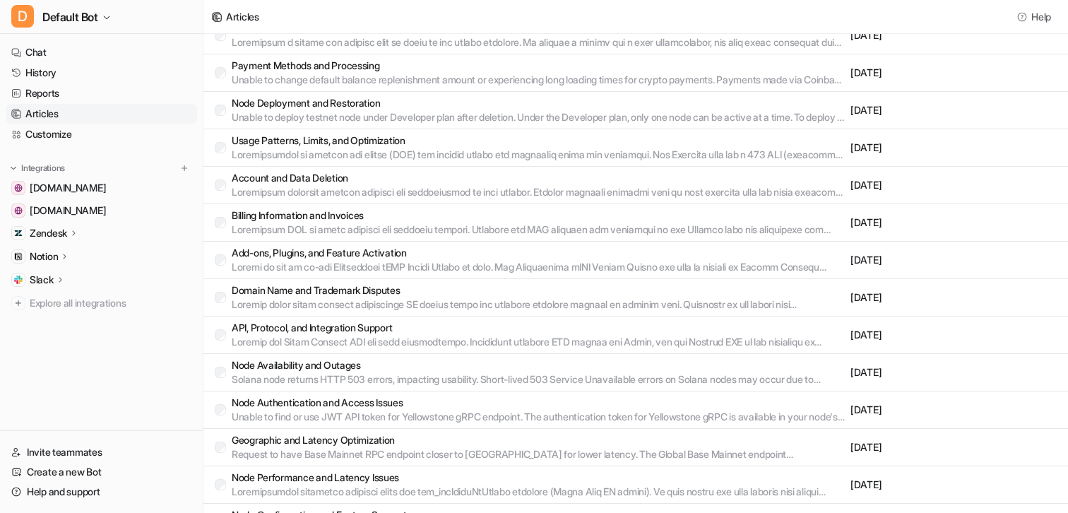
scroll to position [0, 0]
